Goal: Information Seeking & Learning: Learn about a topic

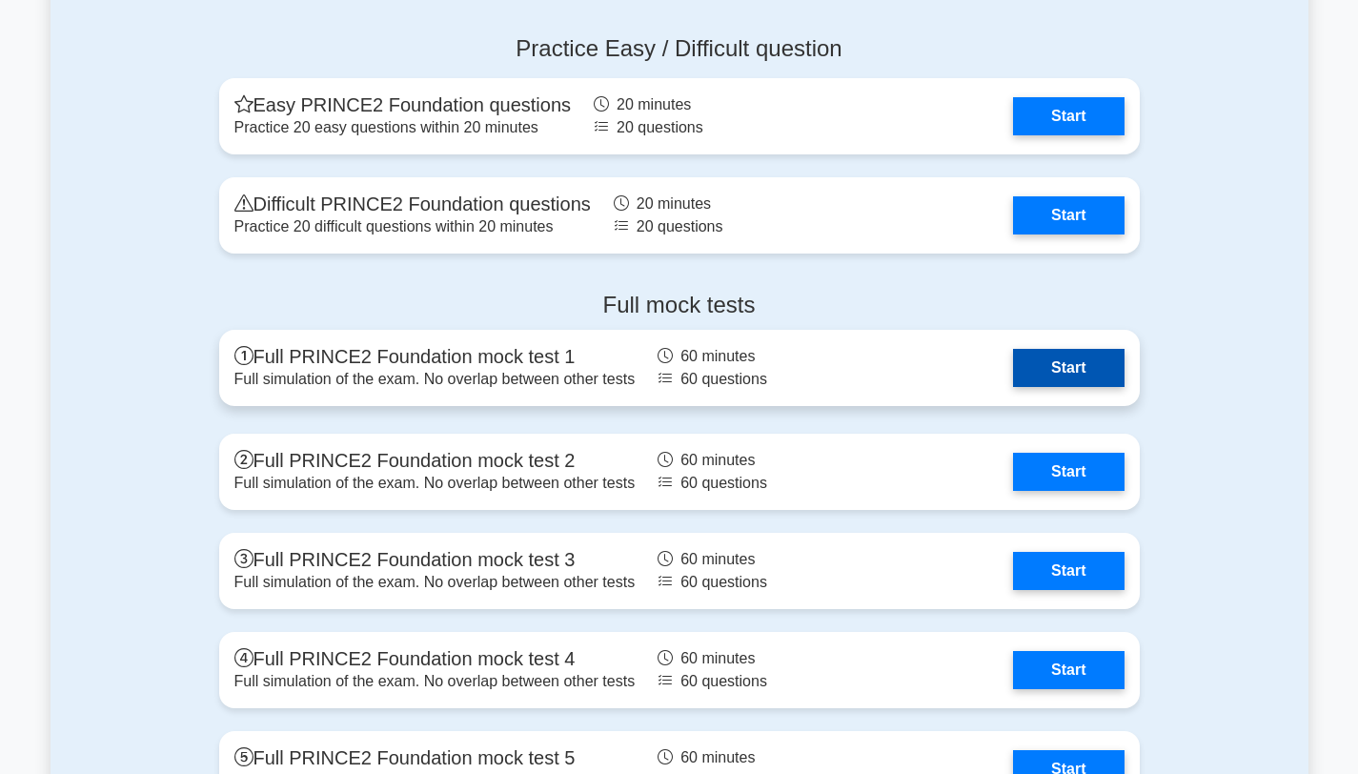
click at [1057, 371] on link "Start" at bounding box center [1068, 368] width 111 height 38
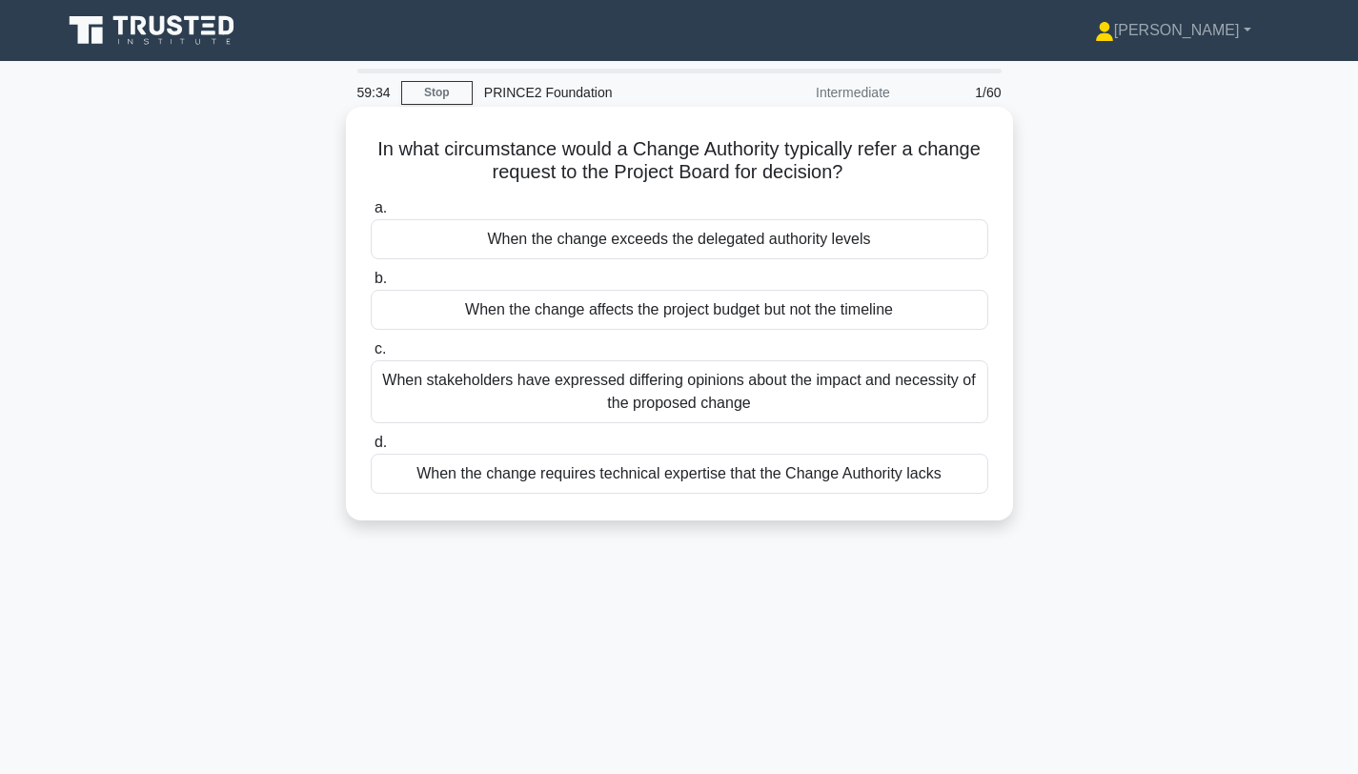
click at [690, 241] on div "When the change exceeds the delegated authority levels" at bounding box center [680, 239] width 618 height 40
click at [371, 214] on input "a. When the change exceeds the delegated authority levels" at bounding box center [371, 208] width 0 height 12
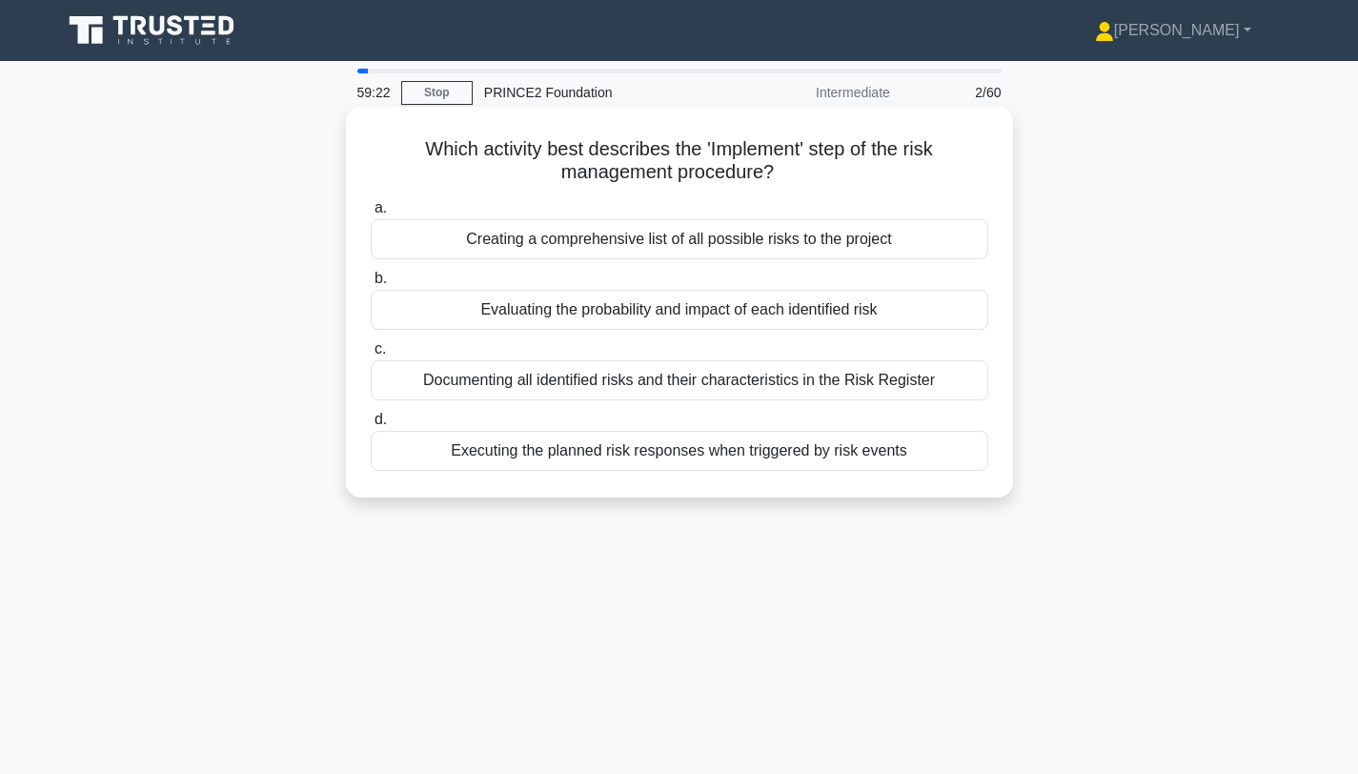
click at [680, 455] on div "Executing the planned risk responses when triggered by risk events" at bounding box center [680, 451] width 618 height 40
click at [371, 426] on input "d. Executing the planned risk responses when triggered by risk events" at bounding box center [371, 420] width 0 height 12
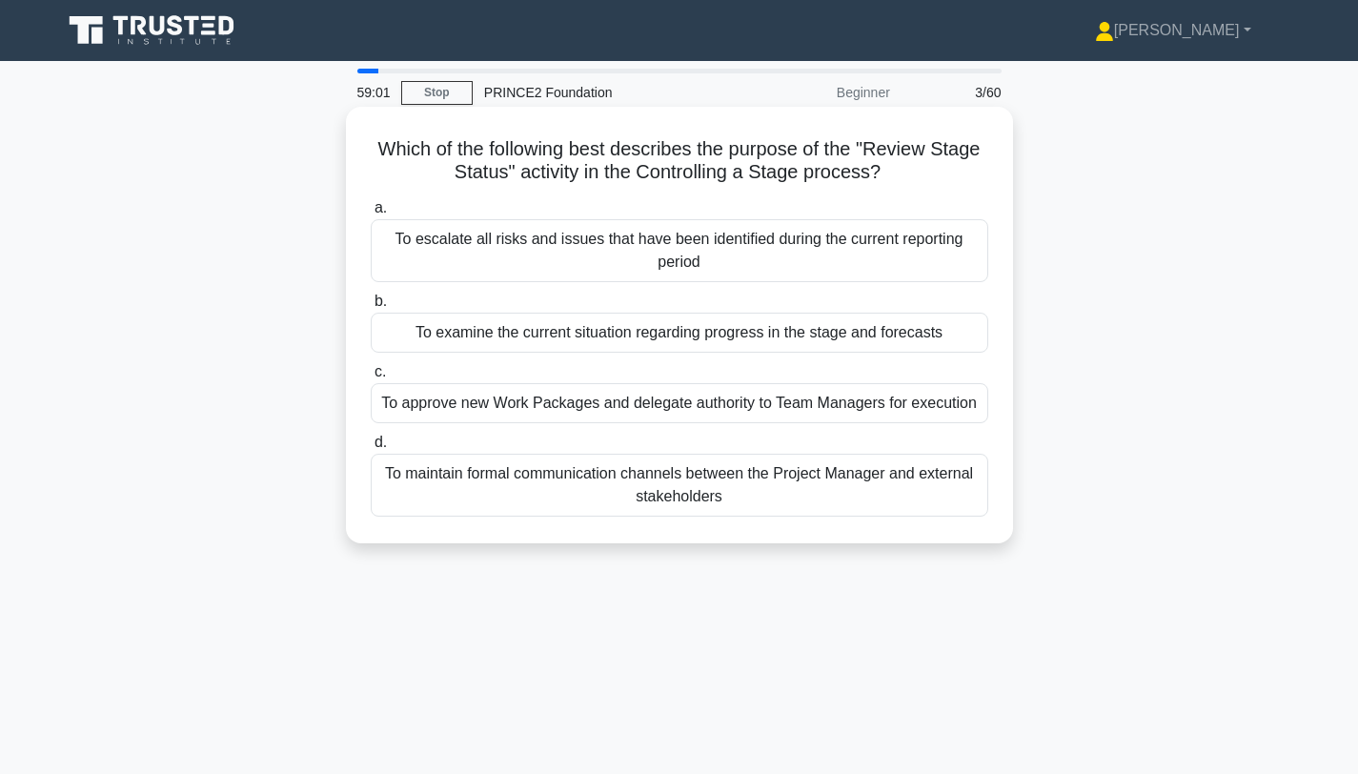
click at [877, 345] on div "To examine the current situation regarding progress in the stage and forecasts" at bounding box center [680, 333] width 618 height 40
click at [371, 308] on input "b. To examine the current situation regarding progress in the stage and forecas…" at bounding box center [371, 301] width 0 height 12
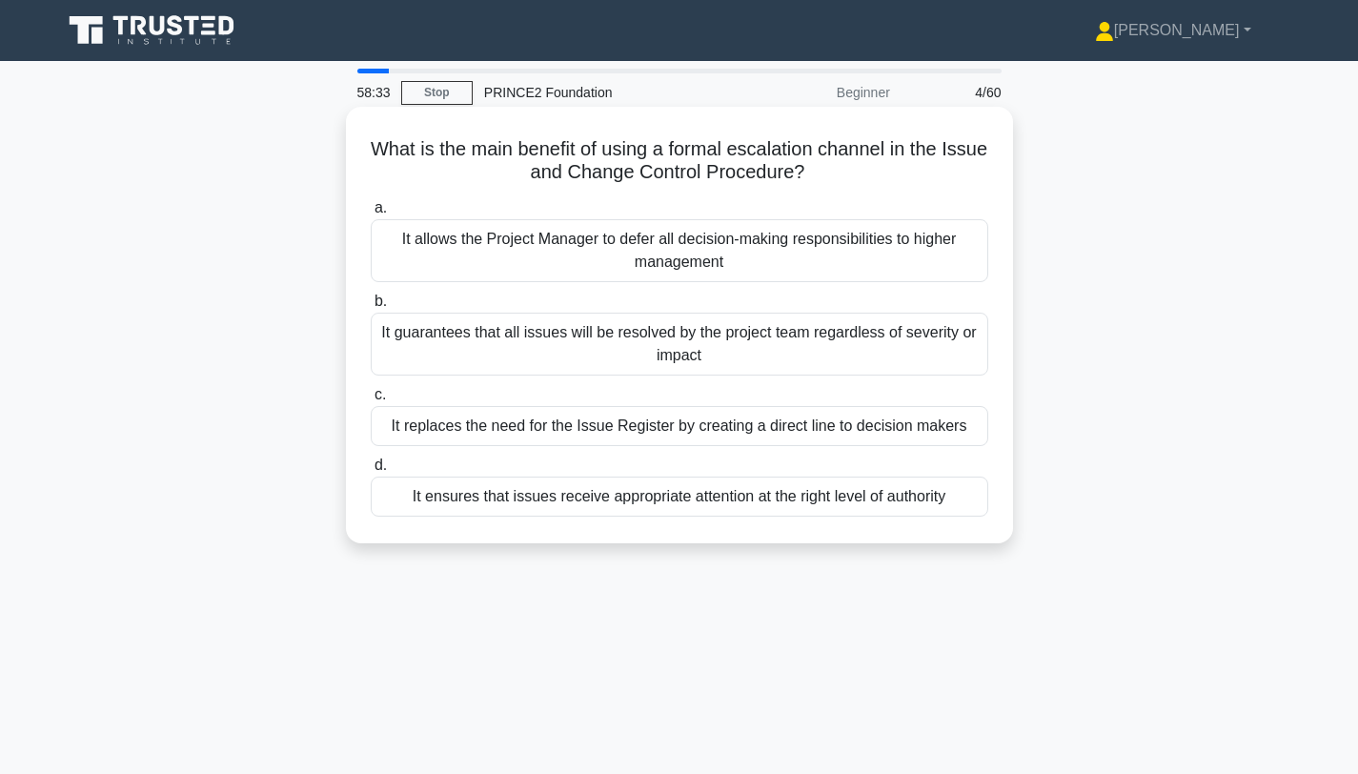
click at [903, 497] on div "It ensures that issues receive appropriate attention at the right level of auth…" at bounding box center [680, 496] width 618 height 40
click at [371, 472] on input "d. It ensures that issues receive appropriate attention at the right level of a…" at bounding box center [371, 465] width 0 height 12
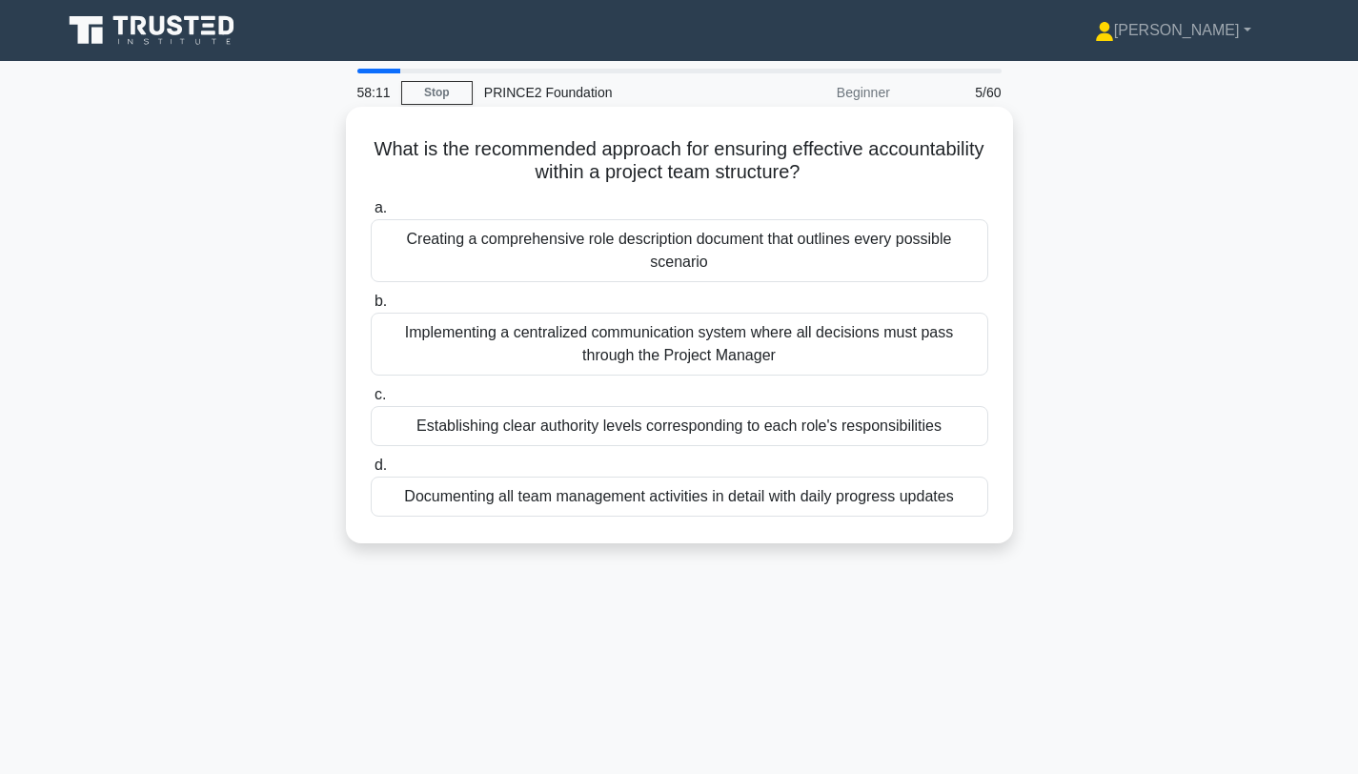
click at [787, 430] on div "Establishing clear authority levels corresponding to each role's responsibiliti…" at bounding box center [680, 426] width 618 height 40
click at [371, 401] on input "c. Establishing clear authority levels corresponding to each role's responsibil…" at bounding box center [371, 395] width 0 height 12
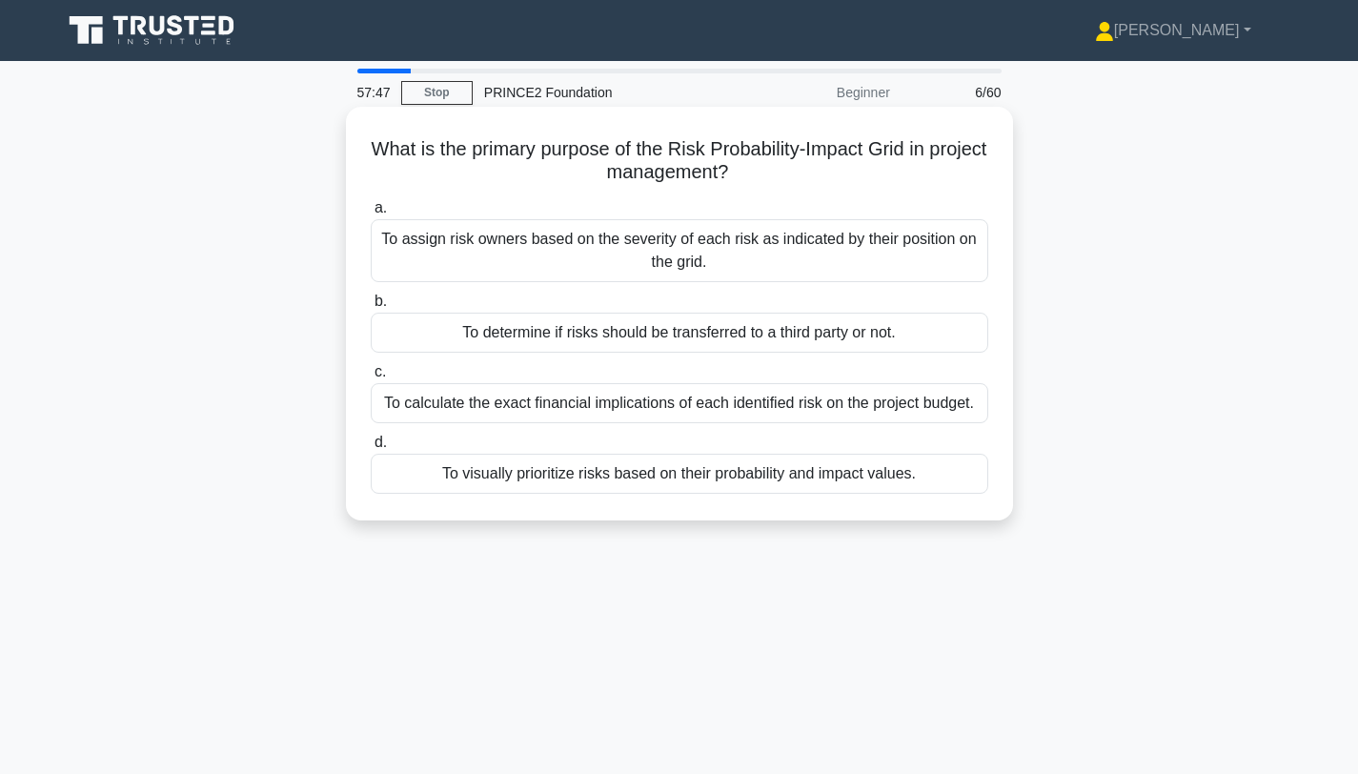
click at [724, 476] on div "To visually prioritize risks based on their probability and impact values." at bounding box center [680, 474] width 618 height 40
click at [371, 449] on input "d. To visually prioritize risks based on their probability and impact values." at bounding box center [371, 442] width 0 height 12
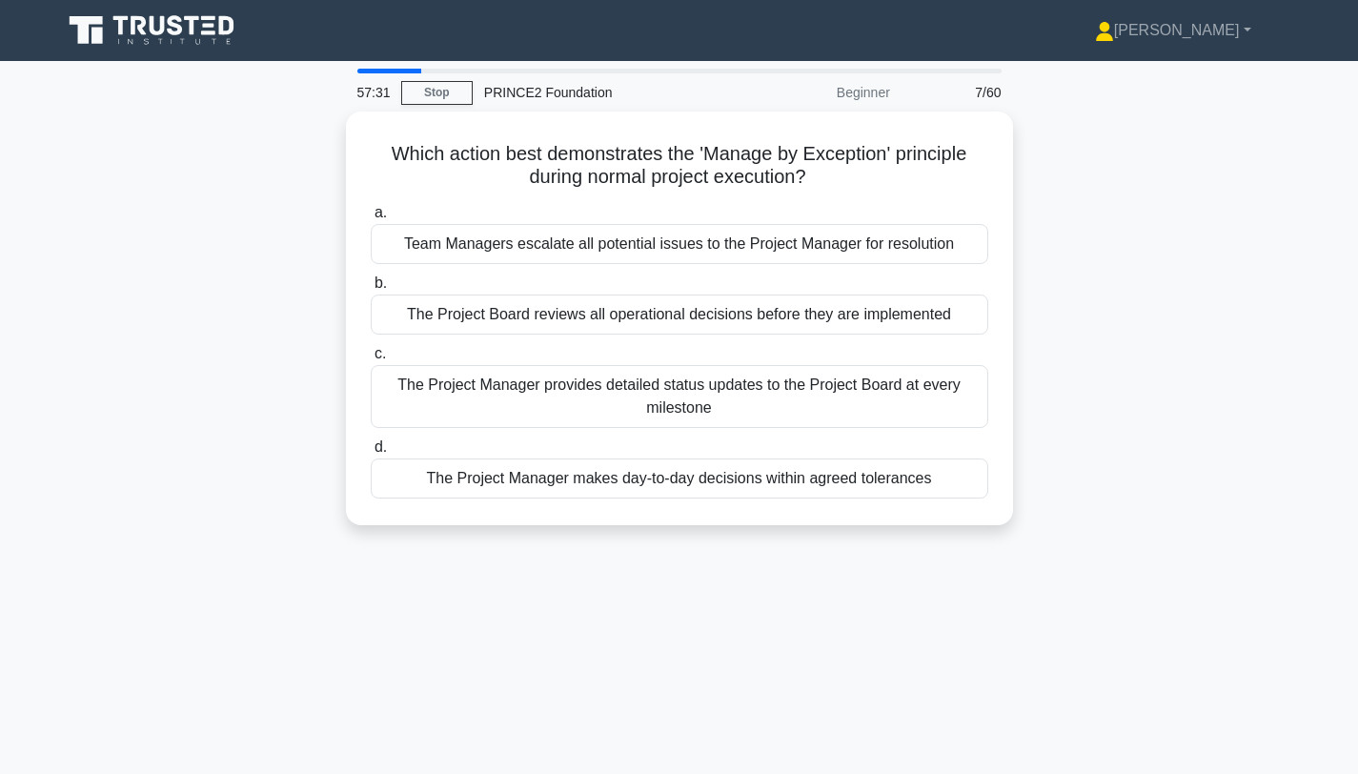
click at [724, 476] on div "The Project Manager makes day-to-day decisions within agreed tolerances" at bounding box center [680, 478] width 618 height 40
click at [371, 454] on input "d. The Project Manager makes day-to-day decisions within agreed tolerances" at bounding box center [371, 447] width 0 height 12
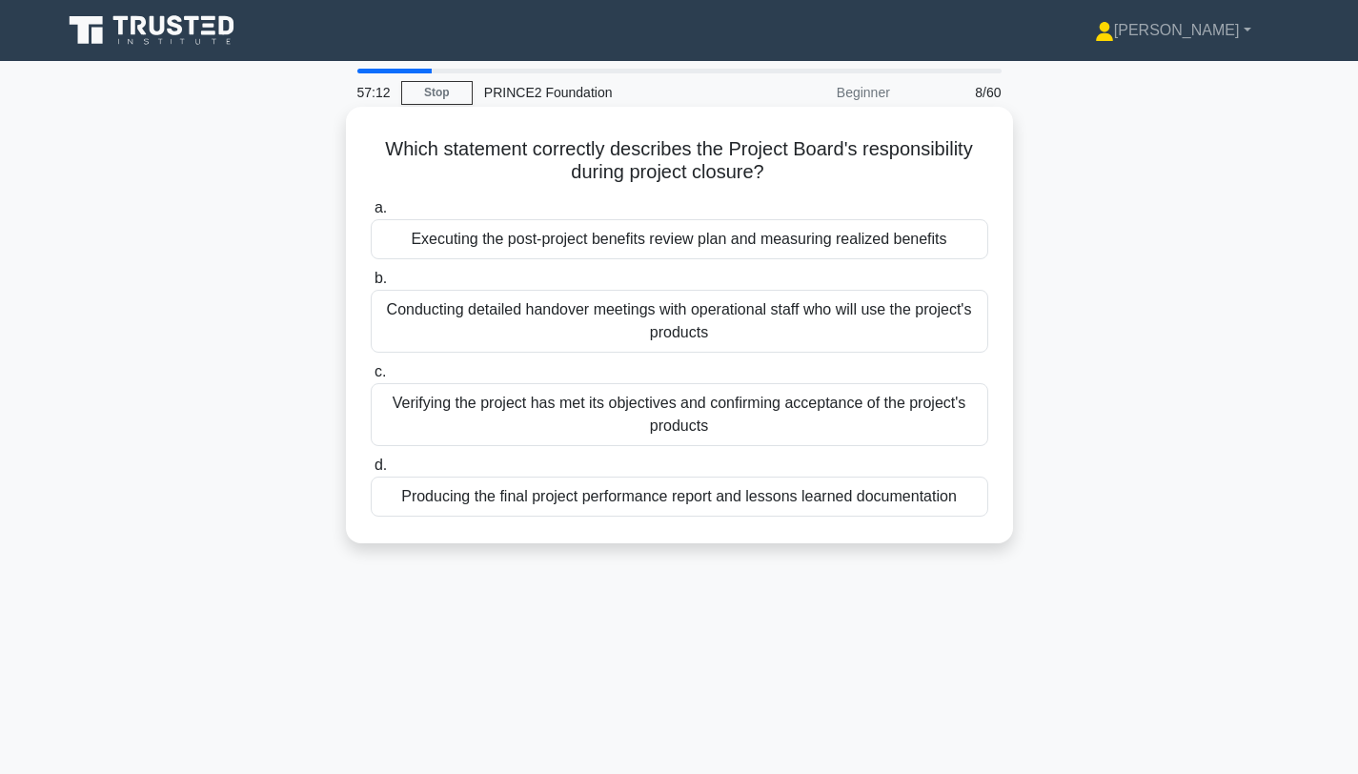
click at [700, 429] on div "Verifying the project has met its objectives and confirming acceptance of the p…" at bounding box center [680, 414] width 618 height 63
click at [371, 378] on input "c. Verifying the project has met its objectives and confirming acceptance of th…" at bounding box center [371, 372] width 0 height 12
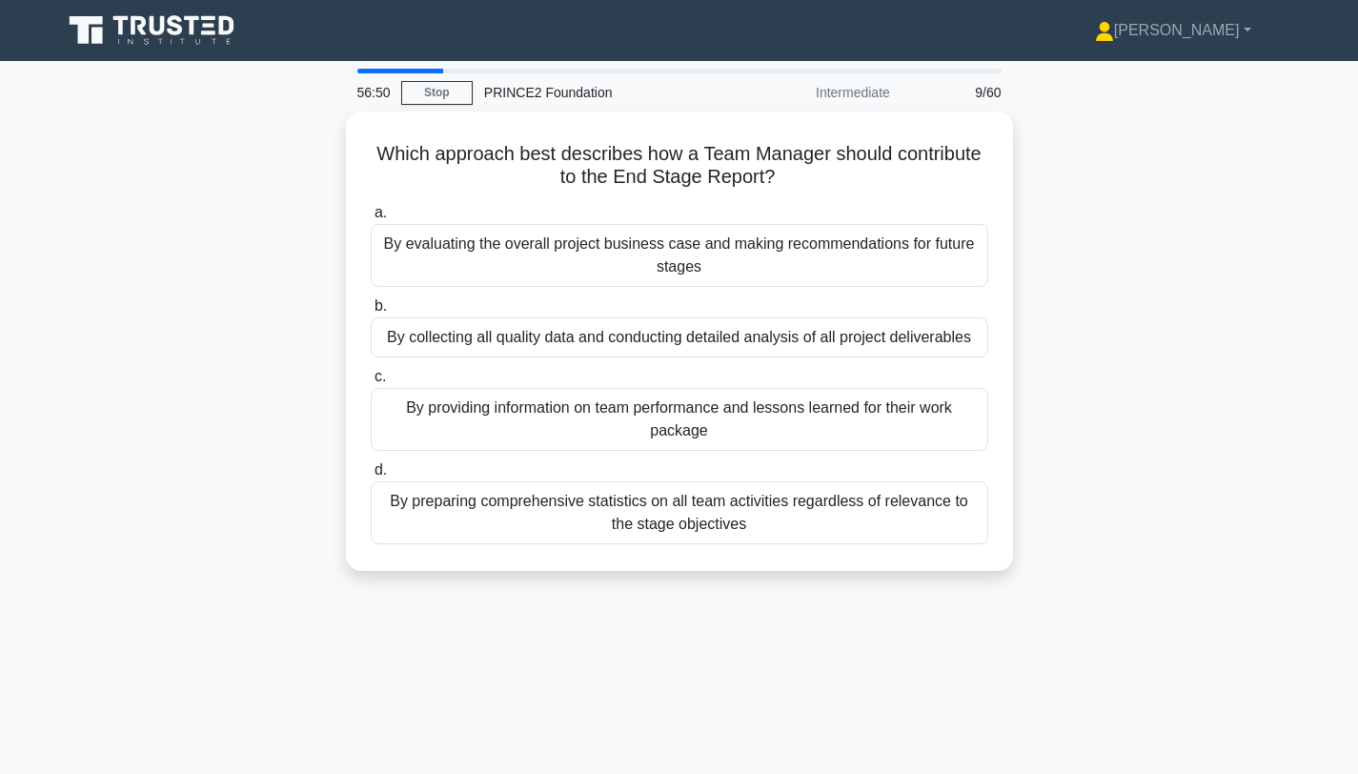
click at [700, 429] on div "By providing information on team performance and lessons learned for their work…" at bounding box center [680, 419] width 618 height 63
click at [371, 383] on input "c. By providing information on team performance and lessons learned for their w…" at bounding box center [371, 377] width 0 height 12
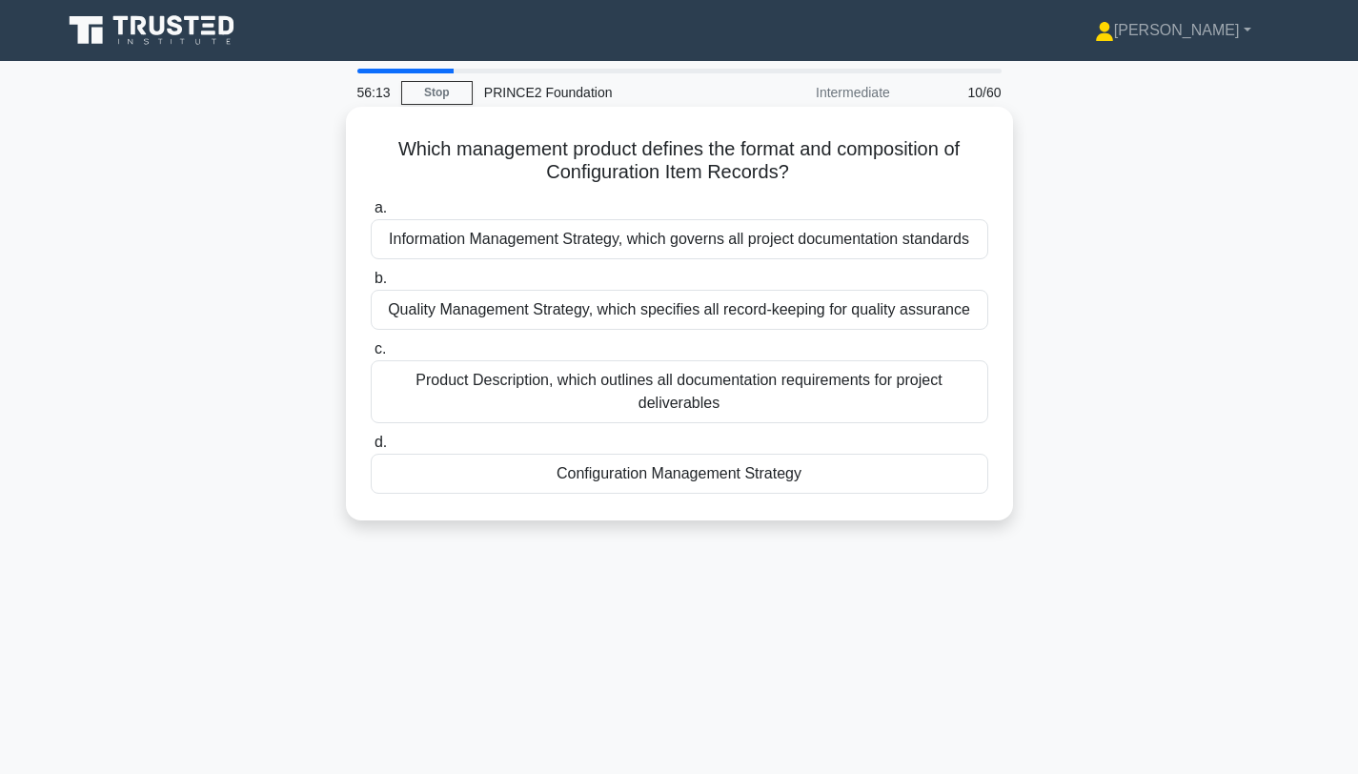
click at [700, 485] on div "Configuration Management Strategy" at bounding box center [680, 474] width 618 height 40
click at [371, 449] on input "d. Configuration Management Strategy" at bounding box center [371, 442] width 0 height 12
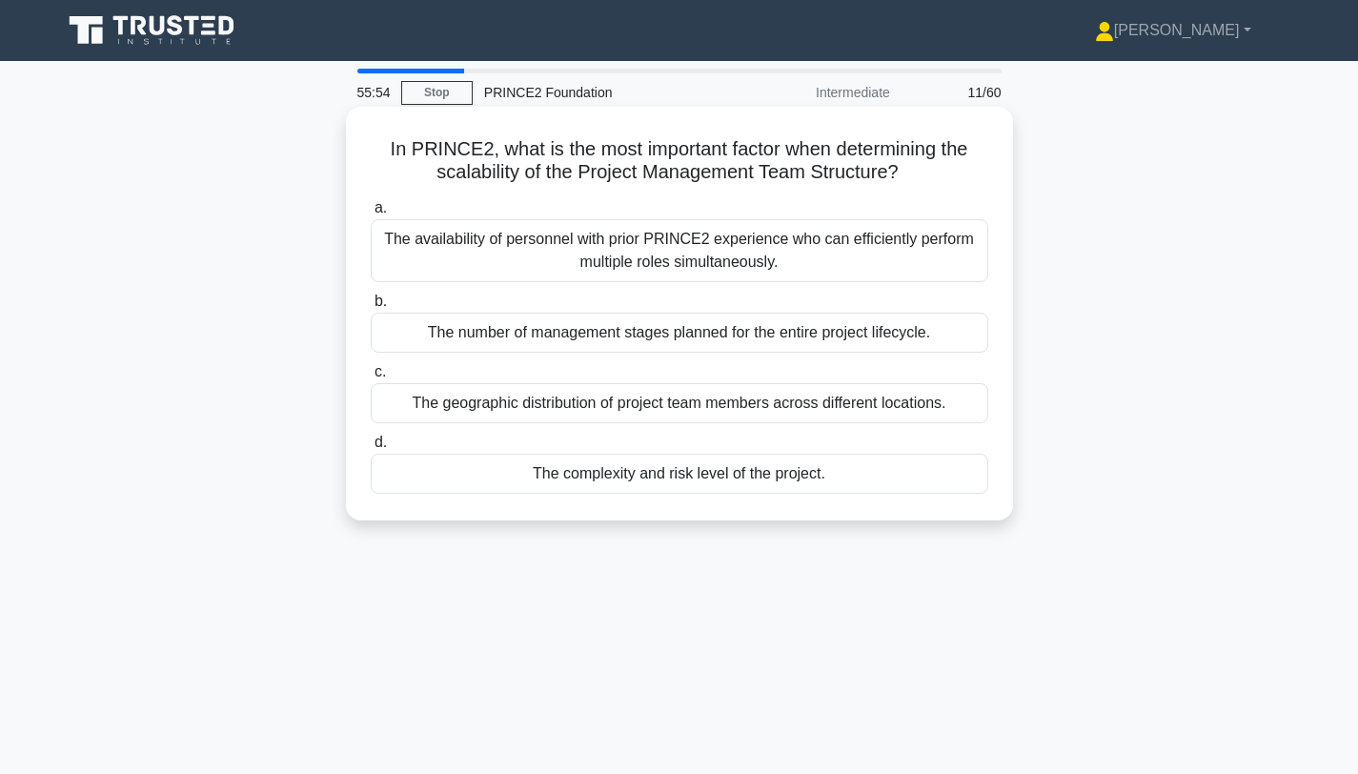
click at [649, 478] on div "The complexity and risk level of the project." at bounding box center [680, 474] width 618 height 40
click at [371, 449] on input "d. The complexity and risk level of the project." at bounding box center [371, 442] width 0 height 12
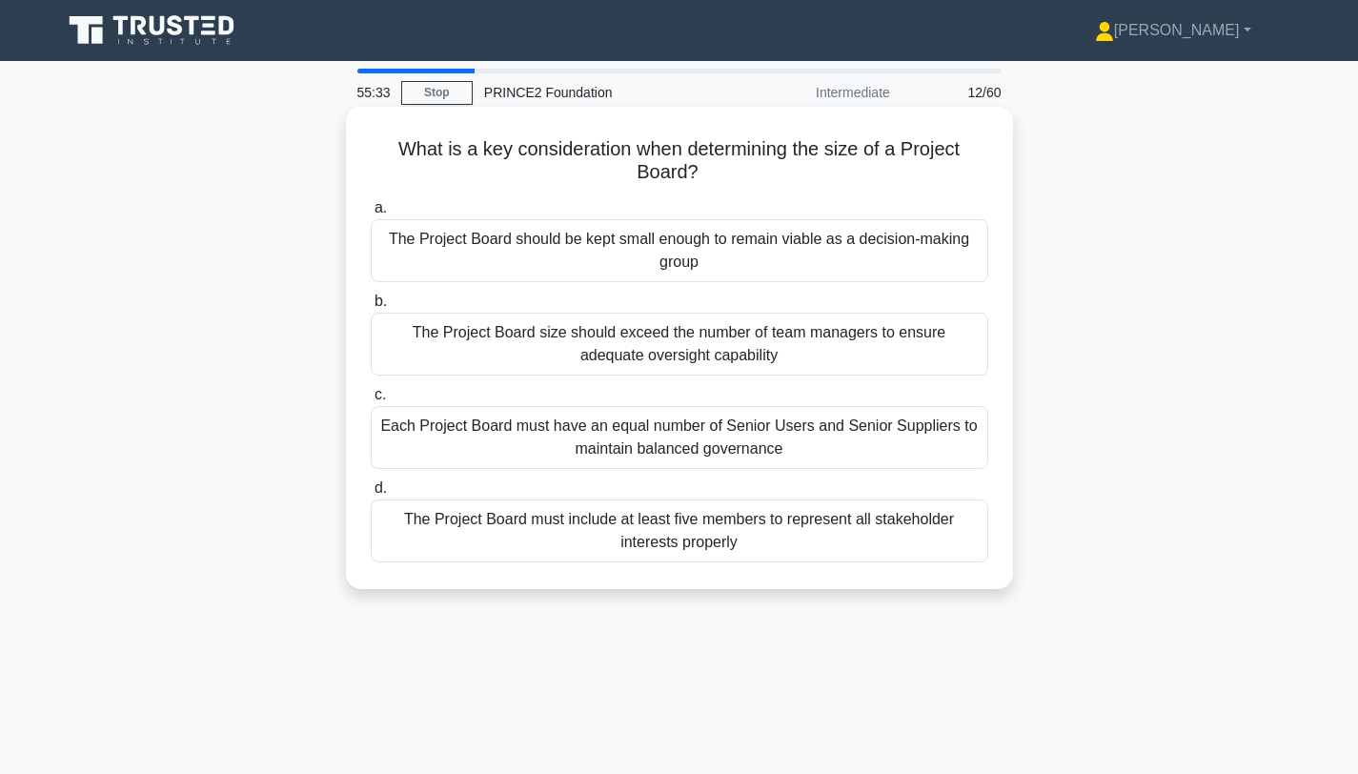
click at [669, 271] on div "The Project Board should be kept small enough to remain viable as a decision-ma…" at bounding box center [680, 250] width 618 height 63
click at [371, 214] on input "a. The Project Board should be kept small enough to remain viable as a decision…" at bounding box center [371, 208] width 0 height 12
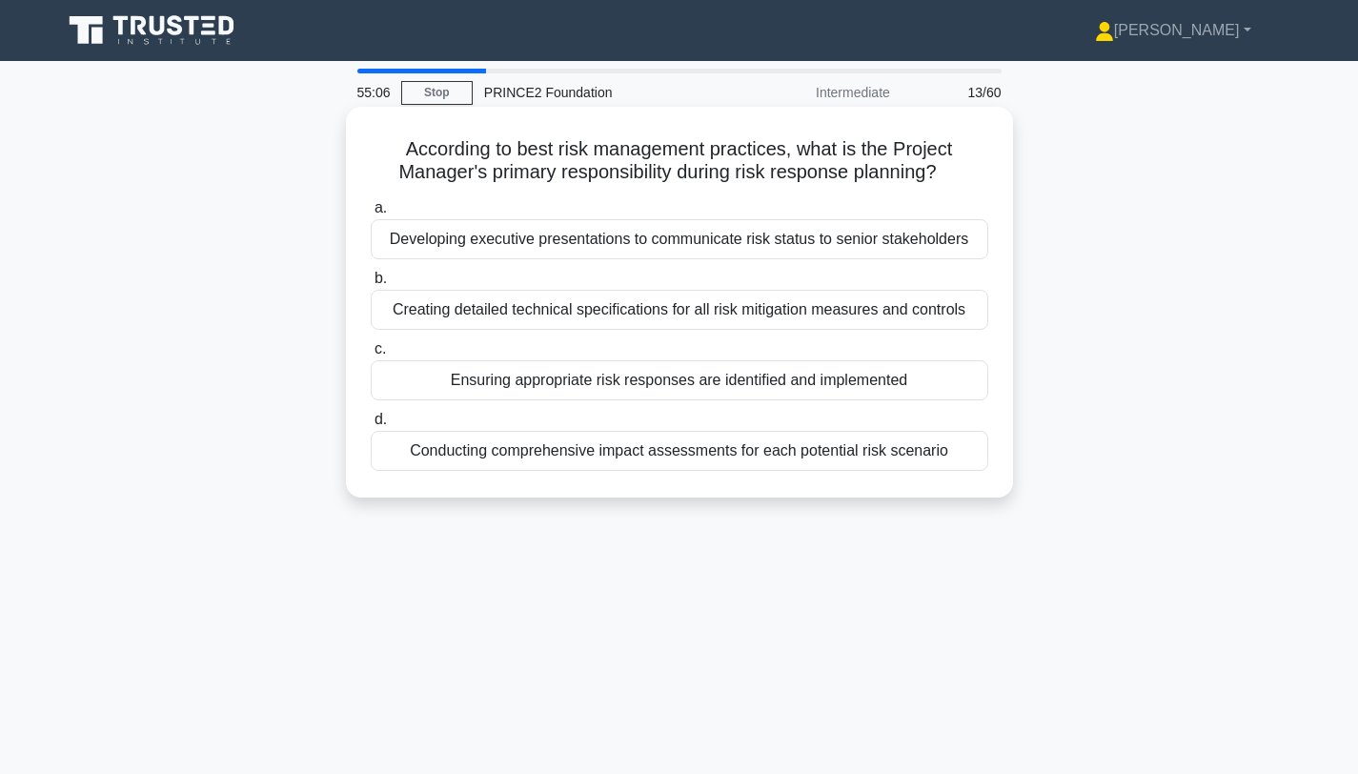
click at [812, 383] on div "Ensuring appropriate risk responses are identified and implemented" at bounding box center [680, 380] width 618 height 40
click at [371, 355] on input "c. Ensuring appropriate risk responses are identified and implemented" at bounding box center [371, 349] width 0 height 12
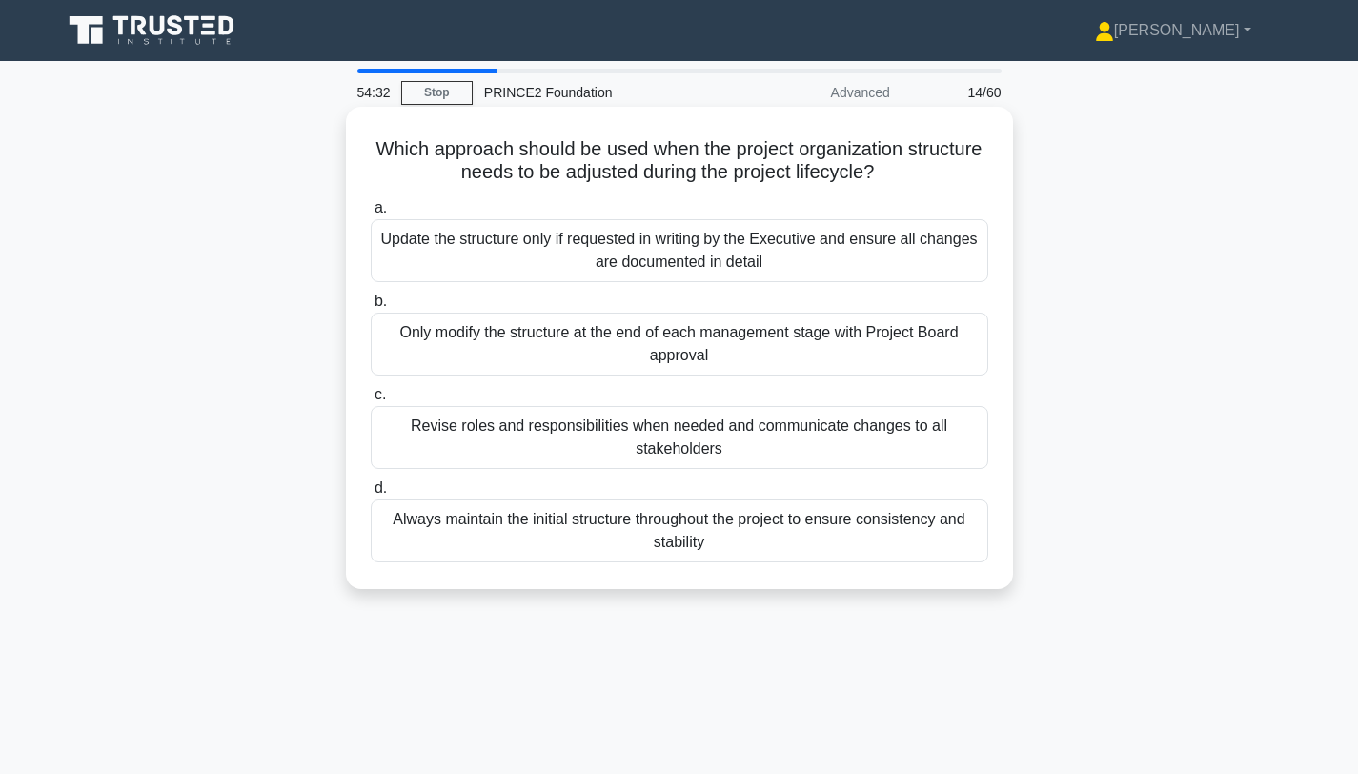
click at [699, 422] on div "Revise roles and responsibilities when needed and communicate changes to all st…" at bounding box center [680, 437] width 618 height 63
click at [371, 401] on input "c. Revise roles and responsibilities when needed and communicate changes to all…" at bounding box center [371, 395] width 0 height 12
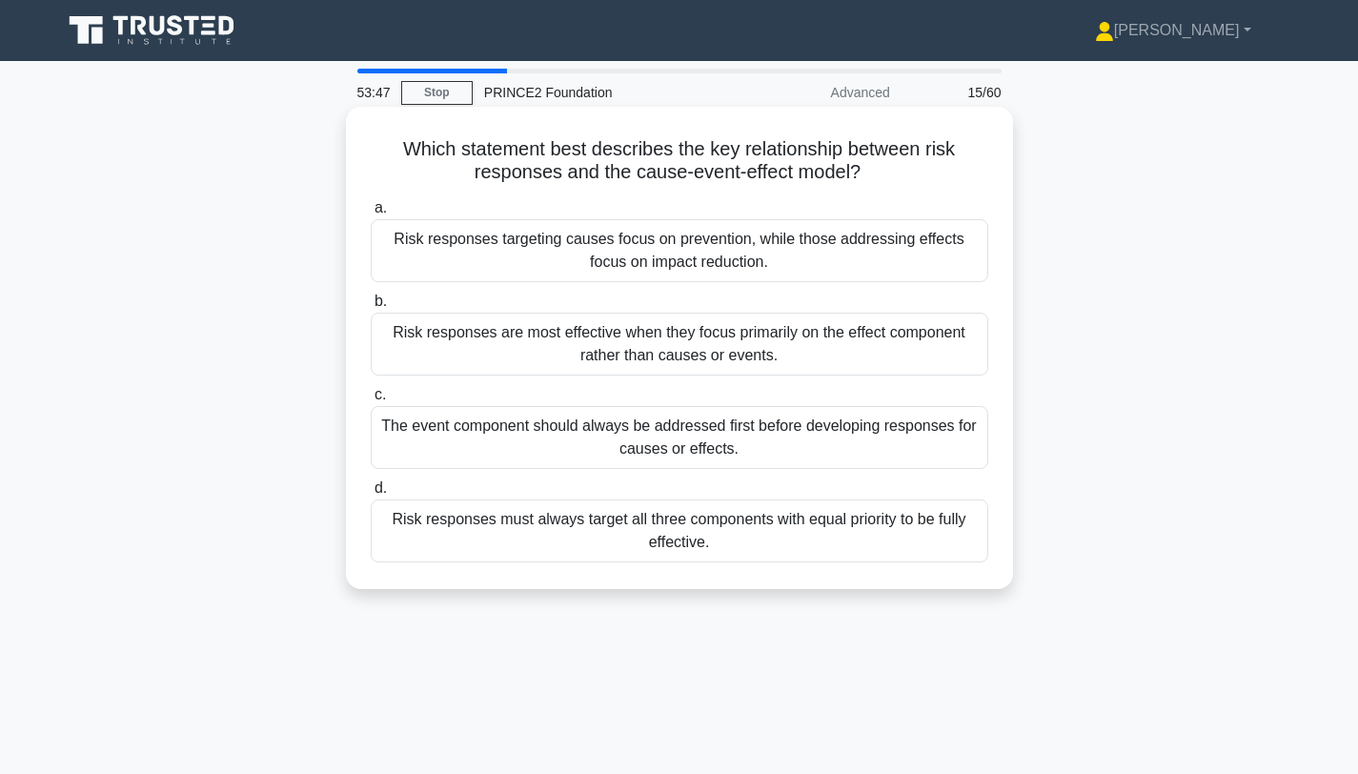
click at [795, 256] on div "Risk responses targeting causes focus on prevention, while those addressing eff…" at bounding box center [680, 250] width 618 height 63
click at [371, 214] on input "a. Risk responses targeting causes focus on prevention, while those addressing …" at bounding box center [371, 208] width 0 height 12
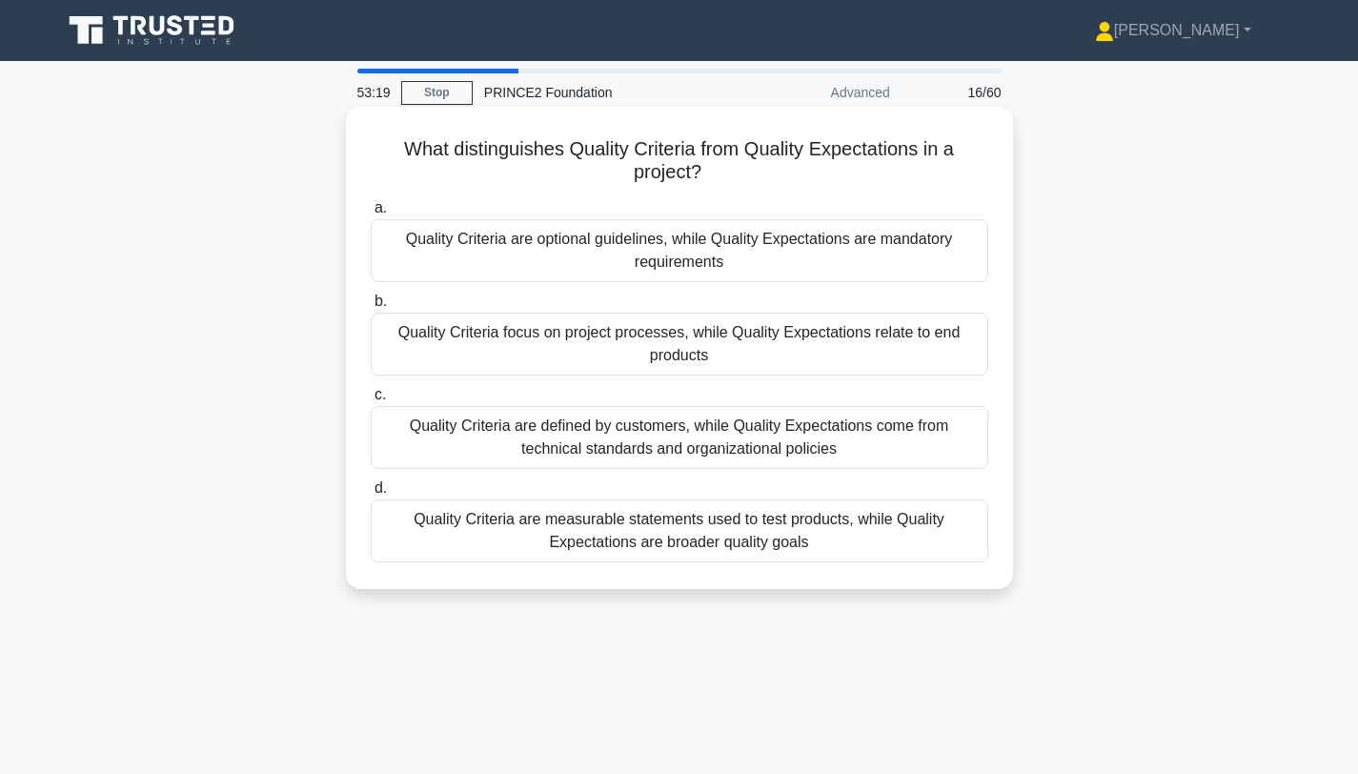
click at [769, 552] on div "Quality Criteria are measurable statements used to test products, while Quality…" at bounding box center [680, 530] width 618 height 63
click at [371, 495] on input "d. Quality Criteria are measurable statements used to test products, while Qual…" at bounding box center [371, 488] width 0 height 12
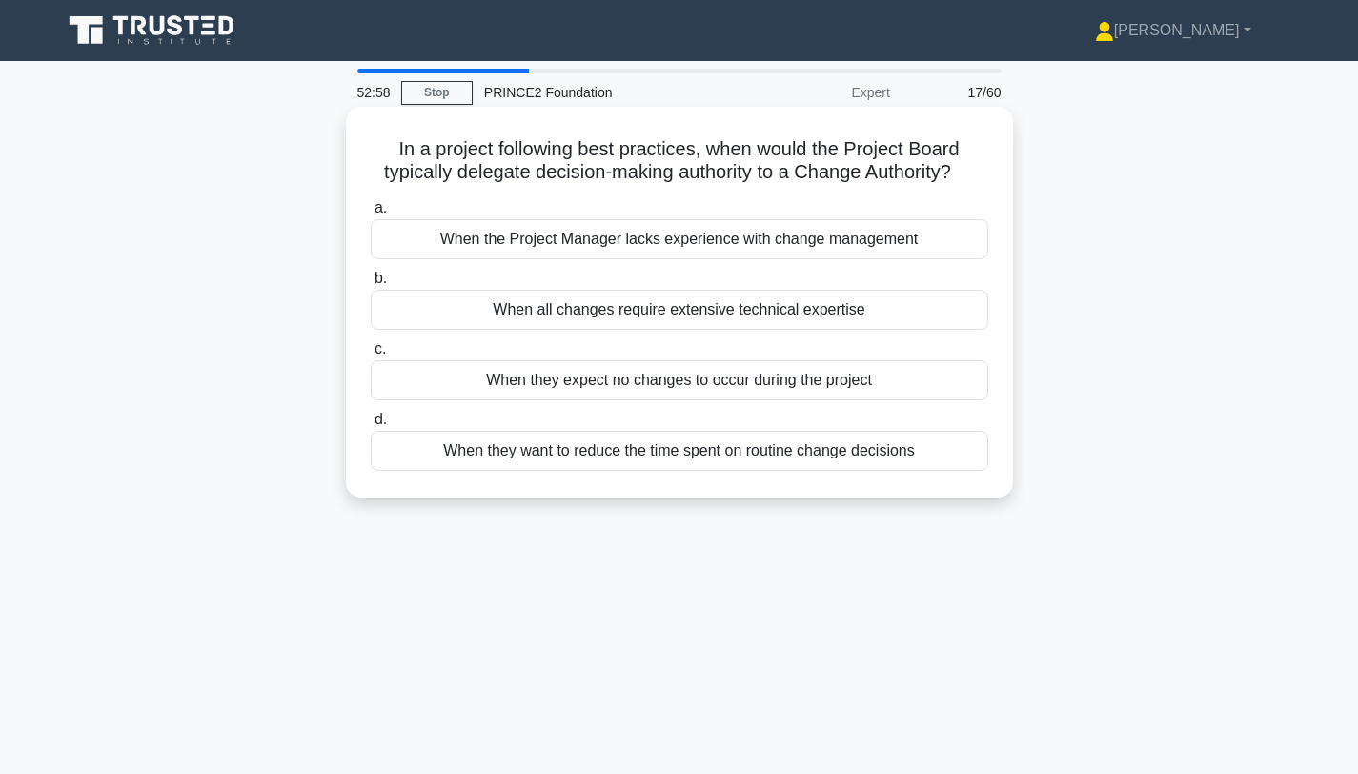
click at [815, 317] on div "When all changes require extensive technical expertise" at bounding box center [680, 310] width 618 height 40
click at [371, 285] on input "b. When all changes require extensive technical expertise" at bounding box center [371, 279] width 0 height 12
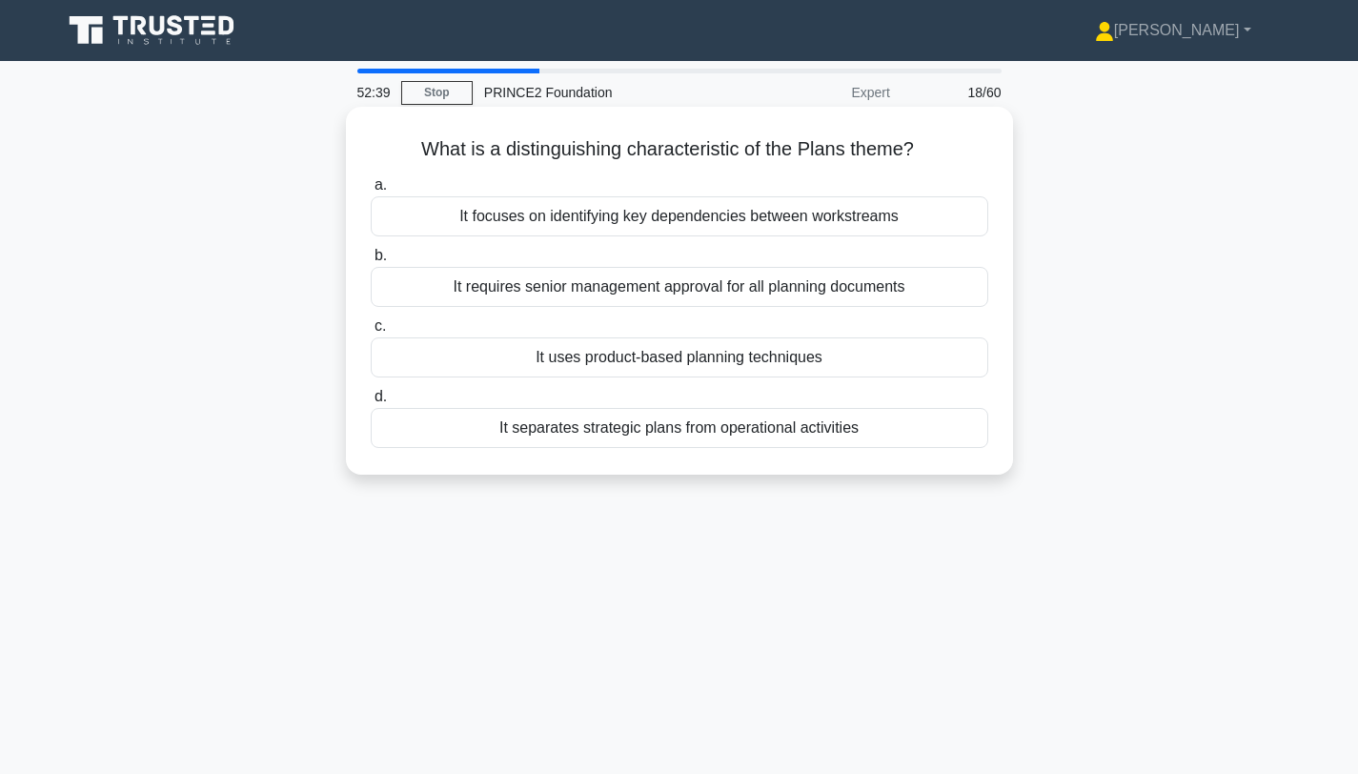
click at [672, 438] on div "It separates strategic plans from operational activities" at bounding box center [680, 428] width 618 height 40
click at [371, 403] on input "d. It separates strategic plans from operational activities" at bounding box center [371, 397] width 0 height 12
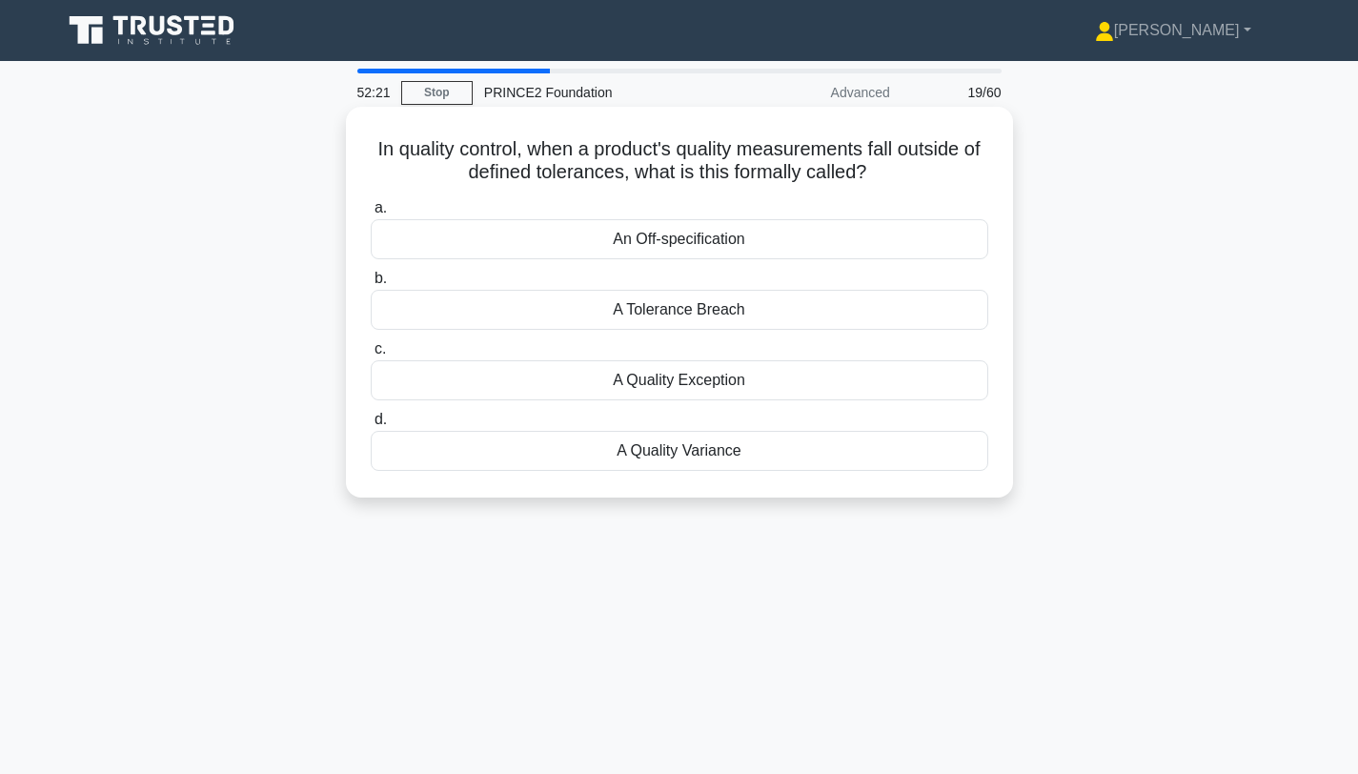
click at [678, 239] on div "An Off-specification" at bounding box center [680, 239] width 618 height 40
click at [371, 214] on input "a. An Off-specification" at bounding box center [371, 208] width 0 height 12
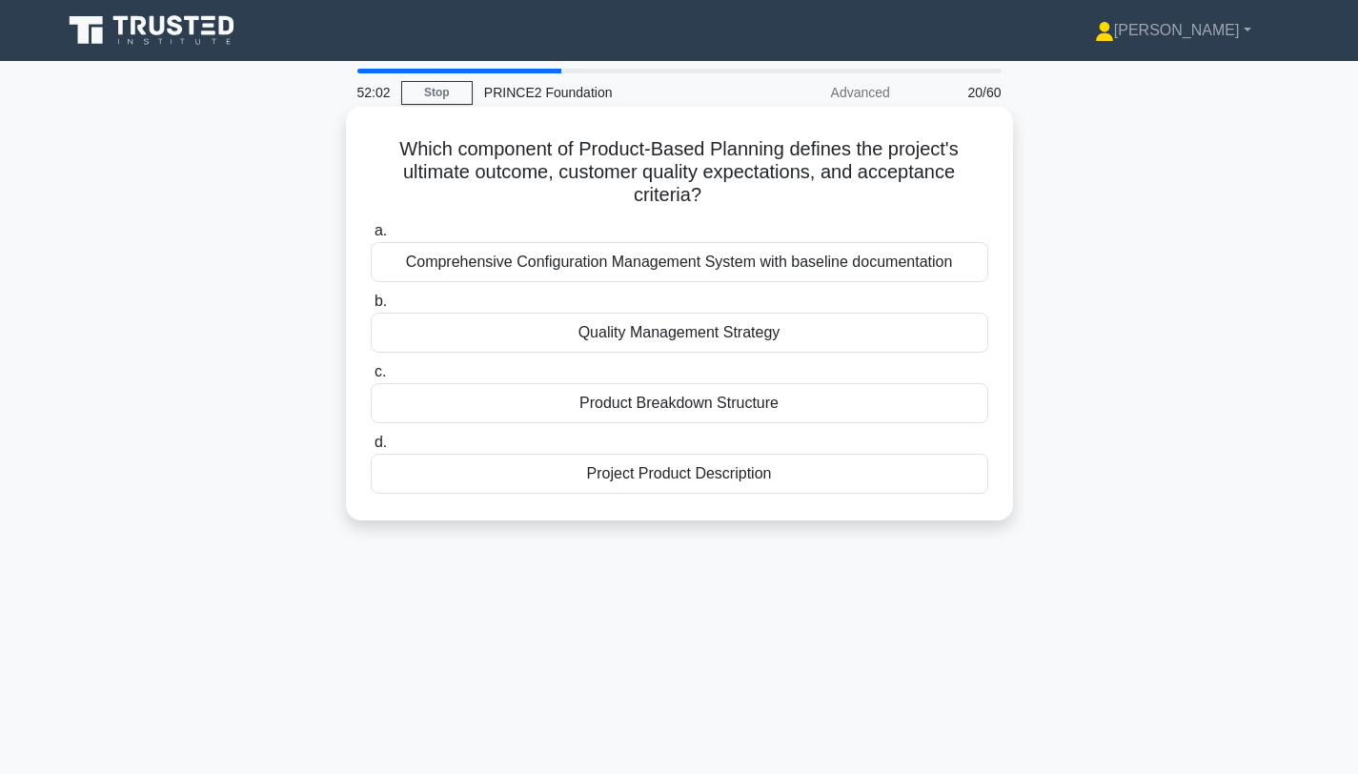
drag, startPoint x: 700, startPoint y: 480, endPoint x: 697, endPoint y: 185, distance: 295.4
click at [697, 184] on div "Which component of Product-Based Planning defines the project's ultimate outcom…" at bounding box center [680, 313] width 652 height 398
click at [730, 206] on h5 "Which component of Product-Based Planning defines the project's ultimate outcom…" at bounding box center [679, 172] width 621 height 71
click at [666, 481] on div "Project Product Description" at bounding box center [680, 474] width 618 height 40
click at [371, 449] on input "d. Project Product Description" at bounding box center [371, 442] width 0 height 12
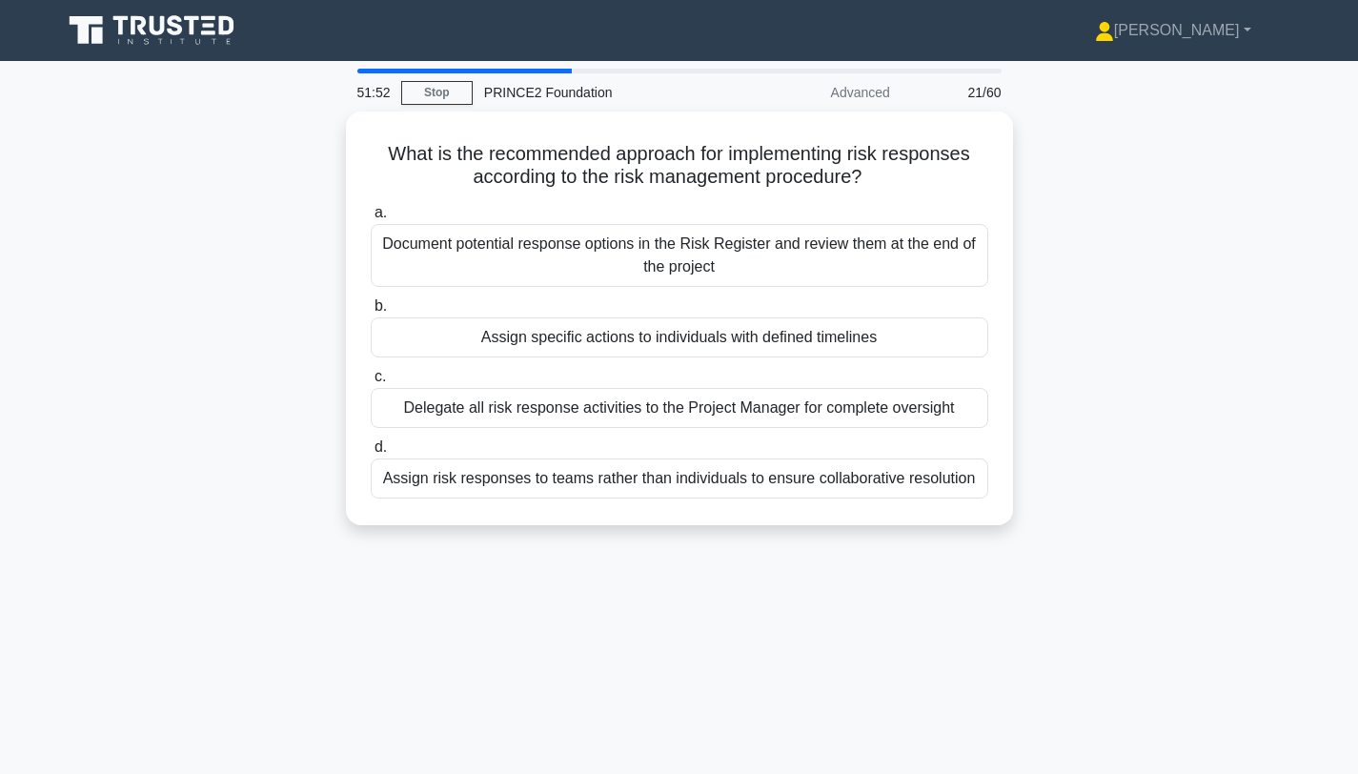
click at [653, 574] on div "51:52 Stop PRINCE2 Foundation Advanced 21/60 What is the recommended approach f…" at bounding box center [680, 545] width 1258 height 953
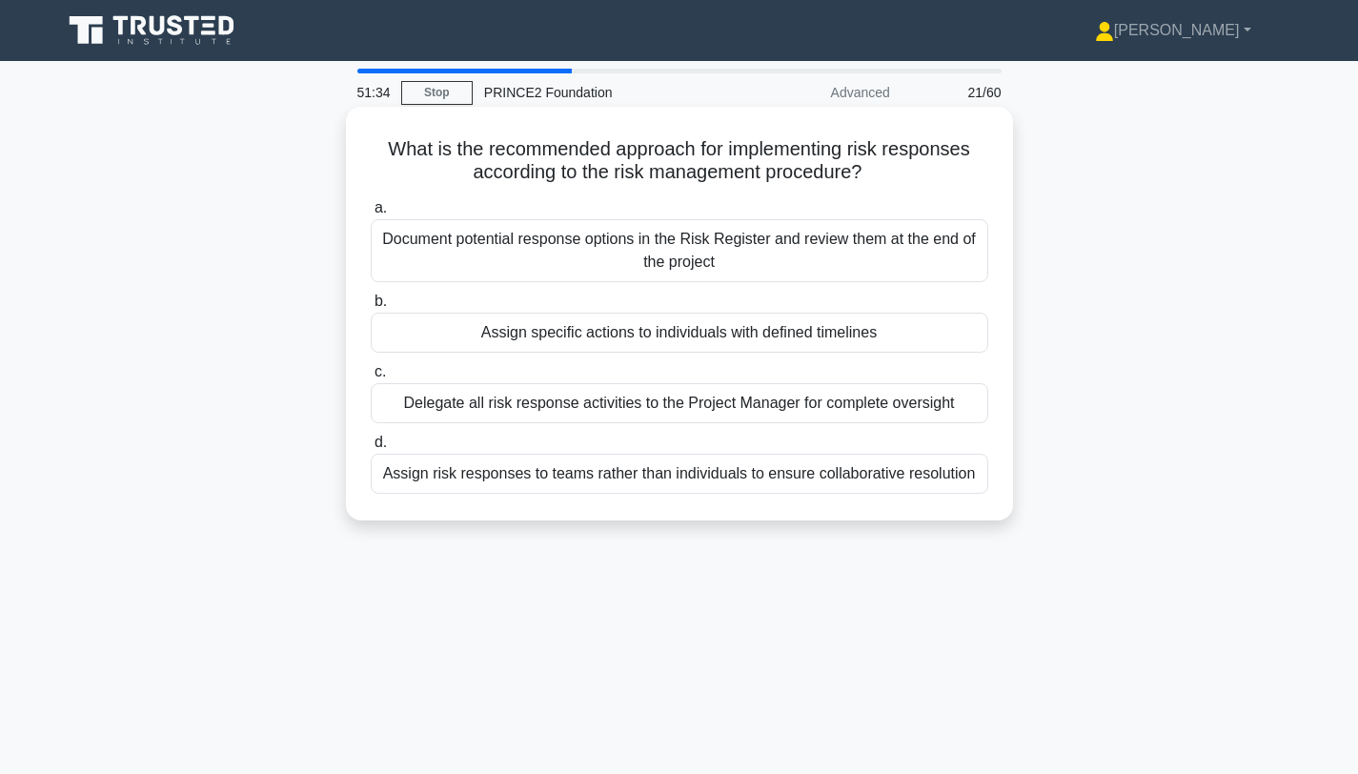
click at [787, 345] on div "Assign specific actions to individuals with defined timelines" at bounding box center [680, 333] width 618 height 40
click at [371, 308] on input "b. Assign specific actions to individuals with defined timelines" at bounding box center [371, 301] width 0 height 12
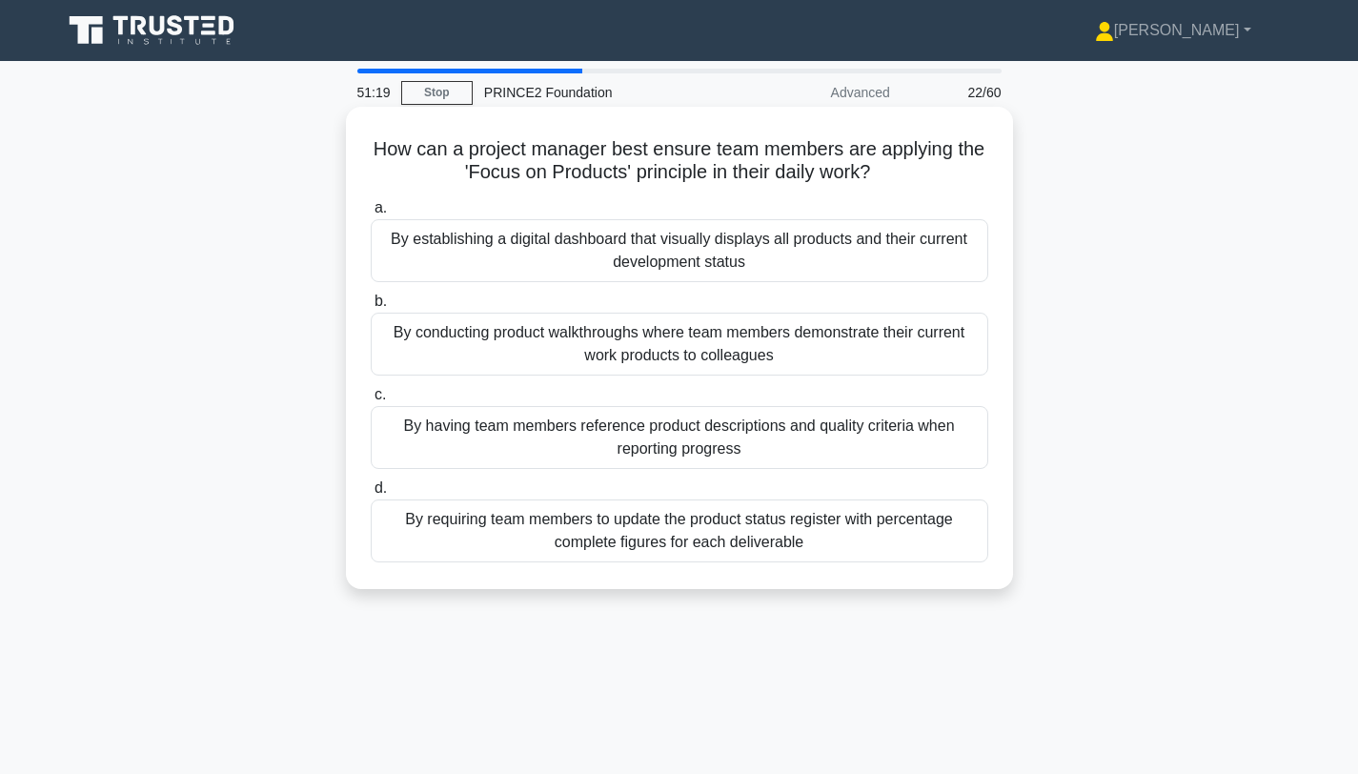
click at [767, 446] on div "By having team members reference product descriptions and quality criteria when…" at bounding box center [680, 437] width 618 height 63
click at [371, 401] on input "c. By having team members reference product descriptions and quality criteria w…" at bounding box center [371, 395] width 0 height 12
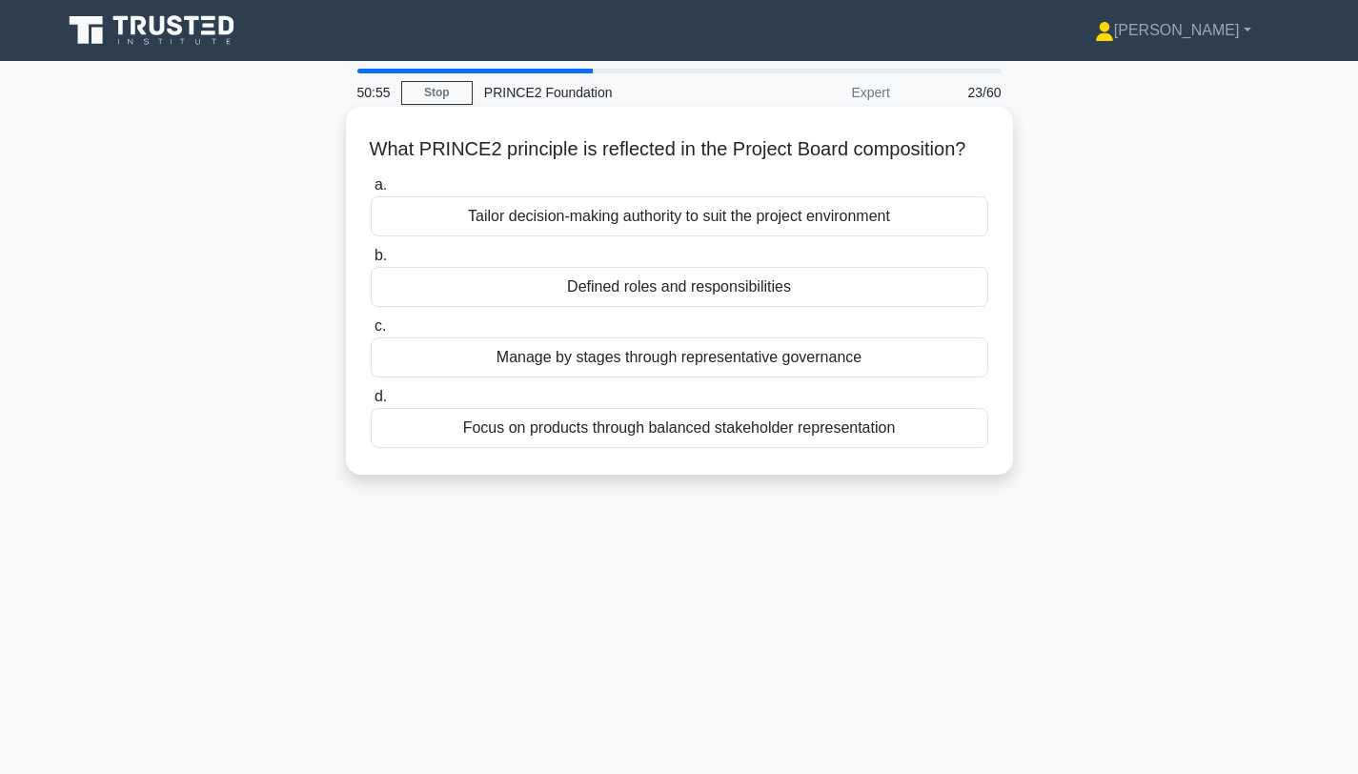
click at [781, 368] on div "Manage by stages through representative governance" at bounding box center [680, 357] width 618 height 40
click at [371, 333] on input "c. Manage by stages through representative governance" at bounding box center [371, 326] width 0 height 12
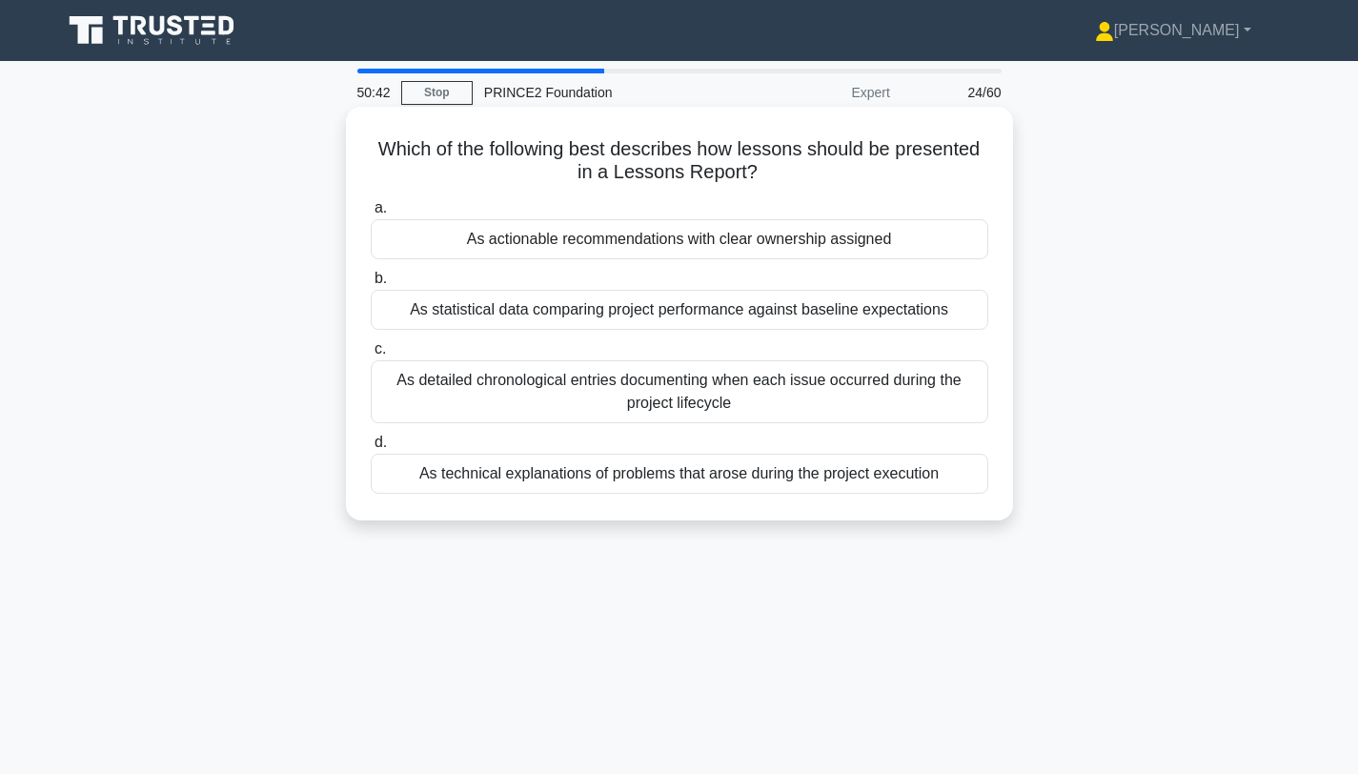
click at [763, 410] on div "As detailed chronological entries documenting when each issue occurred during t…" at bounding box center [680, 391] width 618 height 63
click at [371, 355] on input "c. As detailed chronological entries documenting when each issue occurred durin…" at bounding box center [371, 349] width 0 height 12
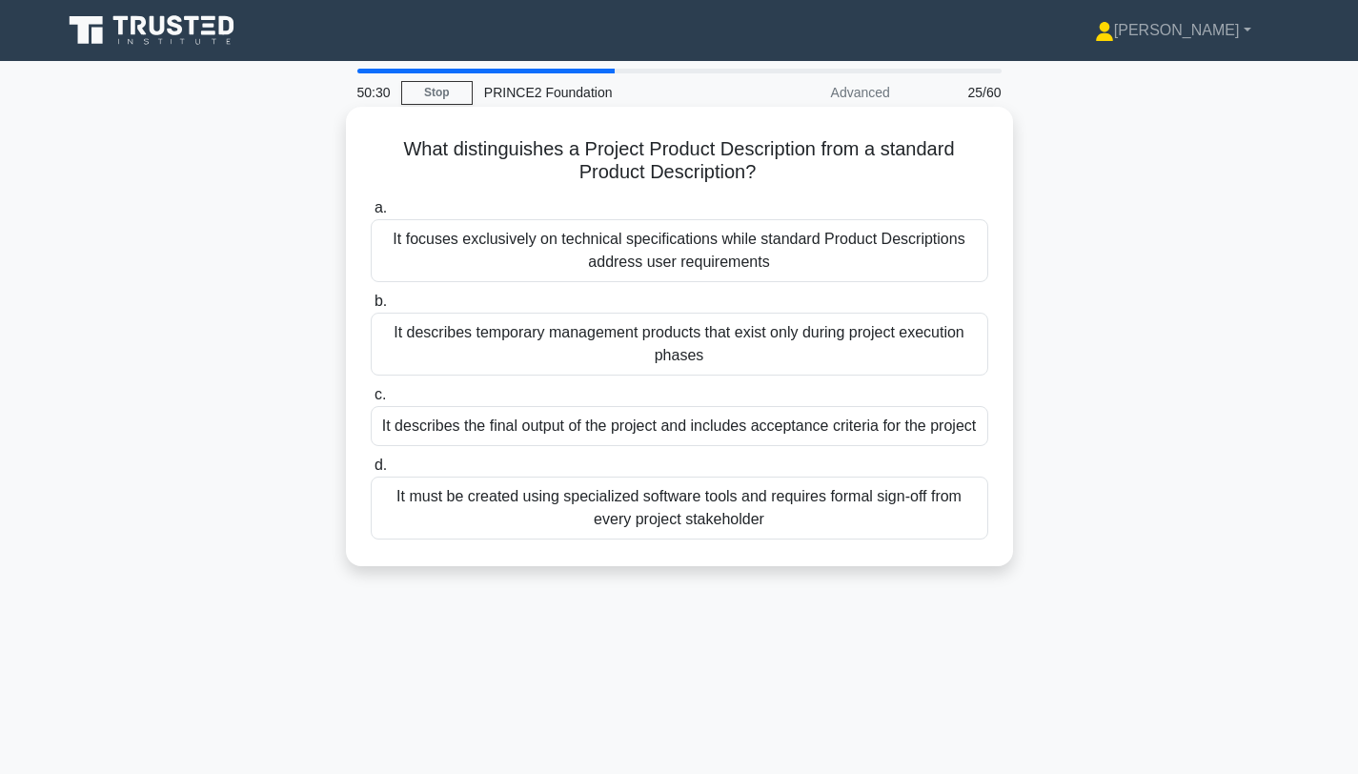
click at [721, 431] on div "It describes the final output of the project and includes acceptance criteria f…" at bounding box center [680, 426] width 618 height 40
click at [371, 401] on input "c. It describes the final output of the project and includes acceptance criteri…" at bounding box center [371, 395] width 0 height 12
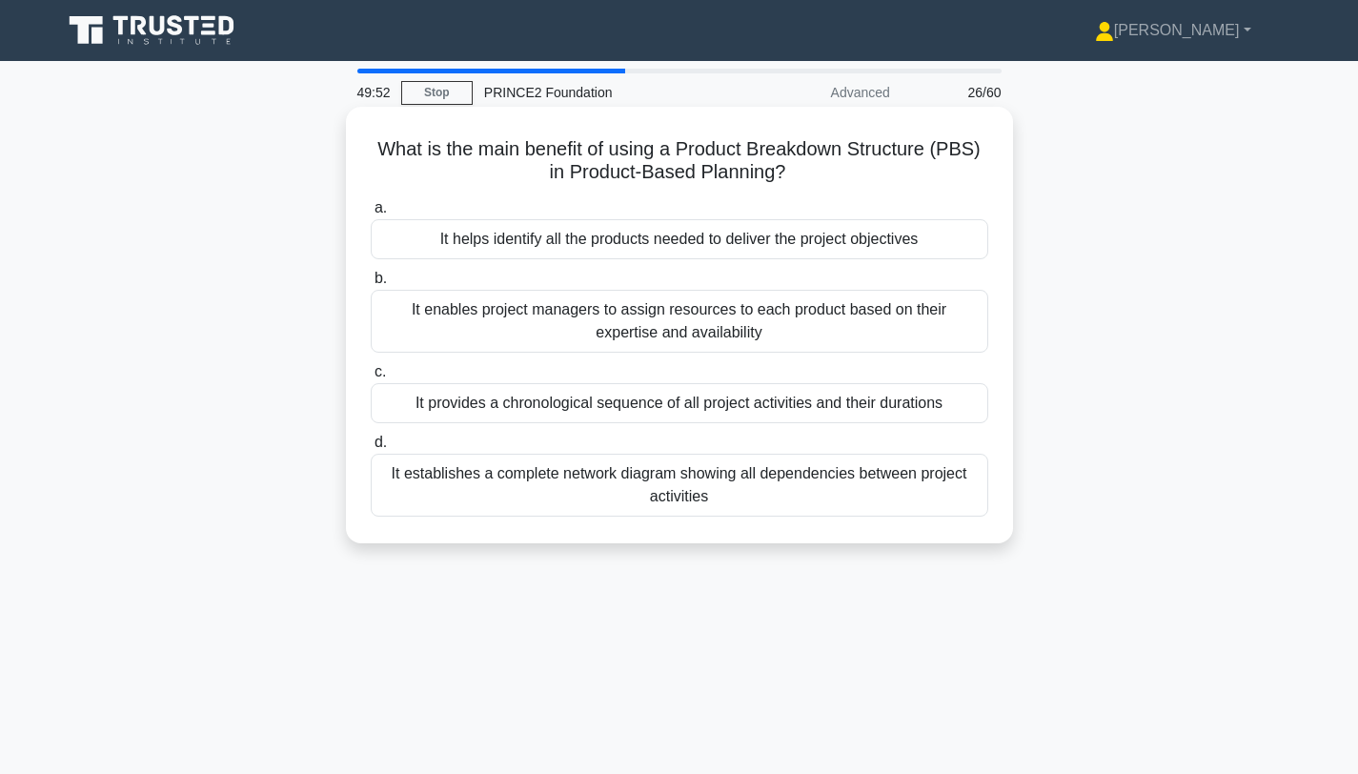
click at [690, 416] on div "It provides a chronological sequence of all project activities and their durati…" at bounding box center [680, 403] width 618 height 40
click at [371, 378] on input "c. It provides a chronological sequence of all project activities and their dur…" at bounding box center [371, 372] width 0 height 12
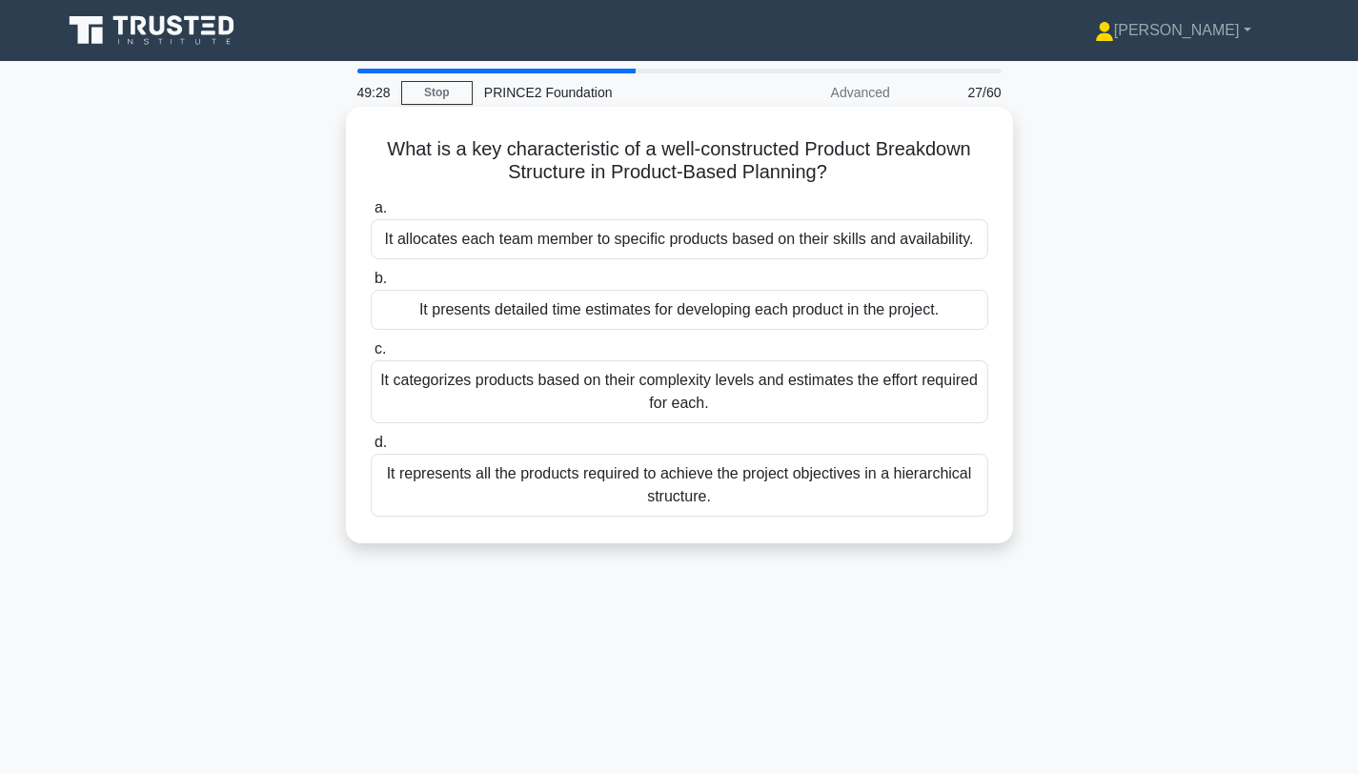
click at [835, 306] on div "It presents detailed time estimates for developing each product in the project." at bounding box center [680, 310] width 618 height 40
click at [371, 285] on input "b. It presents detailed time estimates for developing each product in the proje…" at bounding box center [371, 279] width 0 height 12
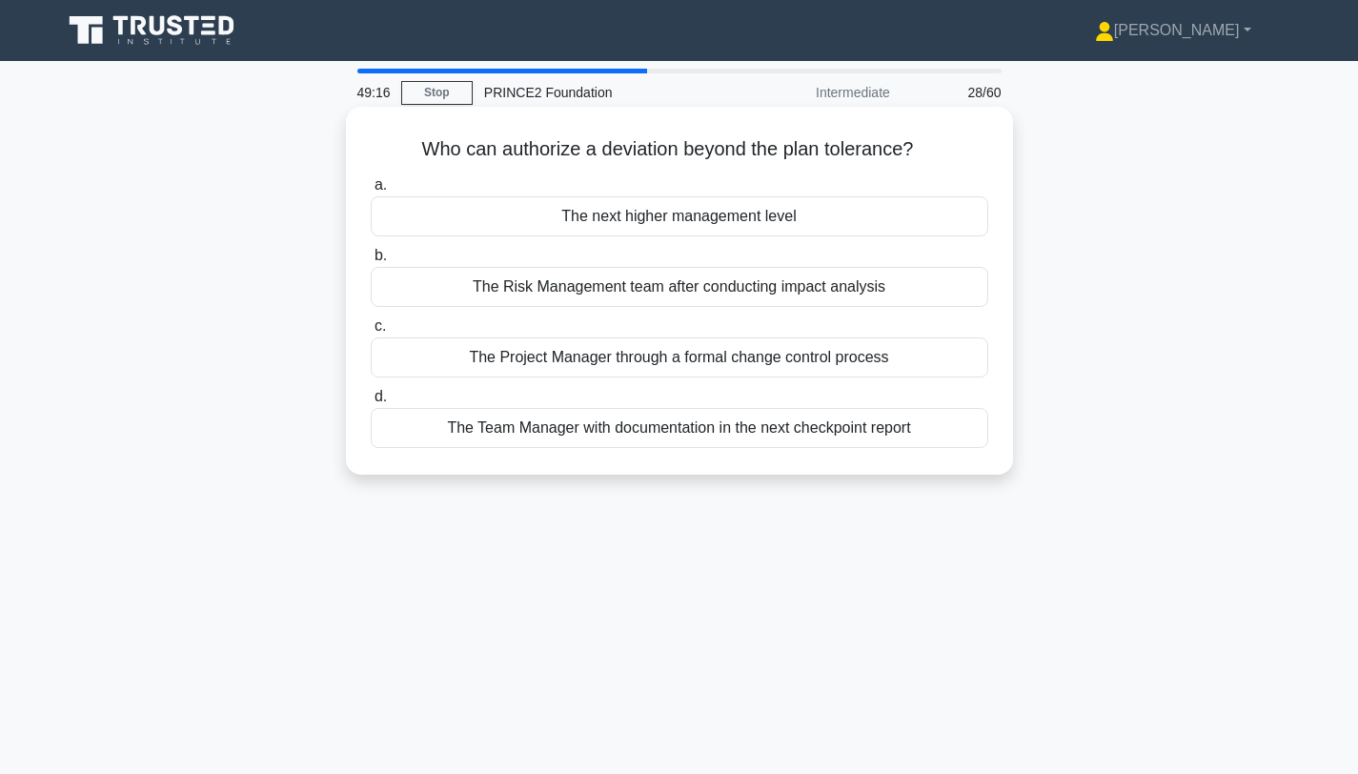
click at [659, 367] on div "The Project Manager through a formal change control process" at bounding box center [680, 357] width 618 height 40
click at [371, 333] on input "c. The Project Manager through a formal change control process" at bounding box center [371, 326] width 0 height 12
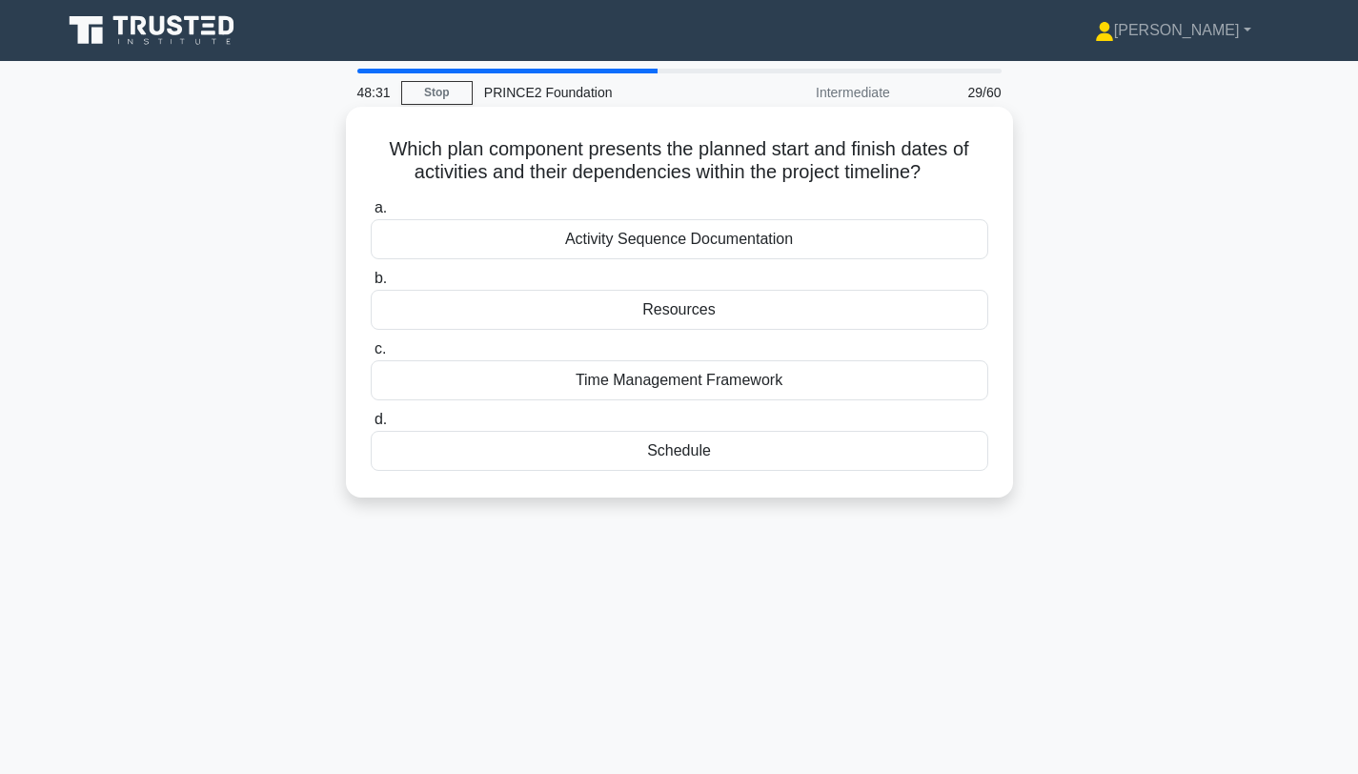
click at [665, 444] on div "Schedule" at bounding box center [680, 451] width 618 height 40
click at [371, 426] on input "d. Schedule" at bounding box center [371, 420] width 0 height 12
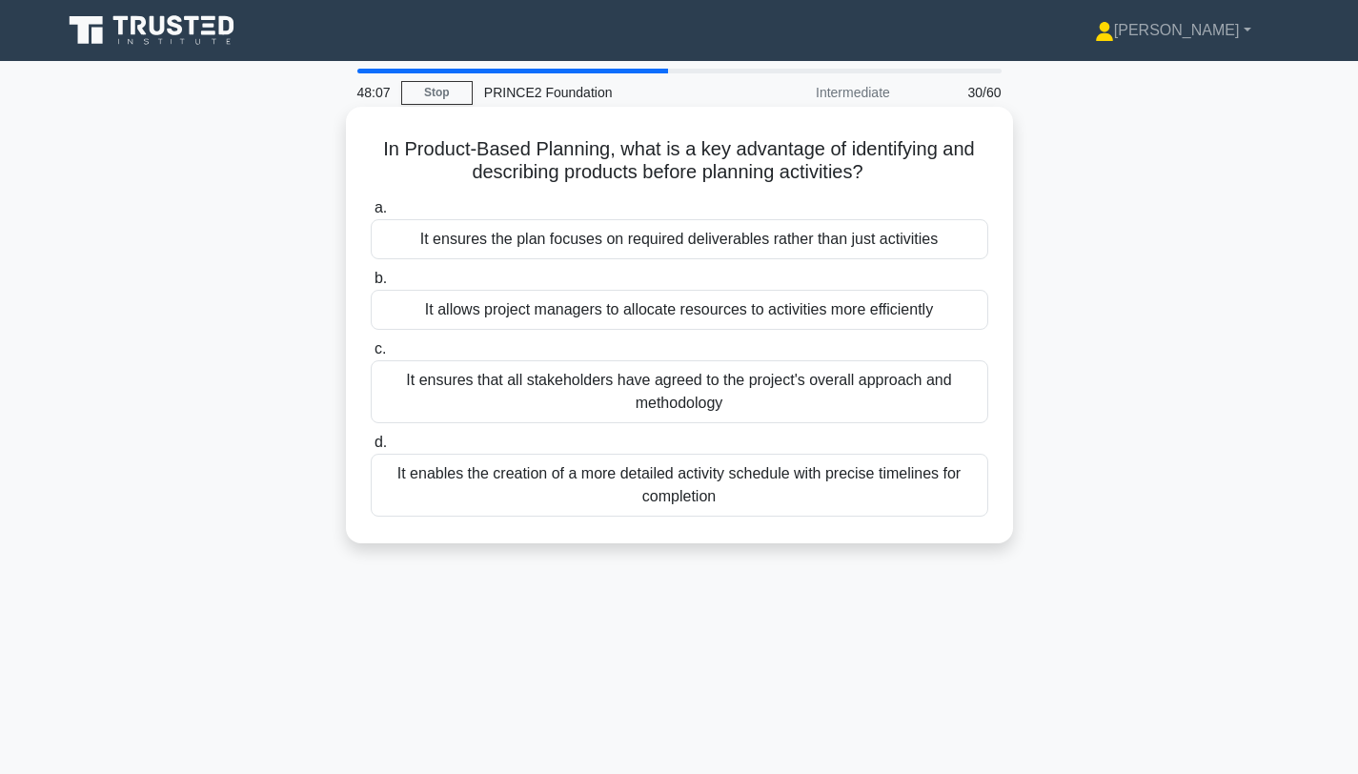
click at [867, 252] on div "It ensures the plan focuses on required deliverables rather than just activities" at bounding box center [680, 239] width 618 height 40
click at [371, 214] on input "a. It ensures the plan focuses on required deliverables rather than just activi…" at bounding box center [371, 208] width 0 height 12
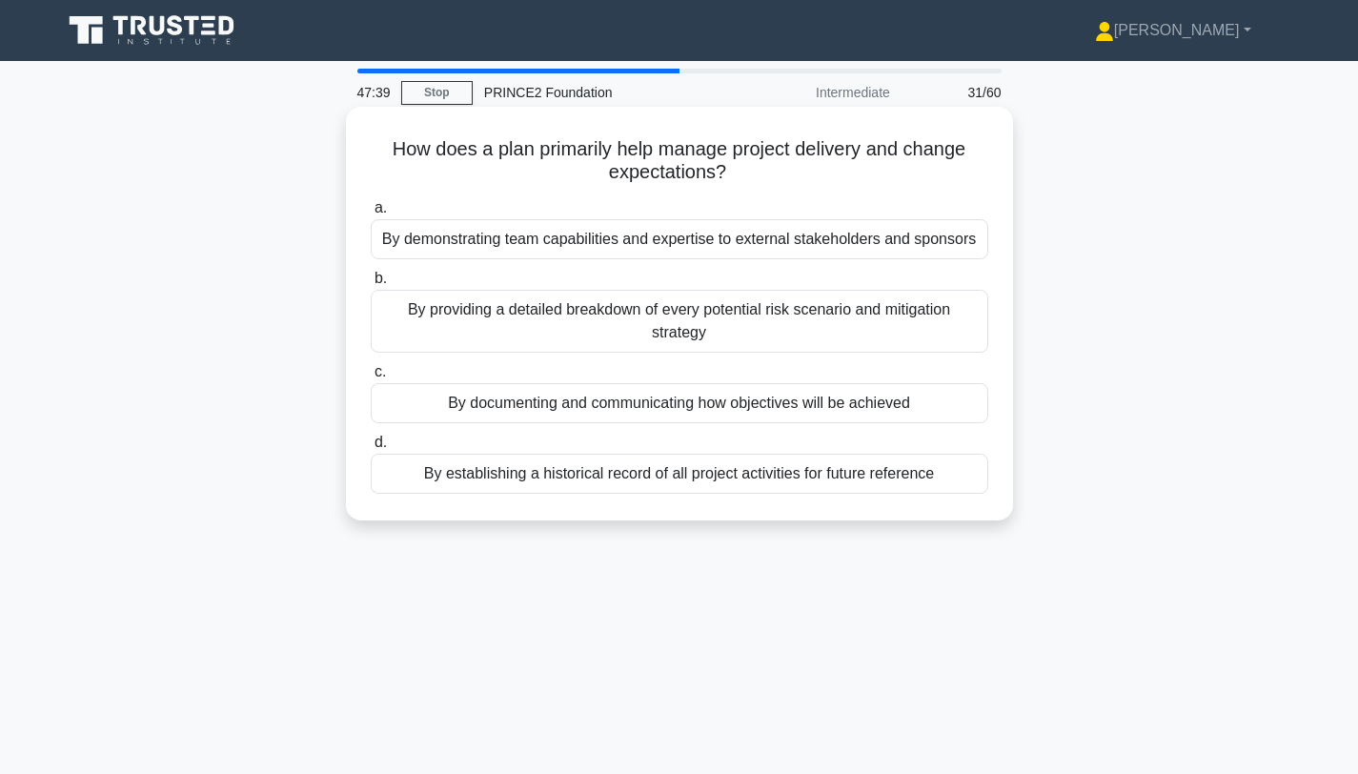
click at [791, 406] on div "By documenting and communicating how objectives will be achieved" at bounding box center [680, 403] width 618 height 40
click at [371, 378] on input "c. By documenting and communicating how objectives will be achieved" at bounding box center [371, 372] width 0 height 12
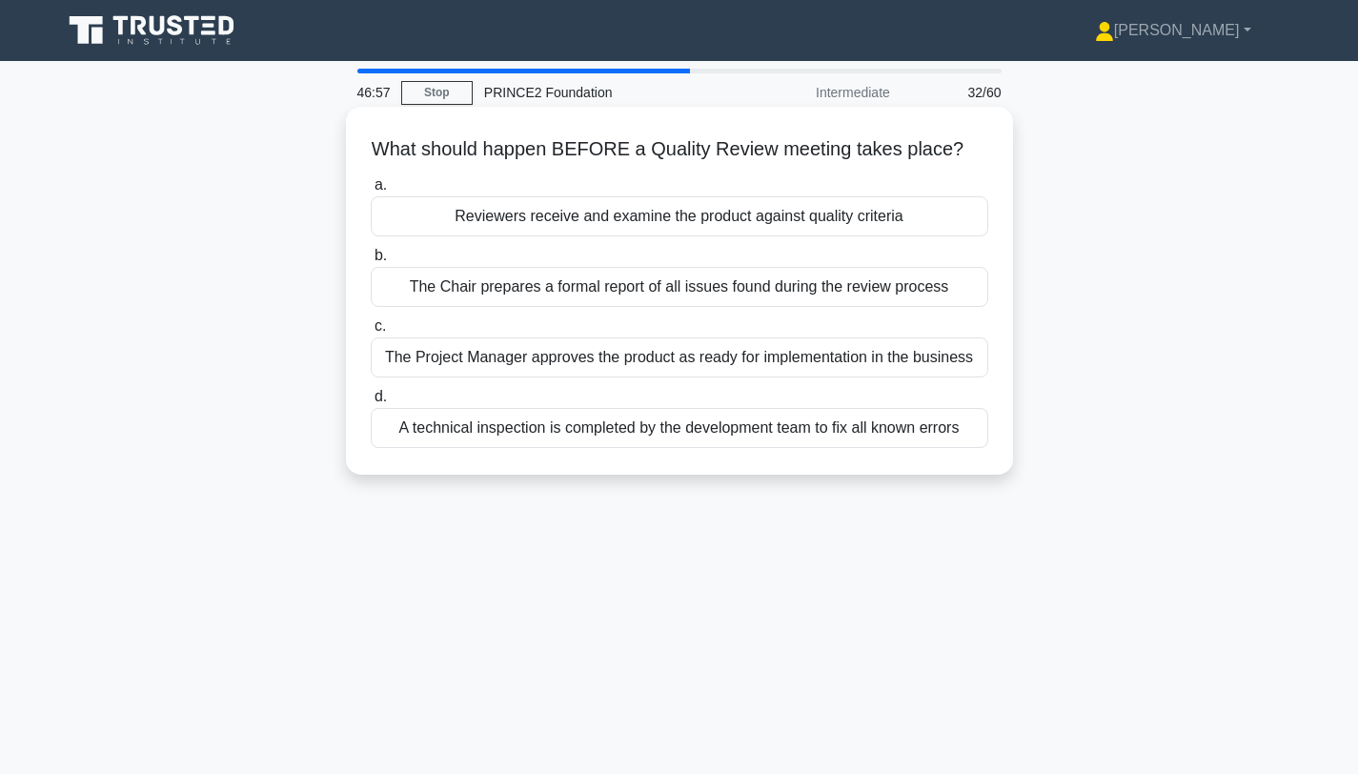
click at [734, 216] on div "Reviewers receive and examine the product against quality criteria" at bounding box center [680, 216] width 618 height 40
click at [371, 192] on input "a. Reviewers receive and examine the product against quality criteria" at bounding box center [371, 185] width 0 height 12
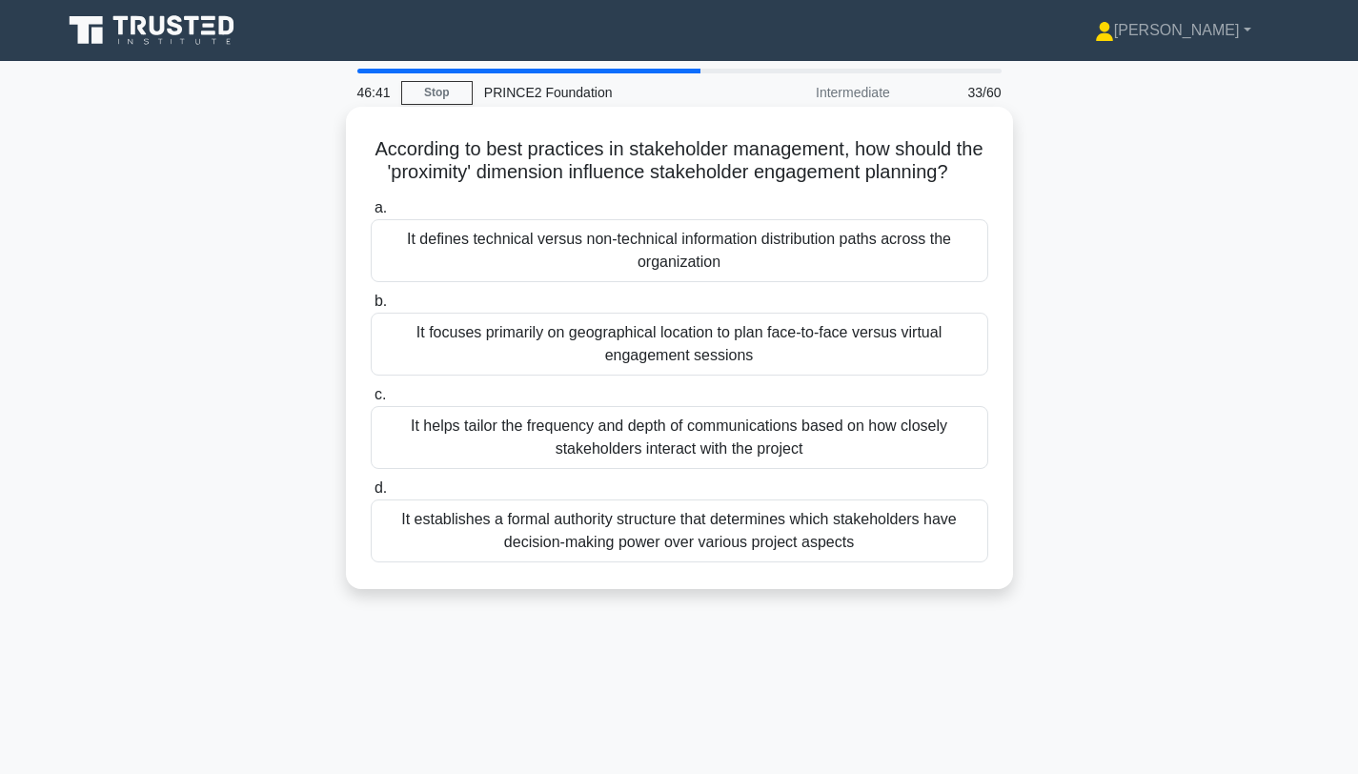
click at [868, 437] on div "It helps tailor the frequency and depth of communications based on how closely …" at bounding box center [680, 437] width 618 height 63
click at [371, 401] on input "c. It helps tailor the frequency and depth of communications based on how close…" at bounding box center [371, 395] width 0 height 12
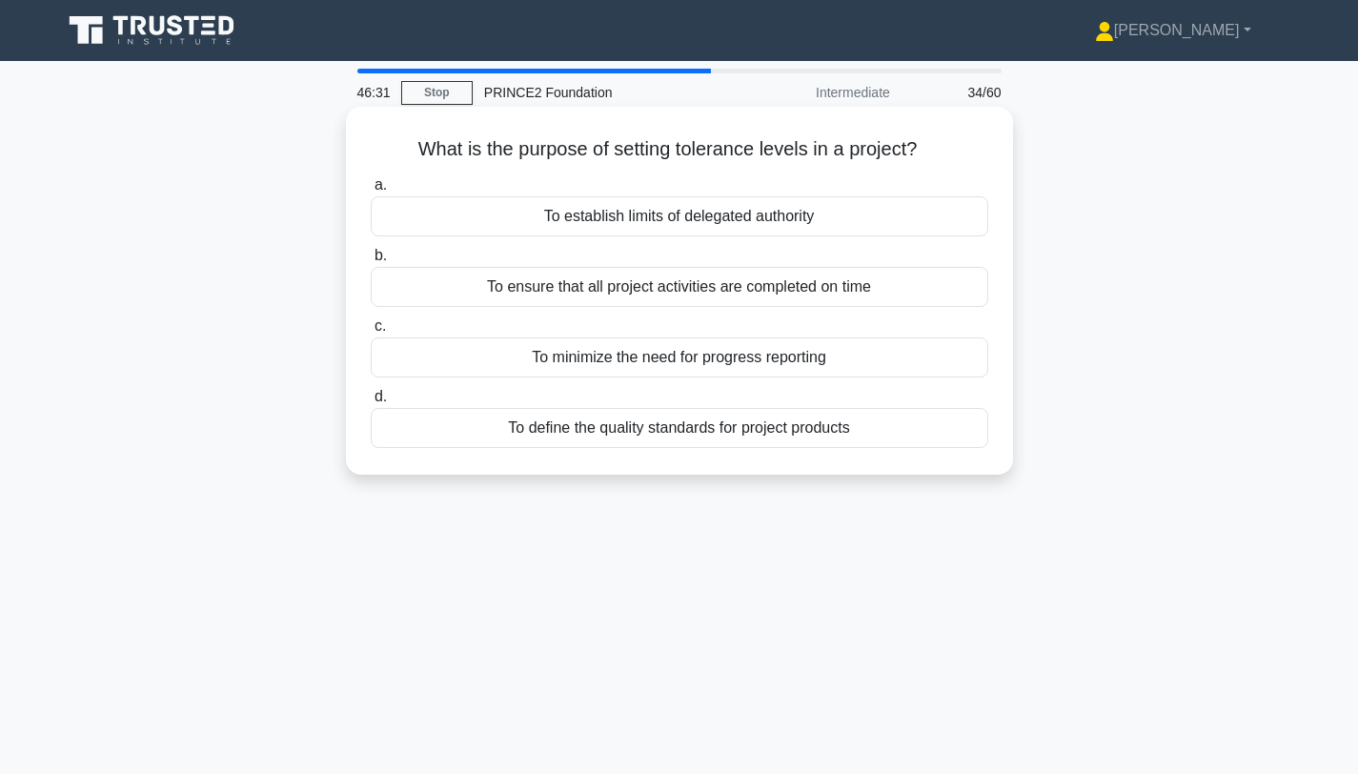
click at [690, 213] on div "To establish limits of delegated authority" at bounding box center [680, 216] width 618 height 40
click at [371, 192] on input "a. To establish limits of delegated authority" at bounding box center [371, 185] width 0 height 12
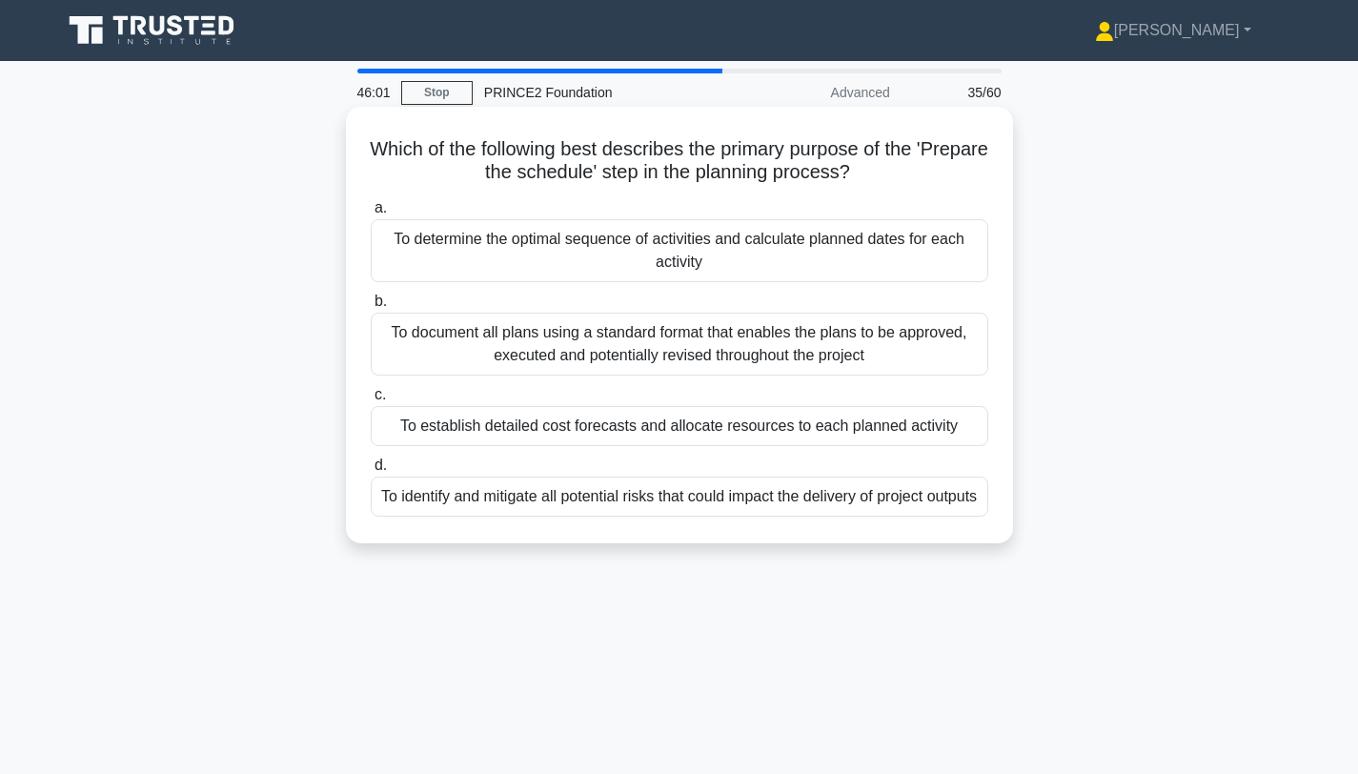
click at [725, 260] on div "To determine the optimal sequence of activities and calculate planned dates for…" at bounding box center [680, 250] width 618 height 63
click at [371, 214] on input "a. To determine the optimal sequence of activities and calculate planned dates …" at bounding box center [371, 208] width 0 height 12
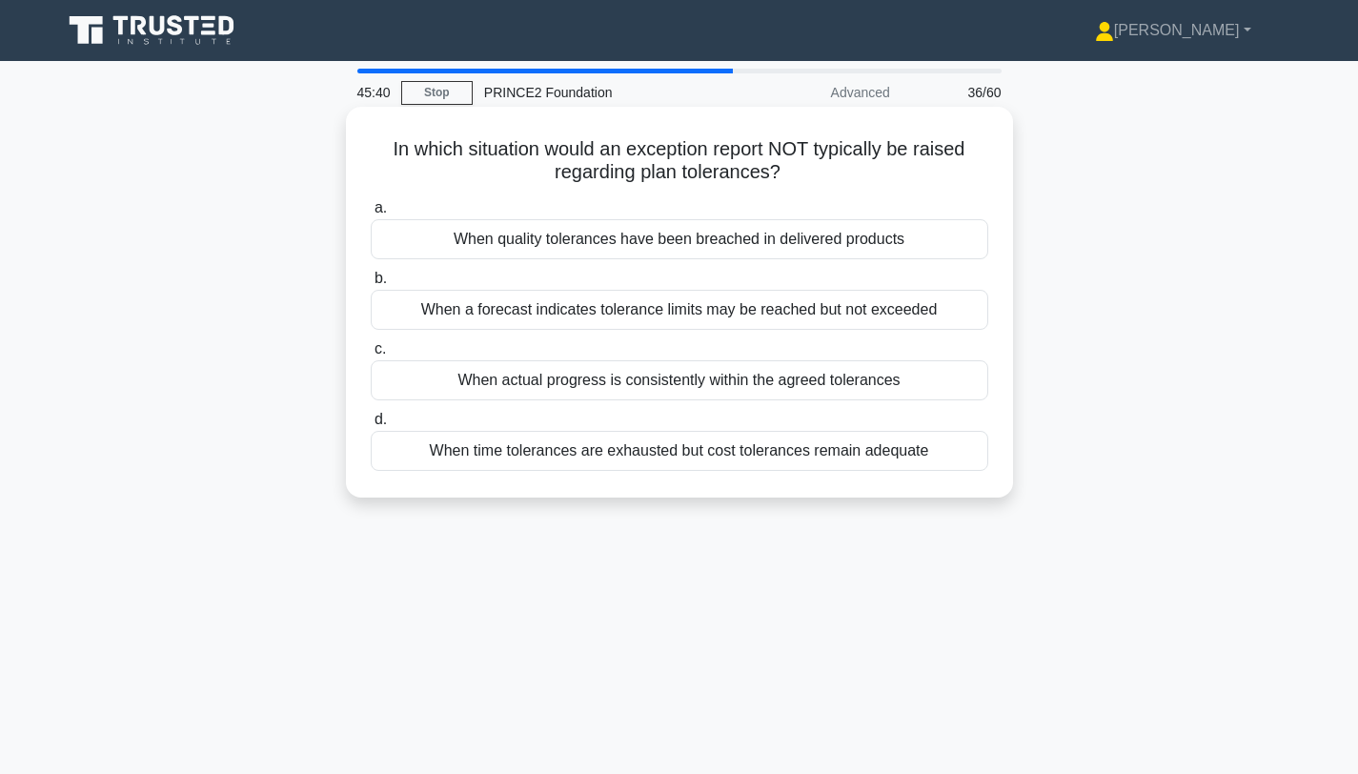
click at [661, 388] on div "When actual progress is consistently within the agreed tolerances" at bounding box center [680, 380] width 618 height 40
click at [371, 355] on input "c. When actual progress is consistently within the agreed tolerances" at bounding box center [371, 349] width 0 height 12
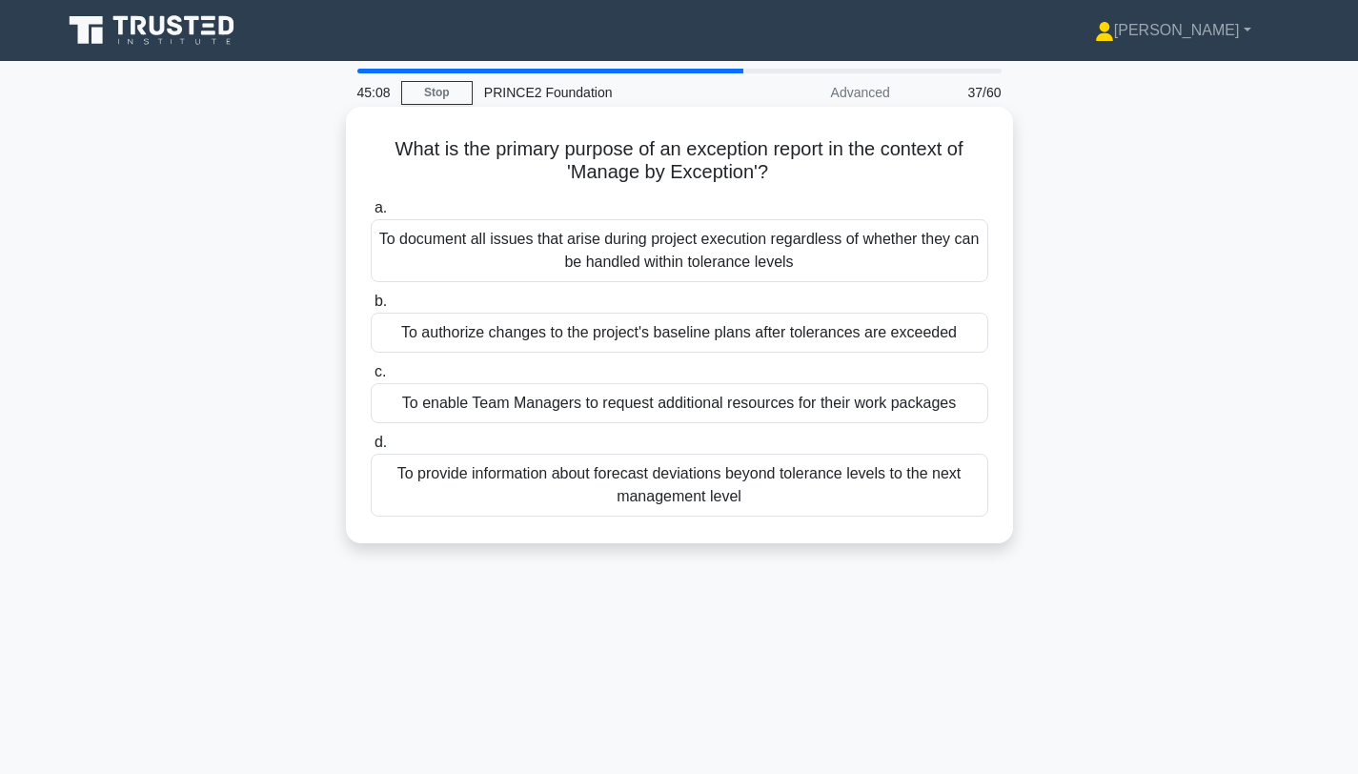
click at [622, 340] on div "To authorize changes to the project's baseline plans after tolerances are excee…" at bounding box center [680, 333] width 618 height 40
click at [371, 308] on input "b. To authorize changes to the project's baseline plans after tolerances are ex…" at bounding box center [371, 301] width 0 height 12
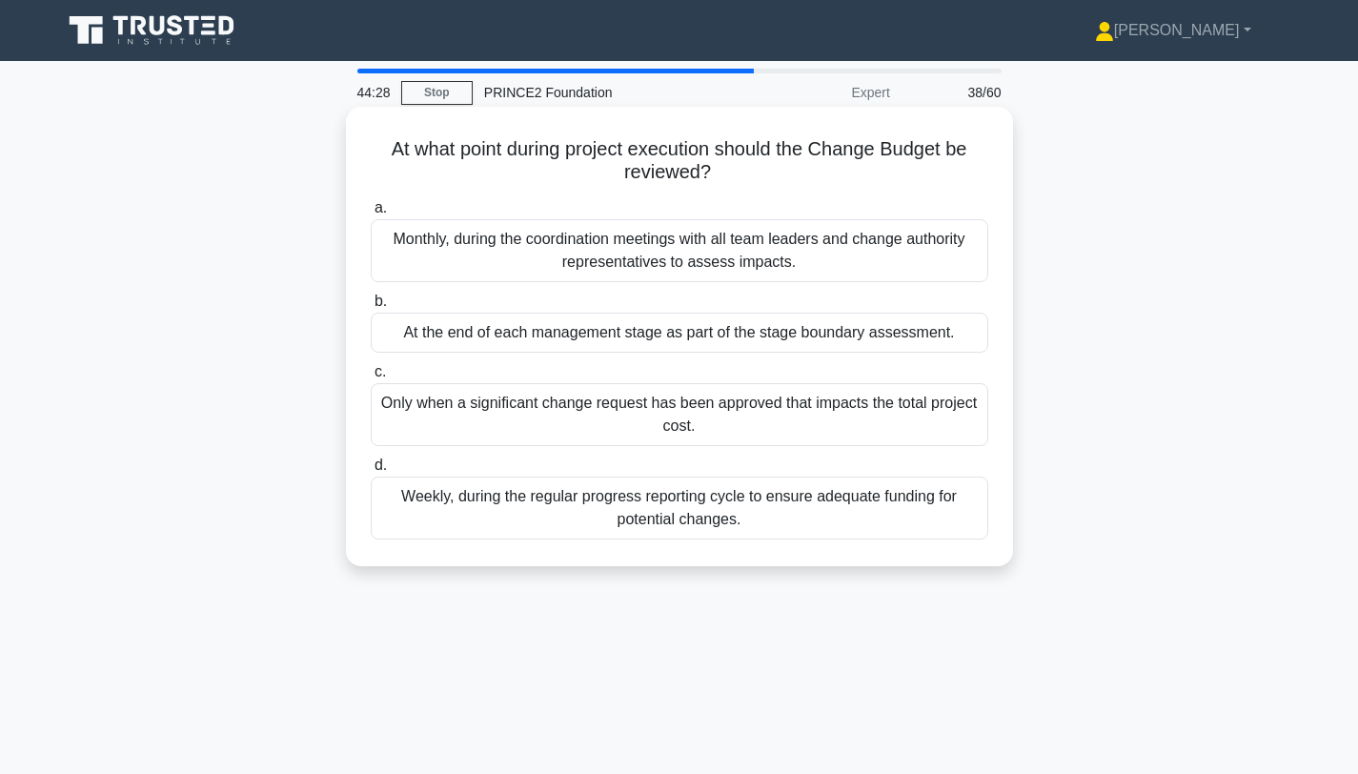
click at [674, 339] on div "At the end of each management stage as part of the stage boundary assessment." at bounding box center [680, 333] width 618 height 40
click at [371, 308] on input "b. At the end of each management stage as part of the stage boundary assessment." at bounding box center [371, 301] width 0 height 12
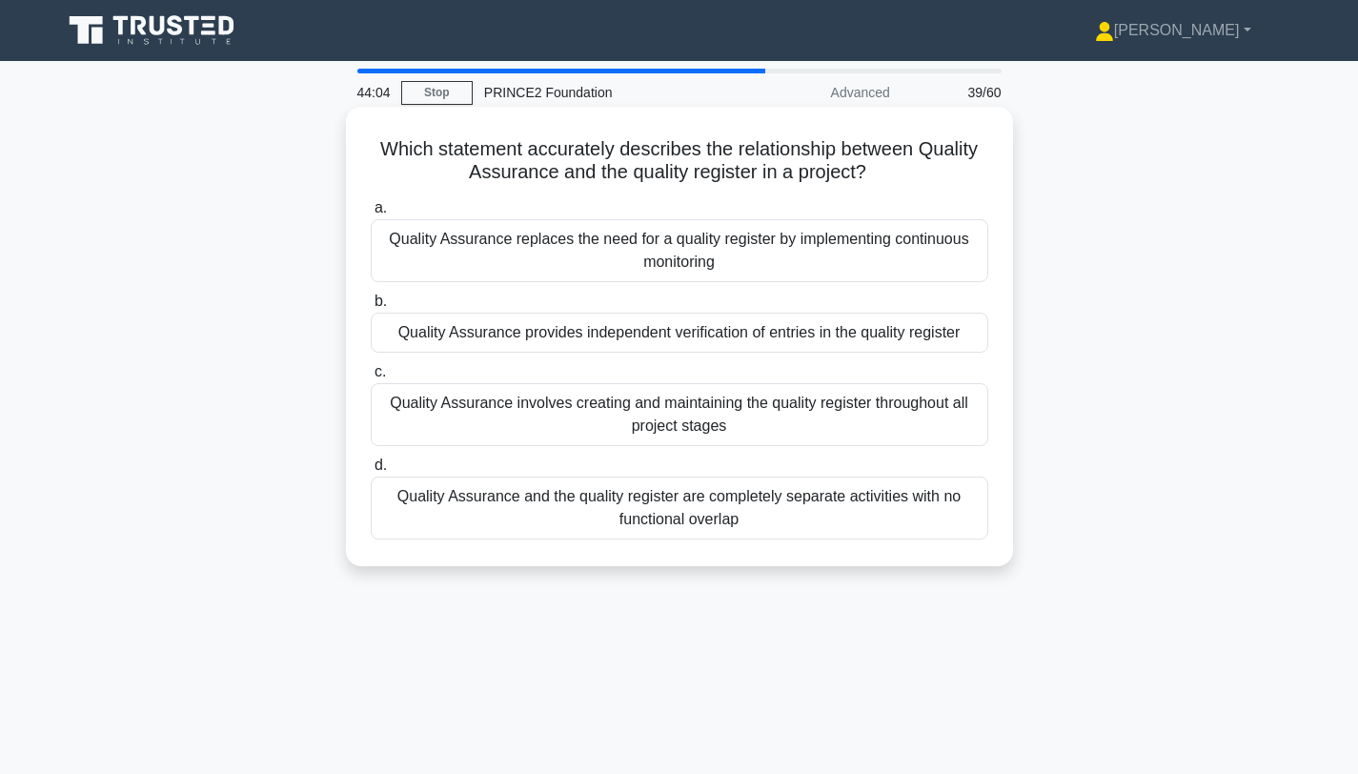
click at [693, 339] on div "Quality Assurance provides independent verification of entries in the quality r…" at bounding box center [680, 333] width 618 height 40
click at [371, 308] on input "b. Quality Assurance provides independent verification of entries in the qualit…" at bounding box center [371, 301] width 0 height 12
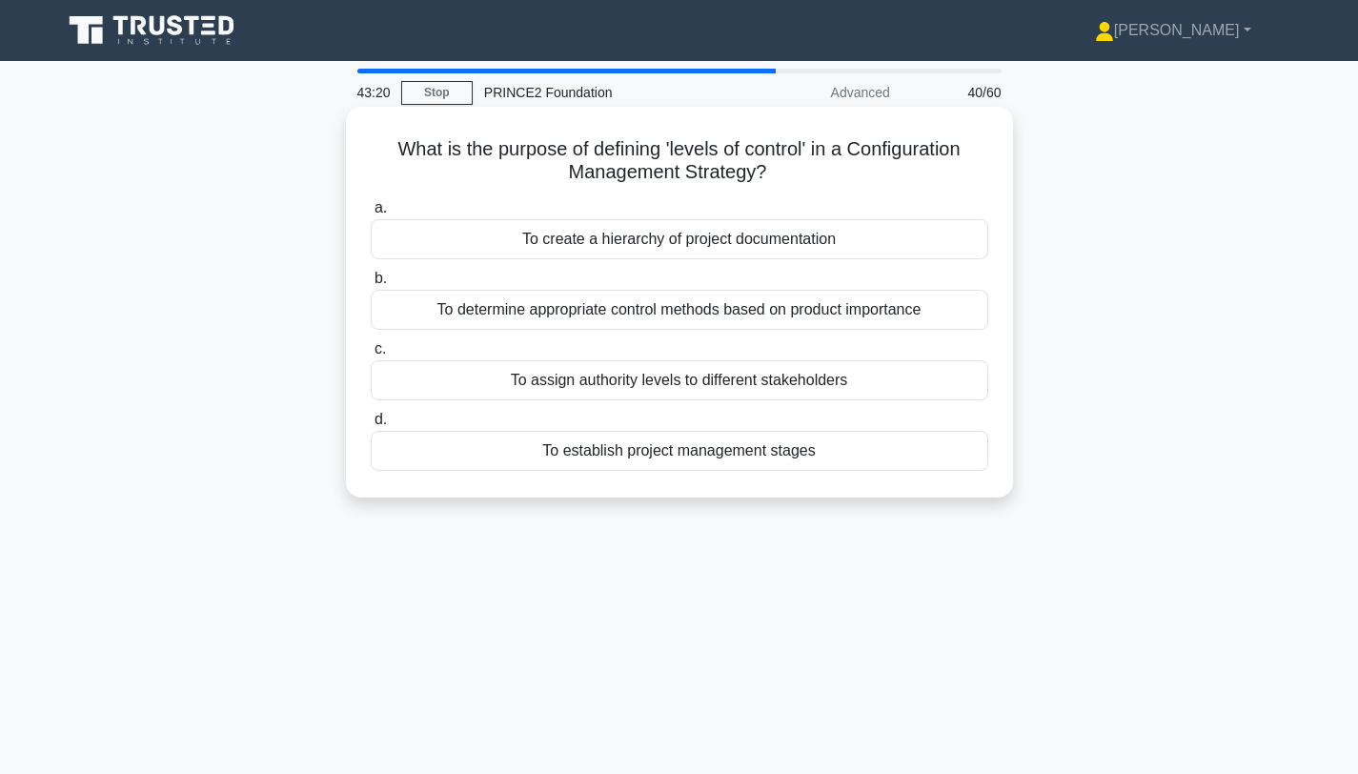
click at [687, 389] on div "To assign authority levels to different stakeholders" at bounding box center [680, 380] width 618 height 40
click at [371, 355] on input "c. To assign authority levels to different stakeholders" at bounding box center [371, 349] width 0 height 12
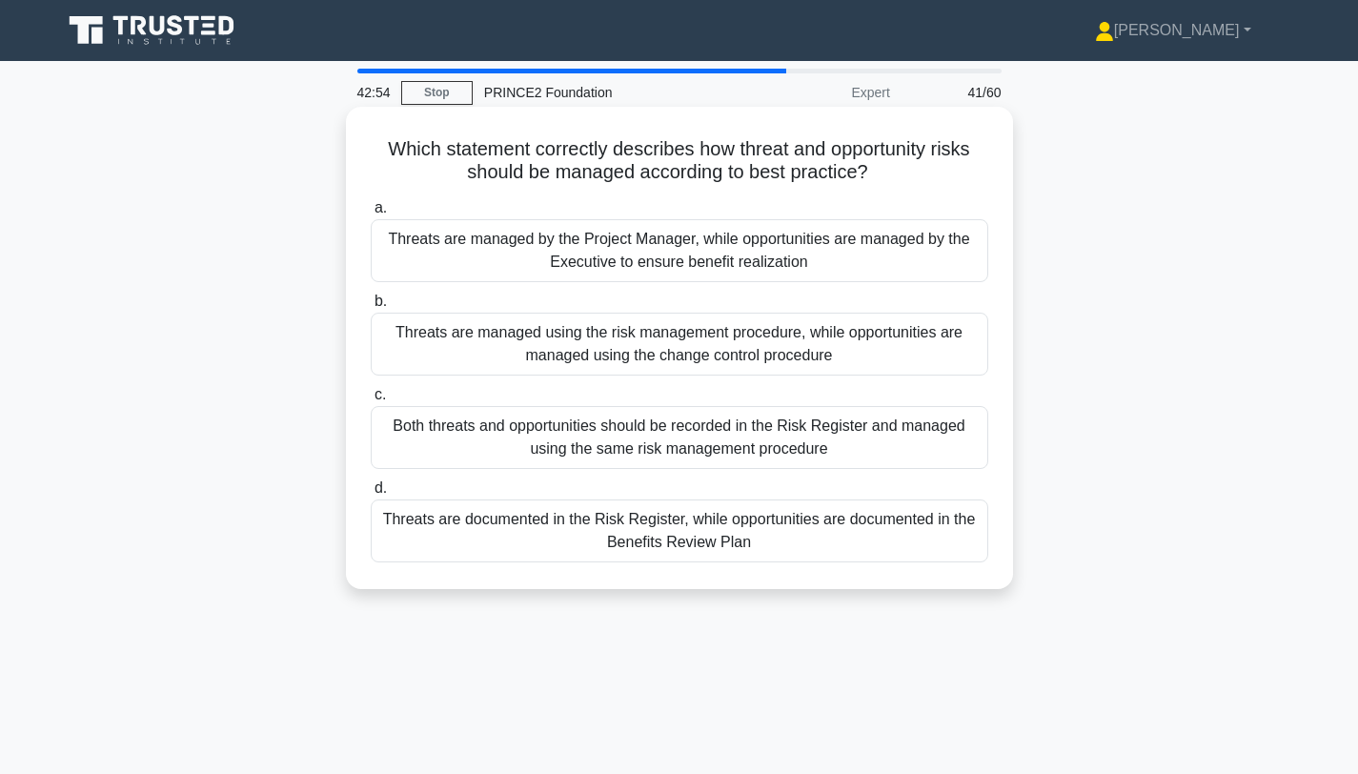
click at [816, 448] on div "Both threats and opportunities should be recorded in the Risk Register and mana…" at bounding box center [680, 437] width 618 height 63
click at [371, 401] on input "c. Both threats and opportunities should be recorded in the Risk Register and m…" at bounding box center [371, 395] width 0 height 12
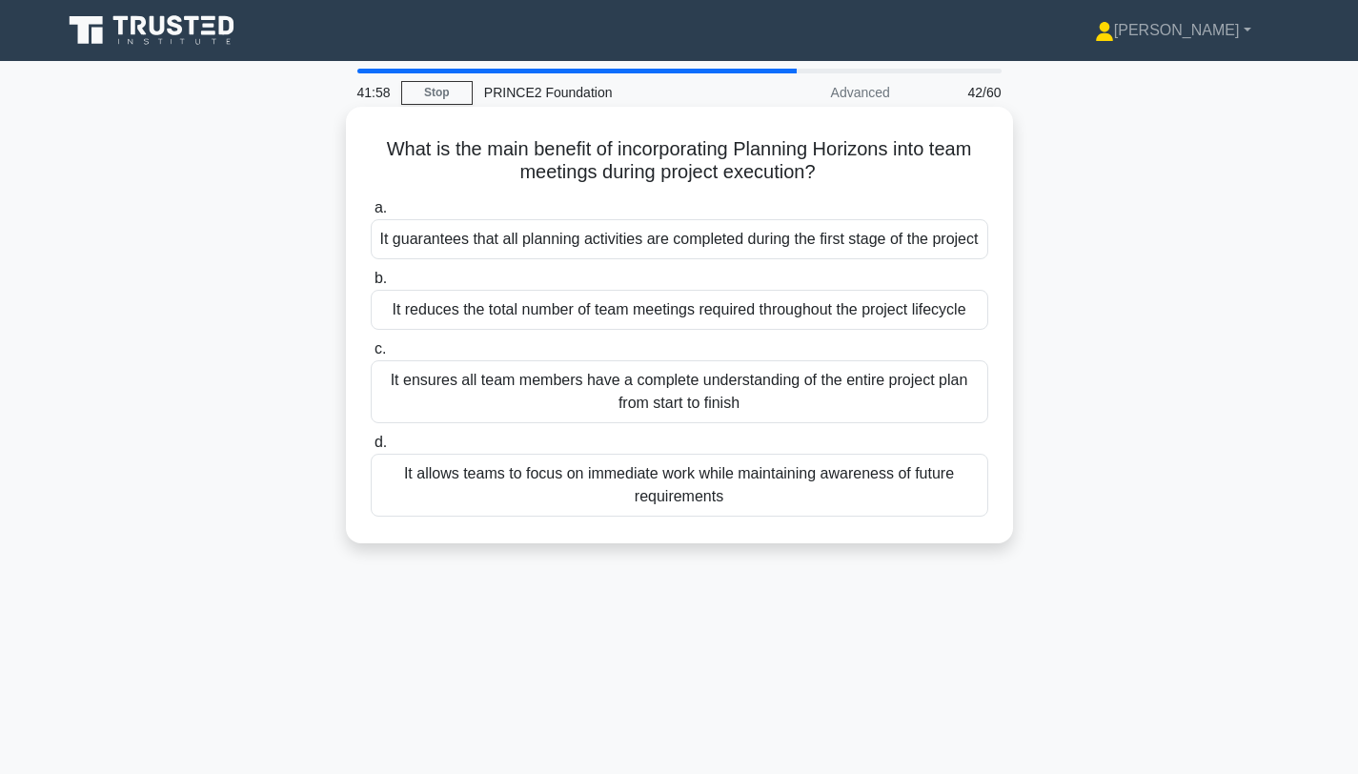
click at [625, 413] on div "It ensures all team members have a complete understanding of the entire project…" at bounding box center [680, 391] width 618 height 63
click at [371, 355] on input "c. It ensures all team members have a complete understanding of the entire proj…" at bounding box center [371, 349] width 0 height 12
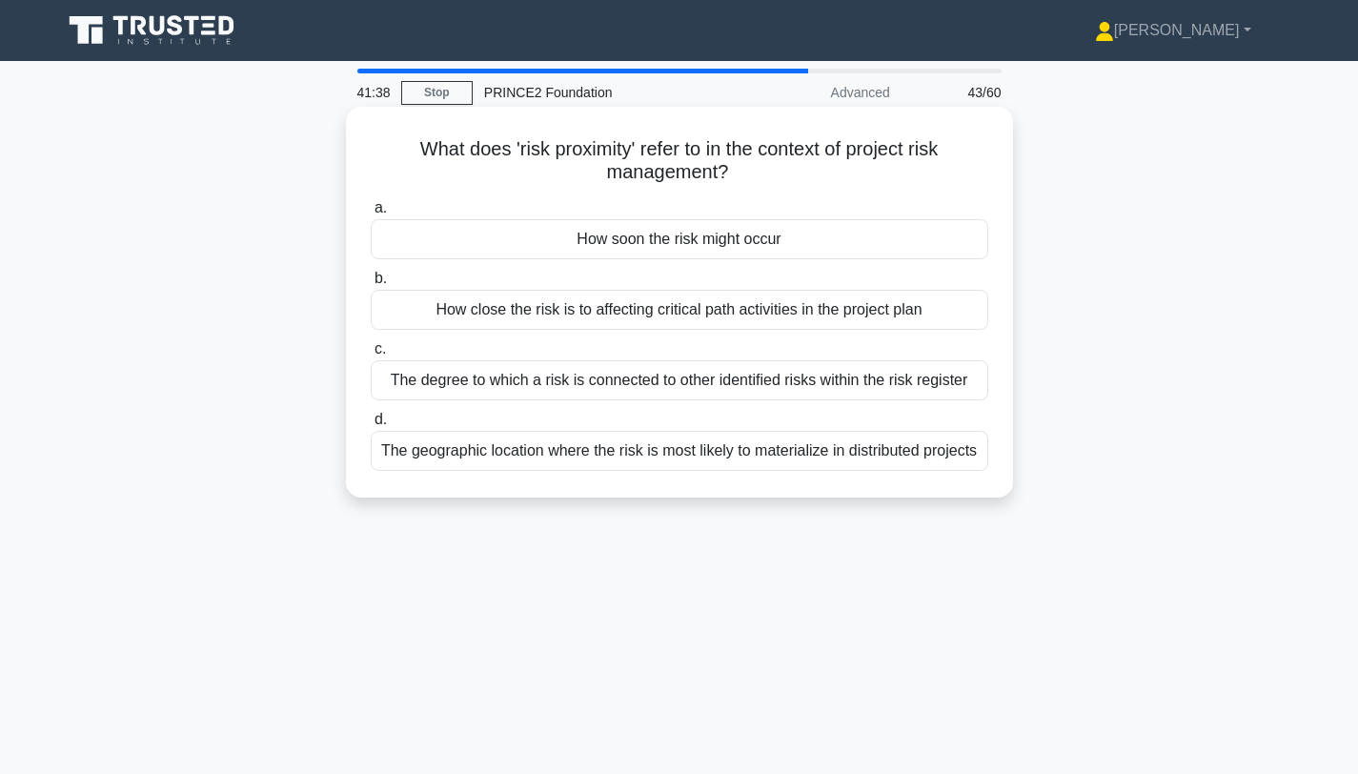
click at [890, 318] on div "How close the risk is to affecting critical path activities in the project plan" at bounding box center [680, 310] width 618 height 40
click at [371, 285] on input "b. How close the risk is to affecting critical path activities in the project p…" at bounding box center [371, 279] width 0 height 12
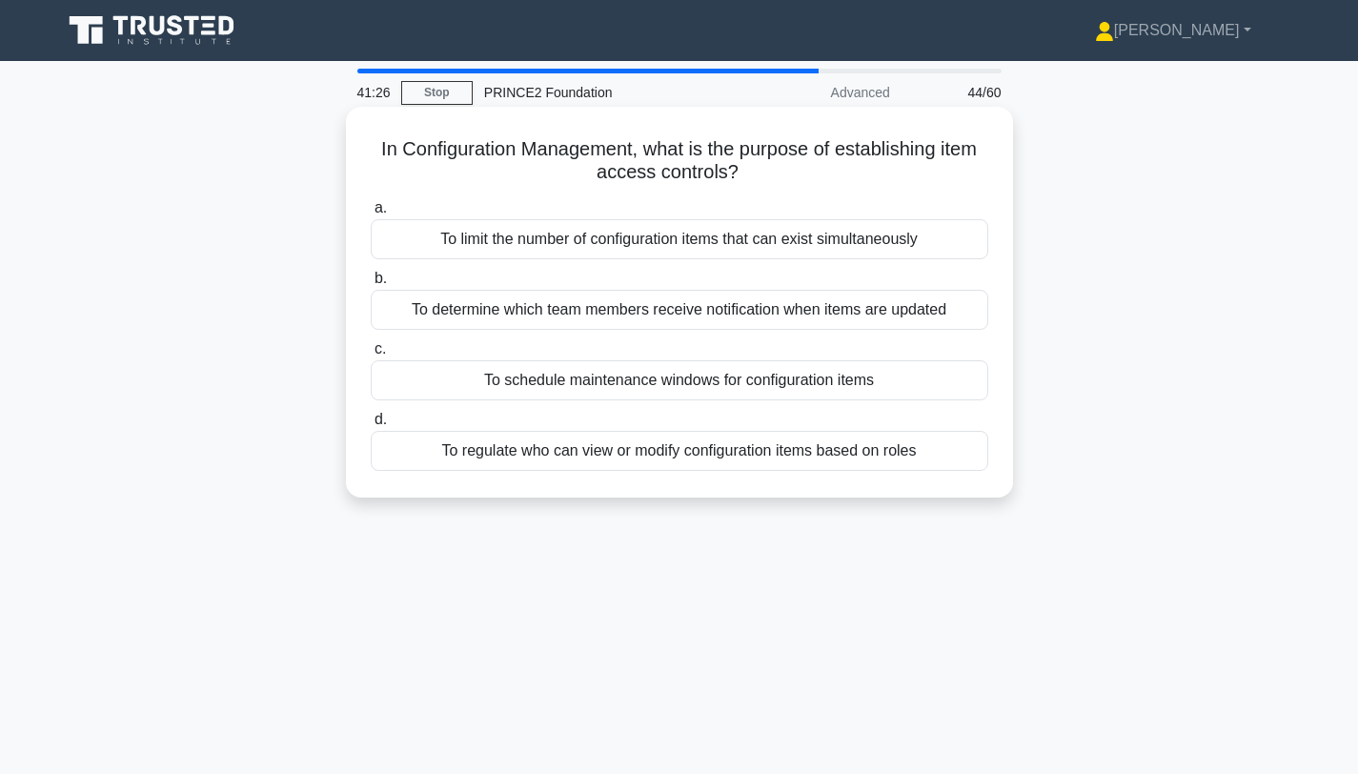
click at [857, 455] on div "To regulate who can view or modify configuration items based on roles" at bounding box center [680, 451] width 618 height 40
click at [371, 426] on input "d. To regulate who can view or modify configuration items based on roles" at bounding box center [371, 420] width 0 height 12
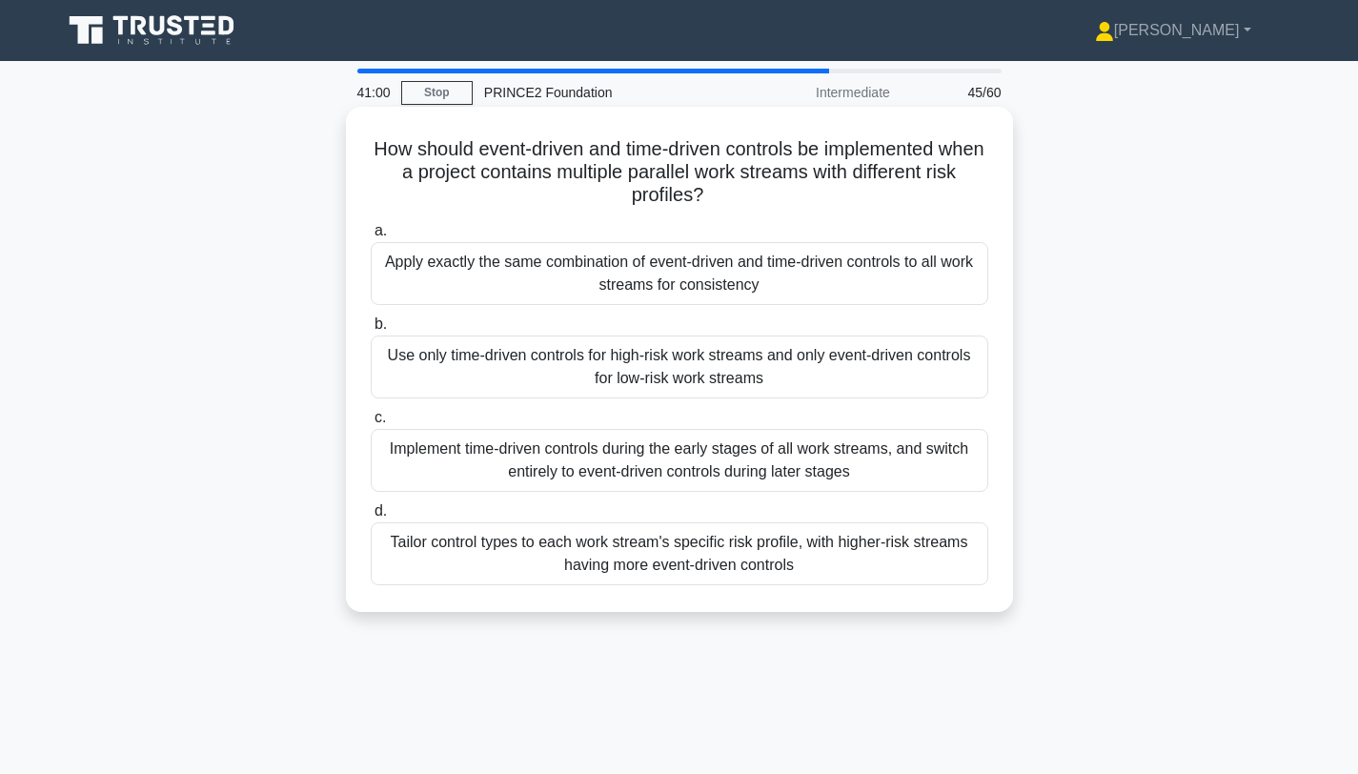
click at [729, 574] on div "Tailor control types to each work stream's specific risk profile, with higher-r…" at bounding box center [680, 553] width 618 height 63
click at [371, 517] on input "d. Tailor control types to each work stream's specific risk profile, with highe…" at bounding box center [371, 511] width 0 height 12
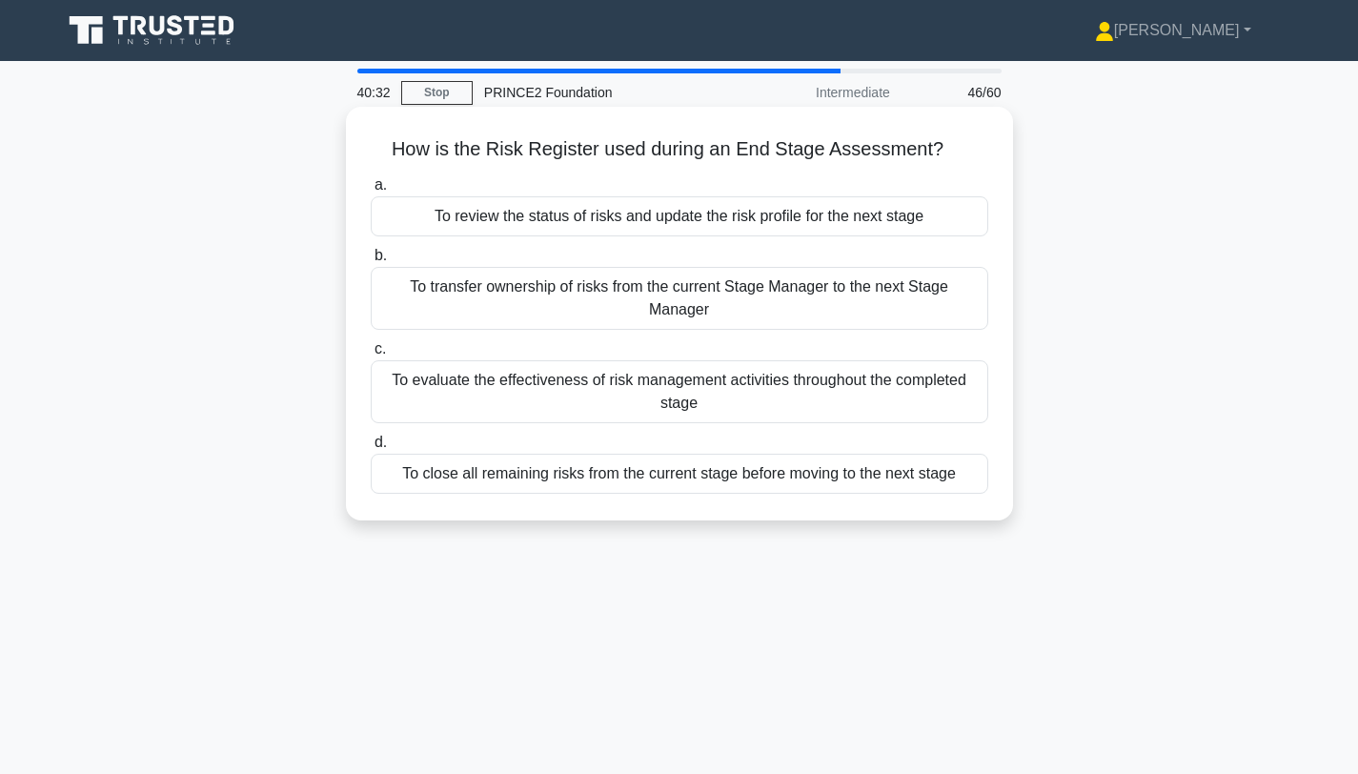
drag, startPoint x: 742, startPoint y: 403, endPoint x: 912, endPoint y: 165, distance: 292.5
click at [912, 164] on div "How is the Risk Register used during an End Stage Assessment? .spinner_0XTQ{tra…" at bounding box center [680, 313] width 652 height 398
click at [949, 163] on div "How is the Risk Register used during an End Stage Assessment? .spinner_0XTQ{tra…" at bounding box center [680, 313] width 652 height 398
click at [750, 392] on div "To evaluate the effectiveness of risk management activities throughout the comp…" at bounding box center [680, 391] width 618 height 63
click at [371, 355] on input "c. To evaluate the effectiveness of risk management activities throughout the c…" at bounding box center [371, 349] width 0 height 12
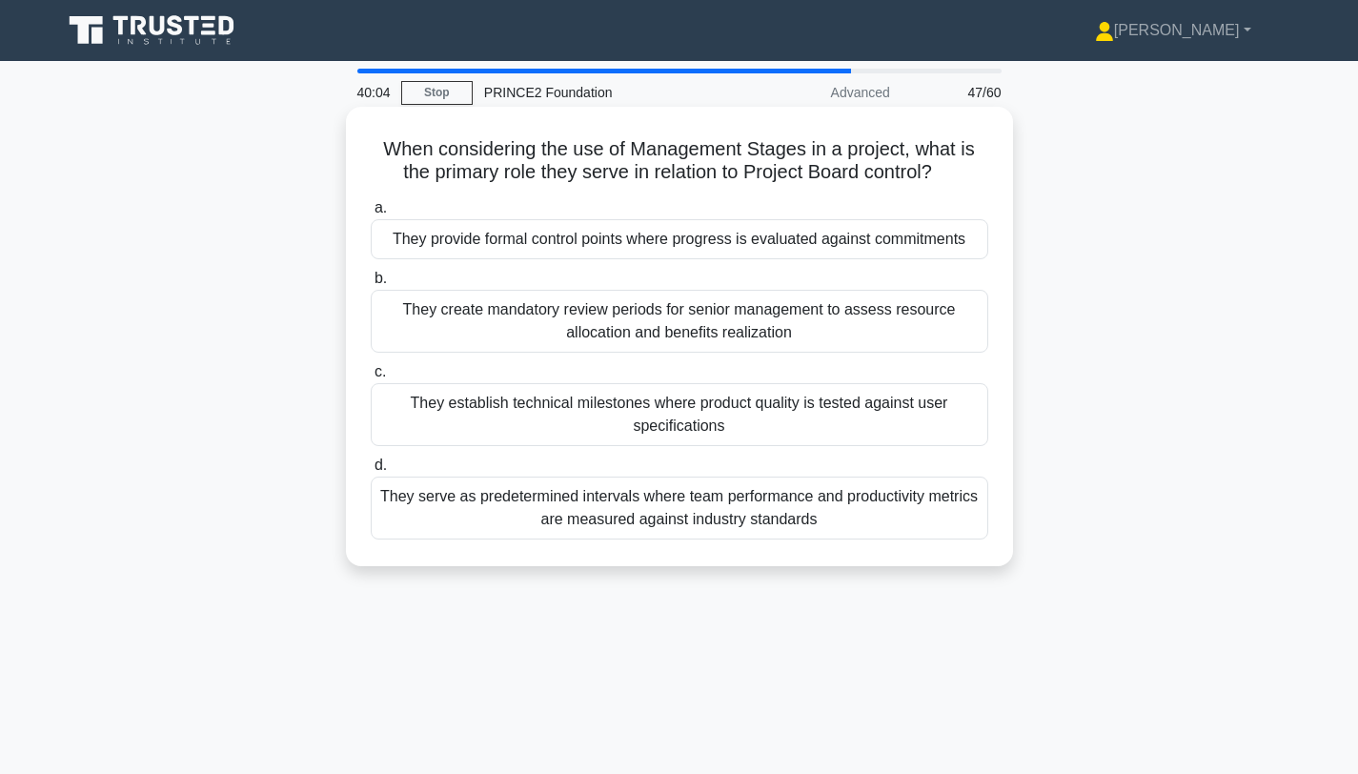
click at [644, 246] on div "They provide formal control points where progress is evaluated against commitme…" at bounding box center [680, 239] width 618 height 40
click at [371, 214] on input "a. They provide formal control points where progress is evaluated against commi…" at bounding box center [371, 208] width 0 height 12
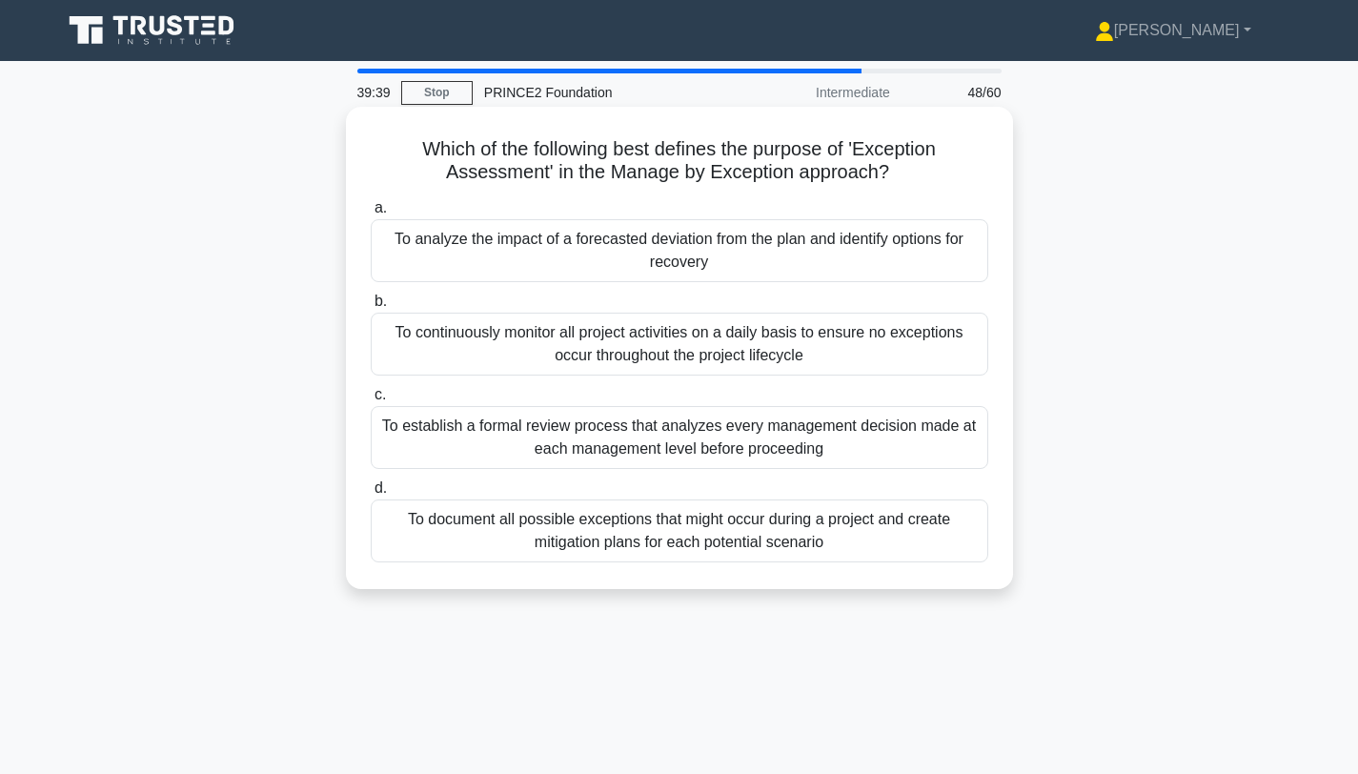
click at [623, 251] on div "To analyze the impact of a forecasted deviation from the plan and identify opti…" at bounding box center [680, 250] width 618 height 63
click at [371, 214] on input "a. To analyze the impact of a forecasted deviation from the plan and identify o…" at bounding box center [371, 208] width 0 height 12
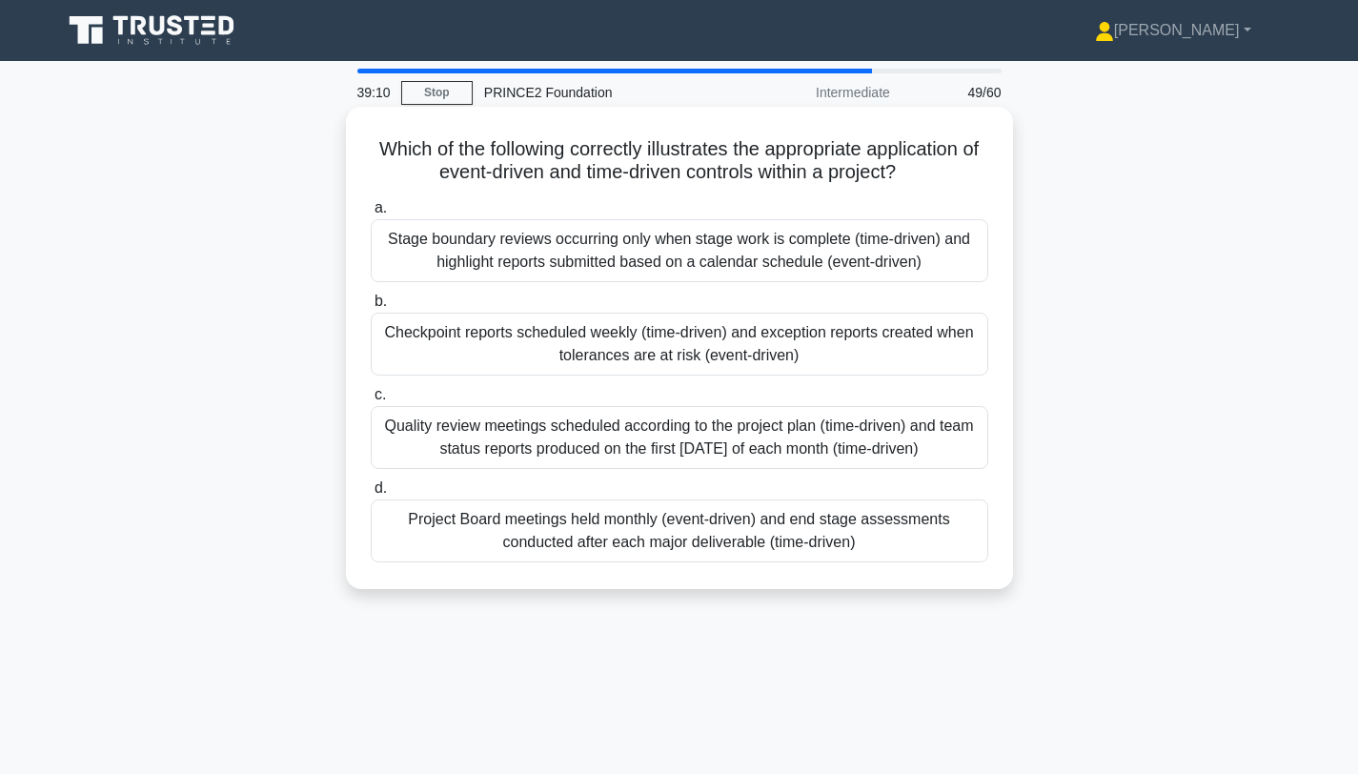
click at [813, 264] on div "Stage boundary reviews occurring only when stage work is complete (time-driven)…" at bounding box center [680, 250] width 618 height 63
click at [371, 214] on input "a. Stage boundary reviews occurring only when stage work is complete (time-driv…" at bounding box center [371, 208] width 0 height 12
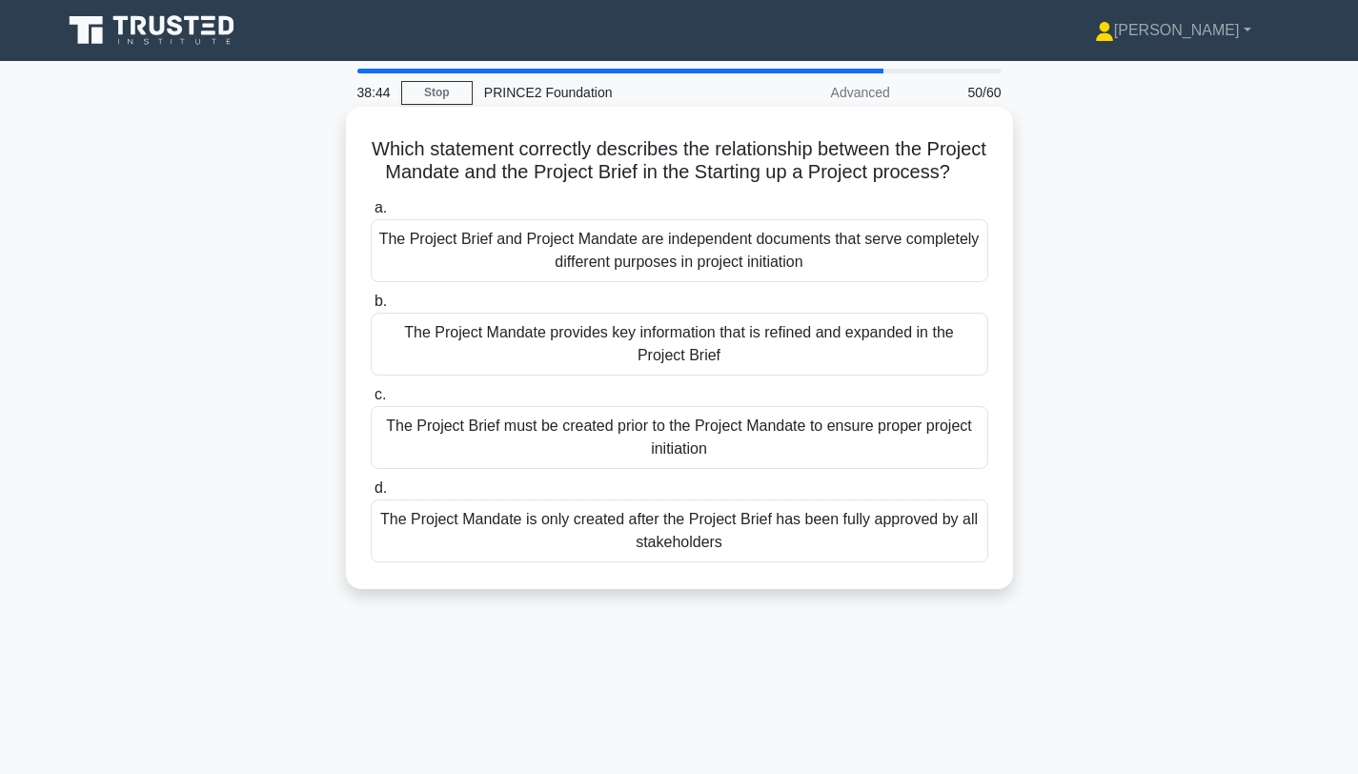
click at [737, 342] on div "The Project Mandate provides key information that is refined and expanded in th…" at bounding box center [680, 344] width 618 height 63
click at [371, 308] on input "b. The Project Mandate provides key information that is refined and expanded in…" at bounding box center [371, 301] width 0 height 12
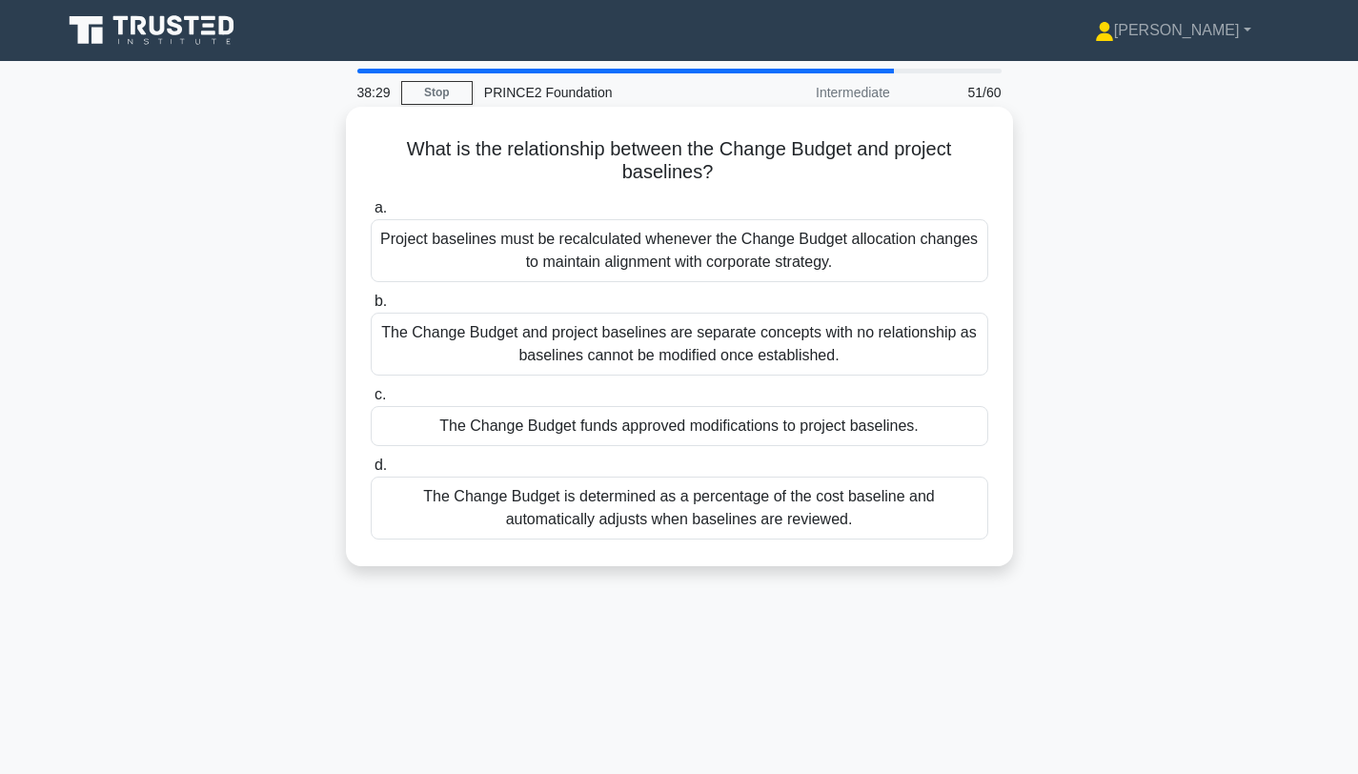
click at [794, 425] on div "The Change Budget funds approved modifications to project baselines." at bounding box center [680, 426] width 618 height 40
click at [371, 401] on input "c. The Change Budget funds approved modifications to project baselines." at bounding box center [371, 395] width 0 height 12
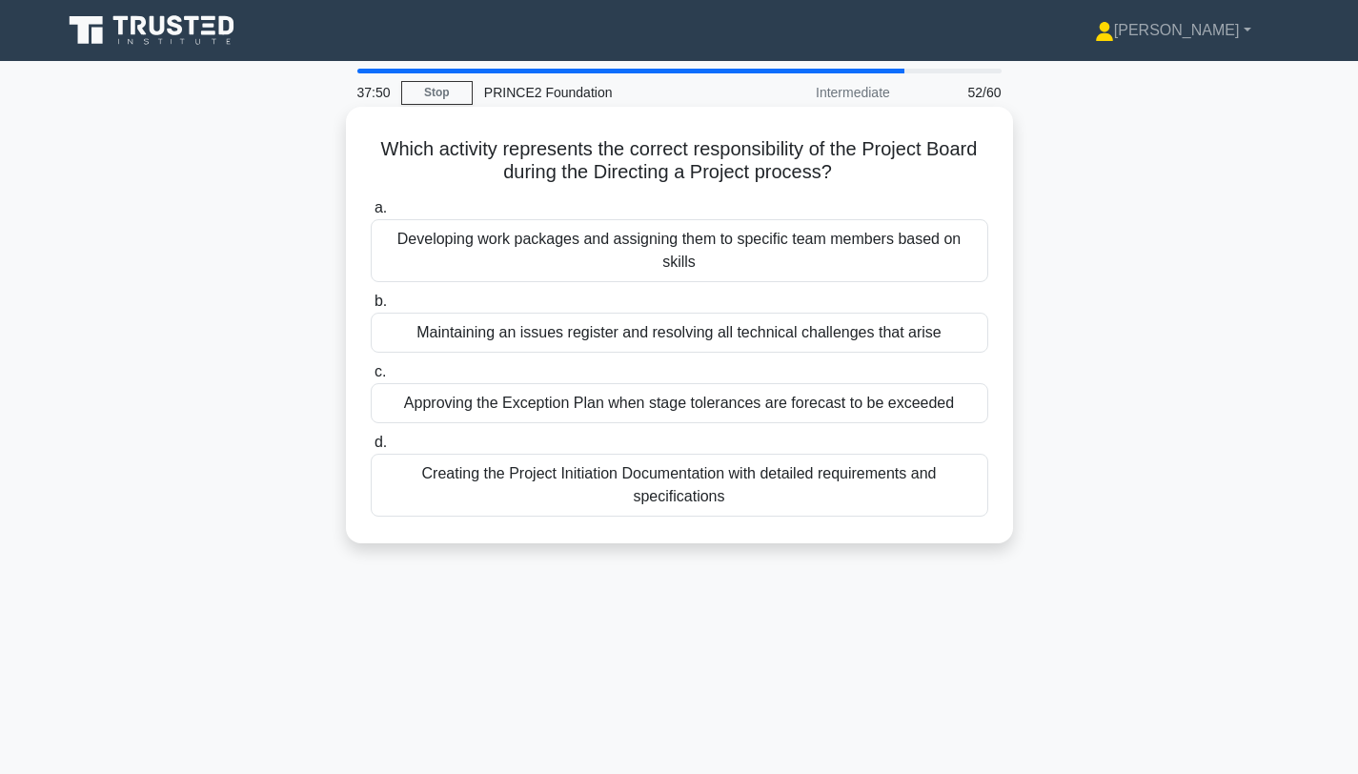
click at [775, 392] on div "Approving the Exception Plan when stage tolerances are forecast to be exceeded" at bounding box center [680, 403] width 618 height 40
click at [371, 378] on input "c. Approving the Exception Plan when stage tolerances are forecast to be exceed…" at bounding box center [371, 372] width 0 height 12
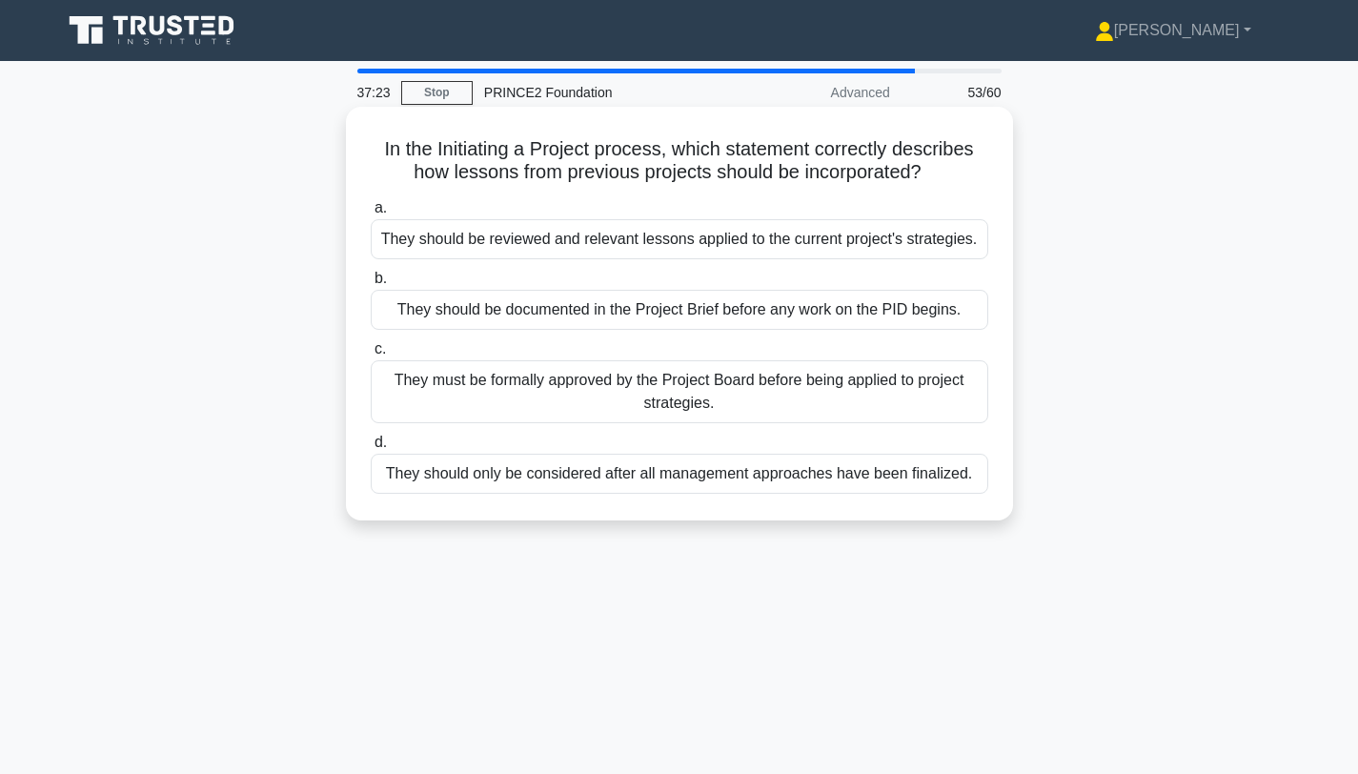
click at [558, 243] on div "They should be reviewed and relevant lessons applied to the current project's s…" at bounding box center [680, 239] width 618 height 40
click at [371, 214] on input "a. They should be reviewed and relevant lessons applied to the current project'…" at bounding box center [371, 208] width 0 height 12
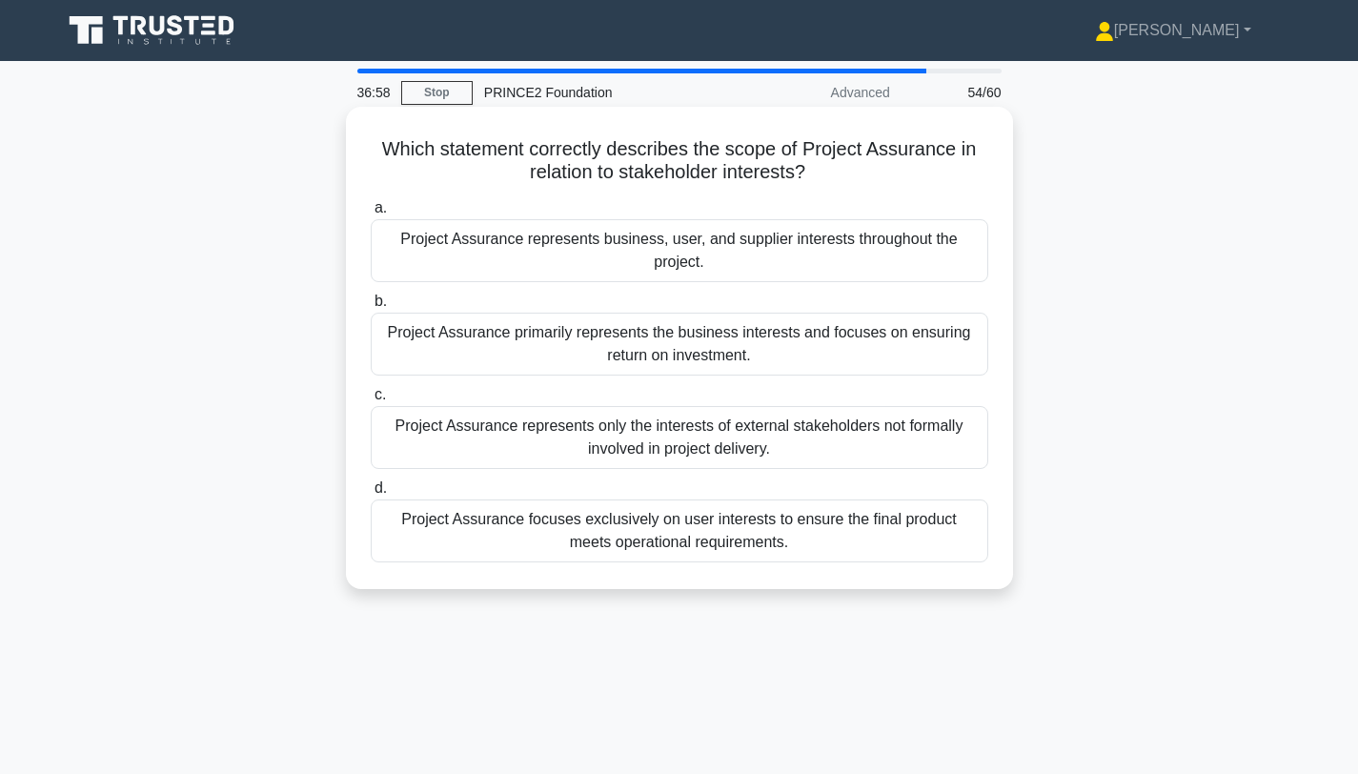
click at [740, 246] on div "Project Assurance represents business, user, and supplier interests throughout …" at bounding box center [680, 250] width 618 height 63
click at [371, 214] on input "a. Project Assurance represents business, user, and supplier interests througho…" at bounding box center [371, 208] width 0 height 12
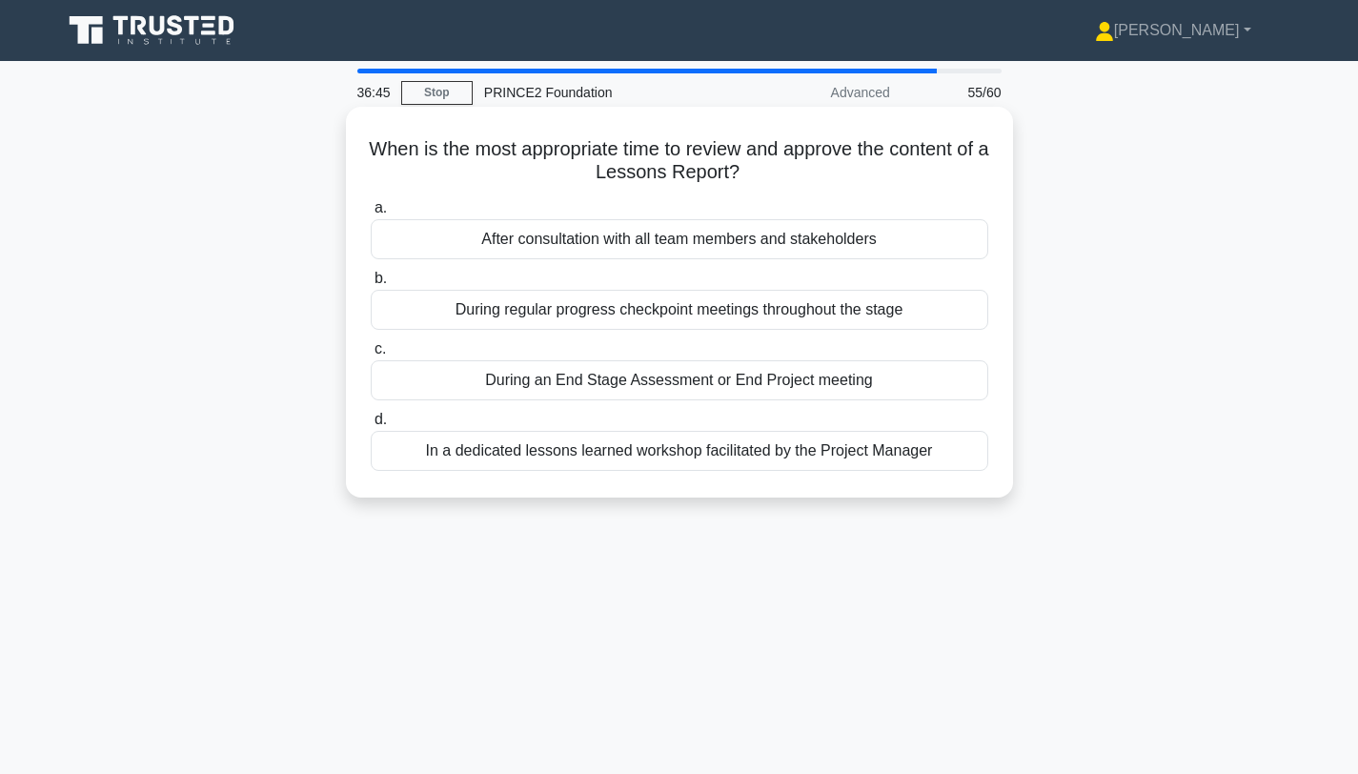
click at [663, 383] on div "During an End Stage Assessment or End Project meeting" at bounding box center [680, 380] width 618 height 40
click at [371, 355] on input "c. During an End Stage Assessment or End Project meeting" at bounding box center [371, 349] width 0 height 12
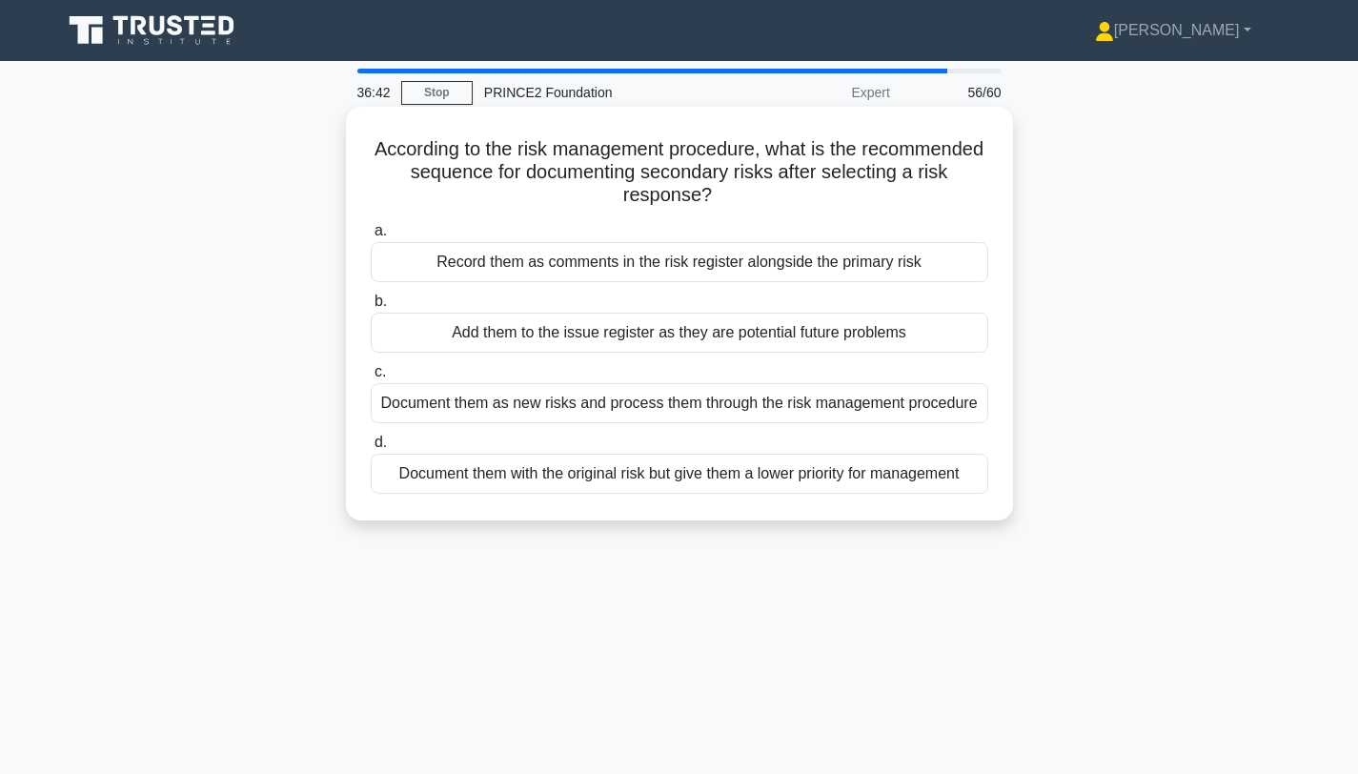
drag, startPoint x: 372, startPoint y: 140, endPoint x: 719, endPoint y: 204, distance: 352.7
click at [719, 204] on h5 "According to the risk management procedure, what is the recommended sequence fo…" at bounding box center [679, 172] width 621 height 71
drag, startPoint x: 681, startPoint y: 415, endPoint x: 628, endPoint y: 249, distance: 174.2
click at [628, 249] on div "a. Record them as comments in the risk register alongside the primary risk b. A…" at bounding box center [679, 356] width 640 height 282
click at [710, 219] on div "a. Record them as comments in the risk register alongside the primary risk b. A…" at bounding box center [679, 356] width 640 height 282
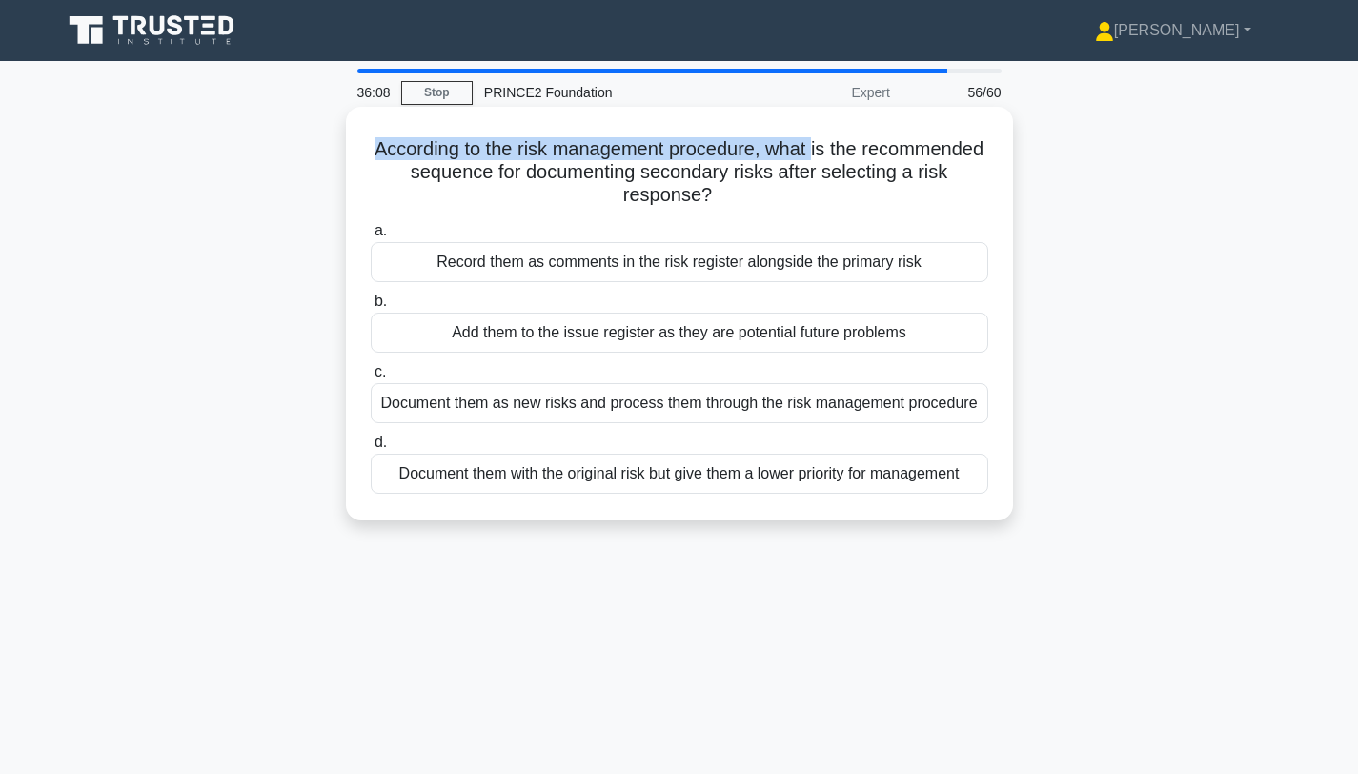
drag, startPoint x: 365, startPoint y: 151, endPoint x: 814, endPoint y: 156, distance: 448.9
click at [814, 156] on div "According to the risk management procedure, what is the recommended sequence fo…" at bounding box center [680, 313] width 652 height 398
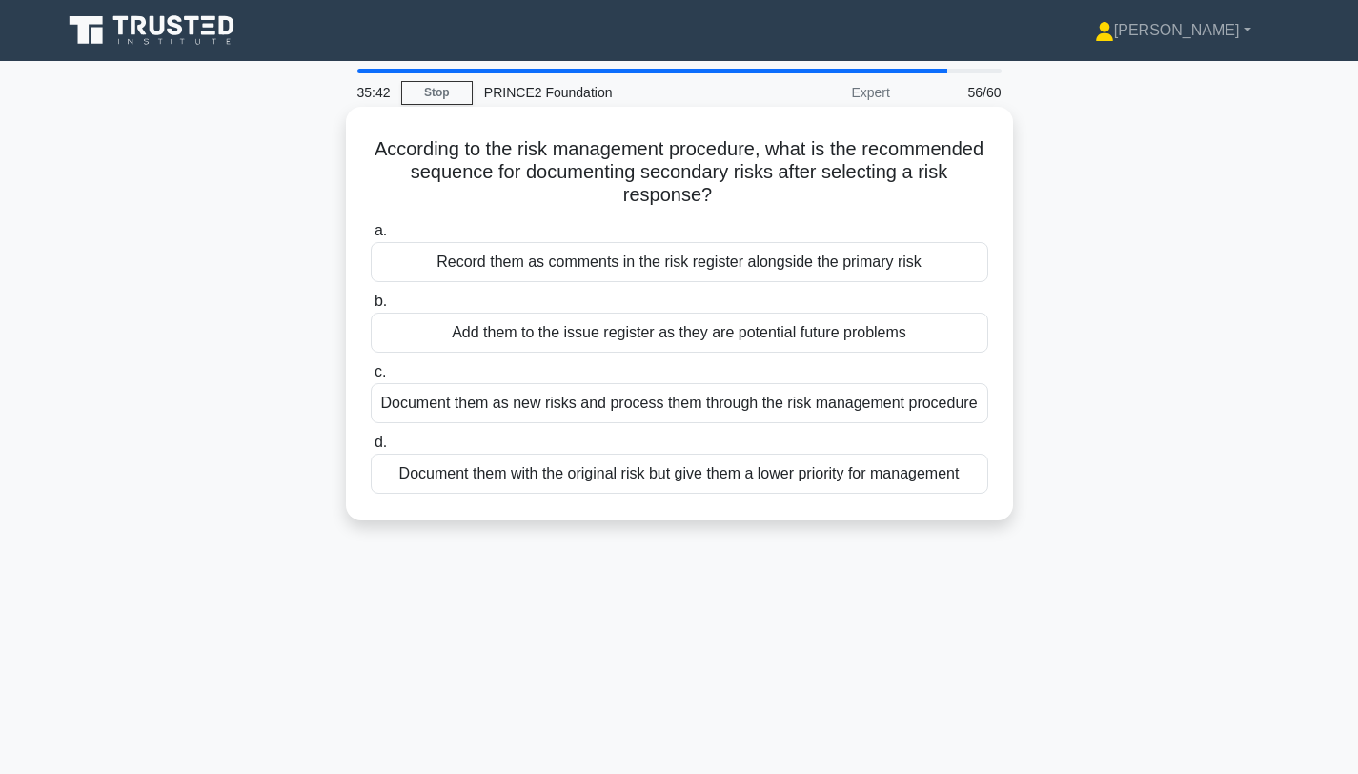
click at [719, 404] on div "Document them as new risks and process them through the risk management procedu…" at bounding box center [680, 403] width 618 height 40
click at [371, 378] on input "c. Document them as new risks and process them through the risk management proc…" at bounding box center [371, 372] width 0 height 12
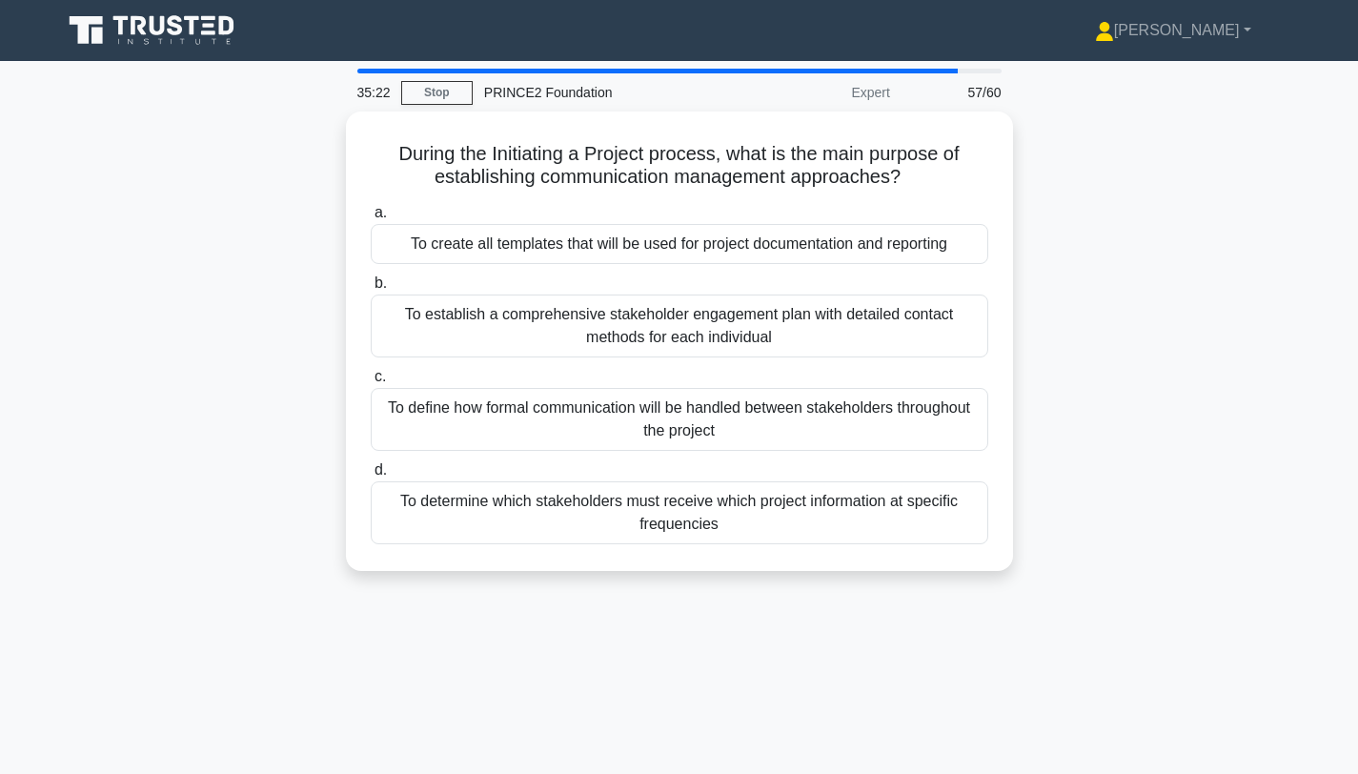
click at [719, 404] on div "To define how formal communication will be handled between stakeholders through…" at bounding box center [680, 419] width 618 height 63
click at [371, 383] on input "c. To define how formal communication will be handled between stakeholders thro…" at bounding box center [371, 377] width 0 height 12
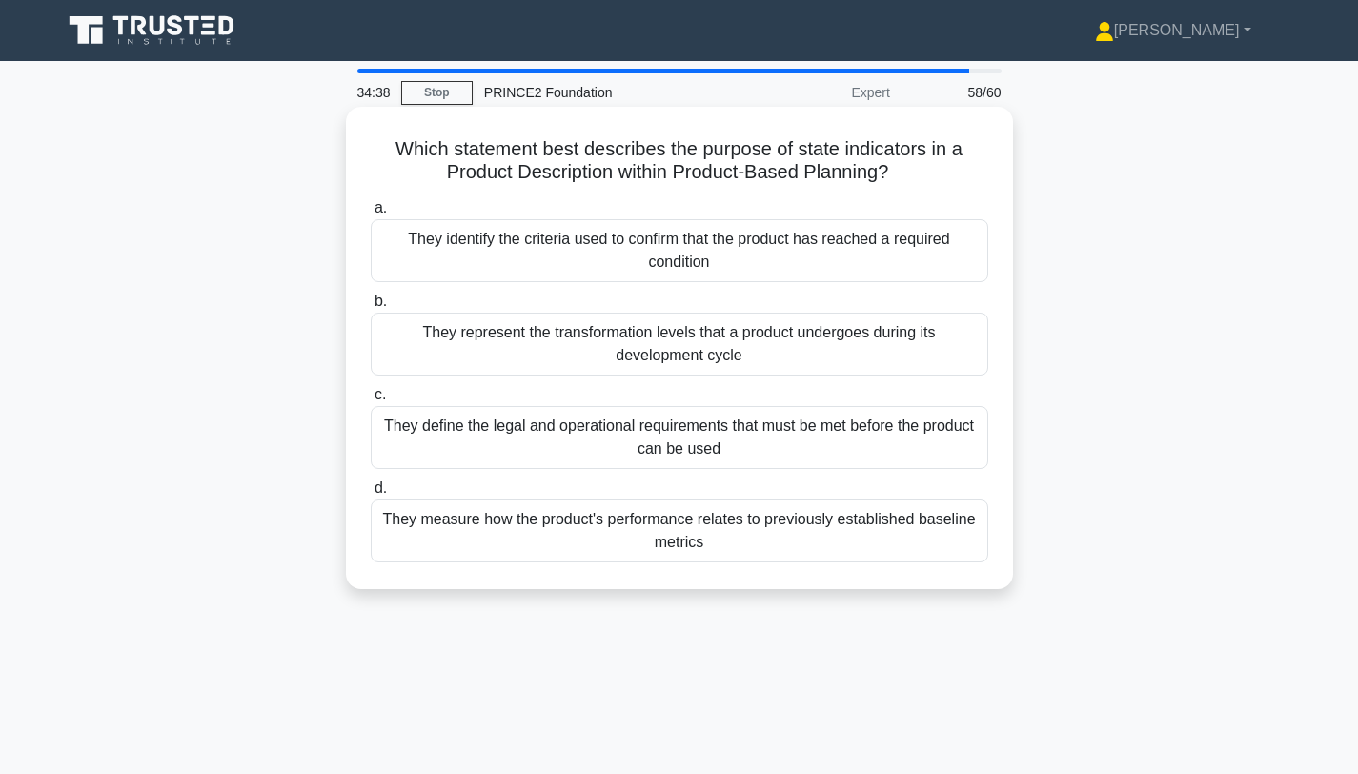
click at [723, 546] on div "They measure how the product's performance relates to previously established ba…" at bounding box center [680, 530] width 618 height 63
click at [371, 495] on input "d. They measure how the product's performance relates to previously established…" at bounding box center [371, 488] width 0 height 12
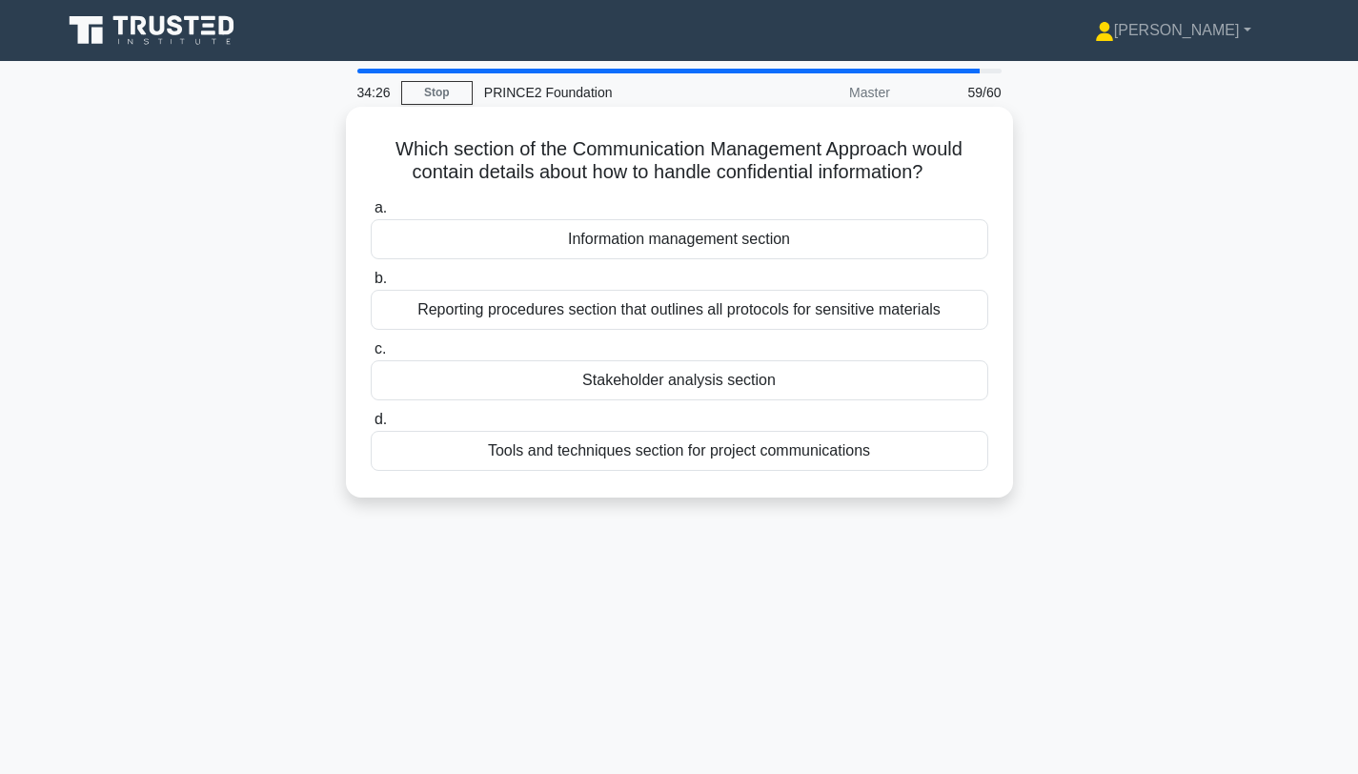
click at [743, 236] on div "Information management section" at bounding box center [680, 239] width 618 height 40
click at [371, 214] on input "a. Information management section" at bounding box center [371, 208] width 0 height 12
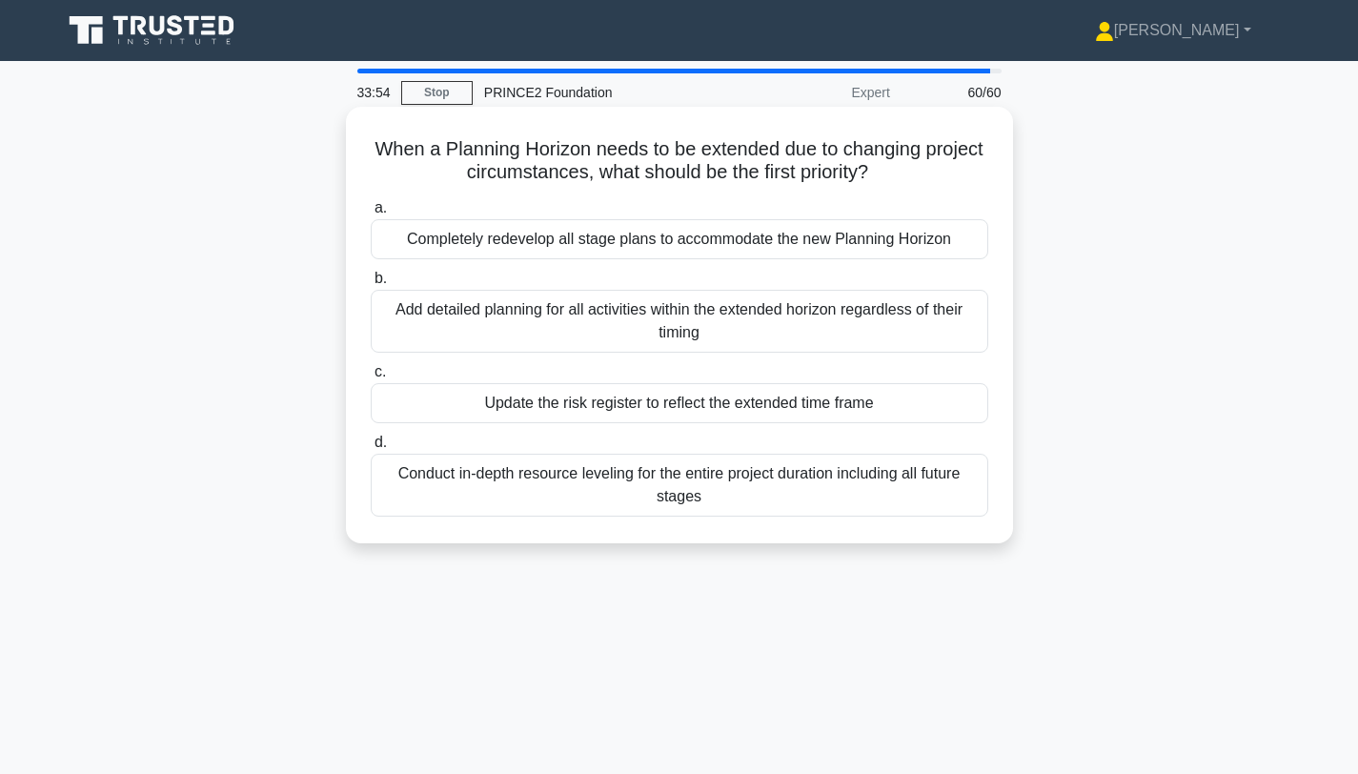
click at [826, 310] on div "Add detailed planning for all activities within the extended horizon regardless…" at bounding box center [680, 321] width 618 height 63
click at [371, 285] on input "b. Add detailed planning for all activities within the extended horizon regardl…" at bounding box center [371, 279] width 0 height 12
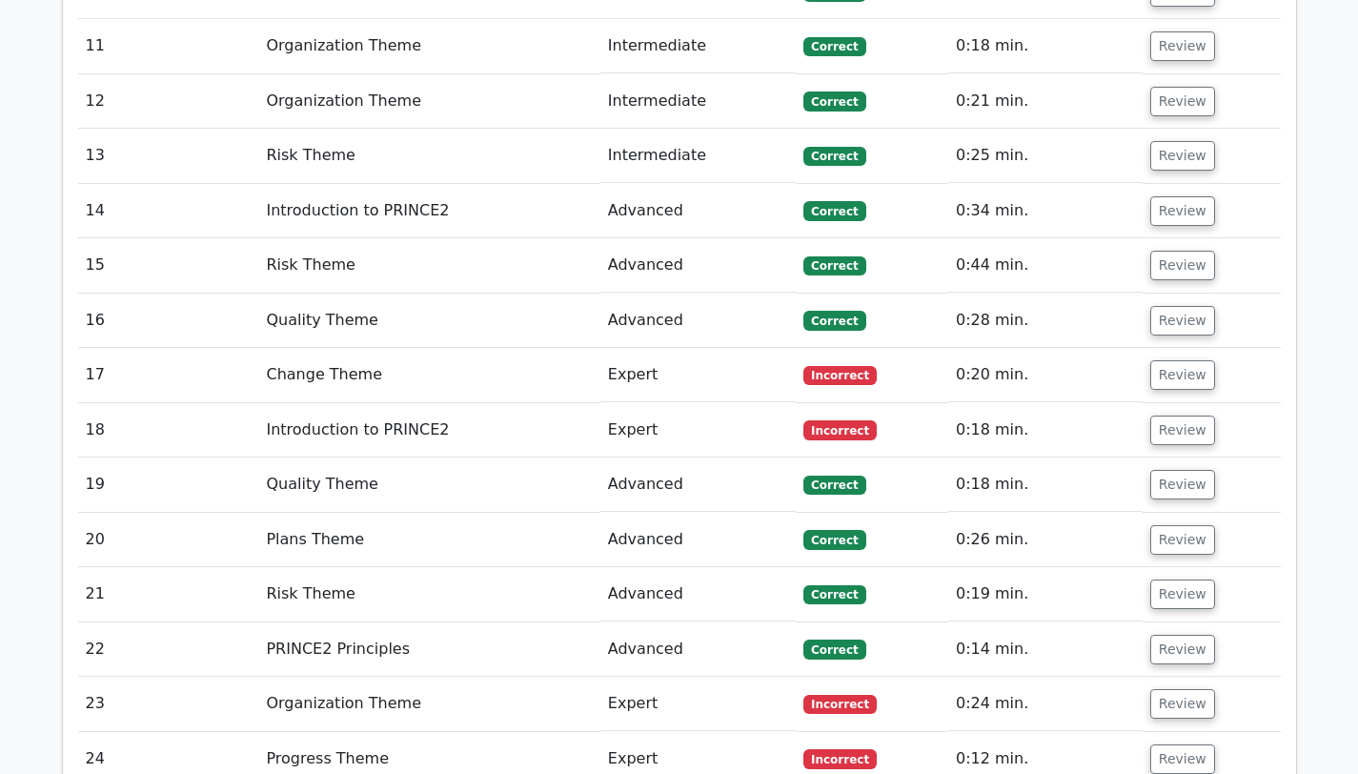
scroll to position [2744, 0]
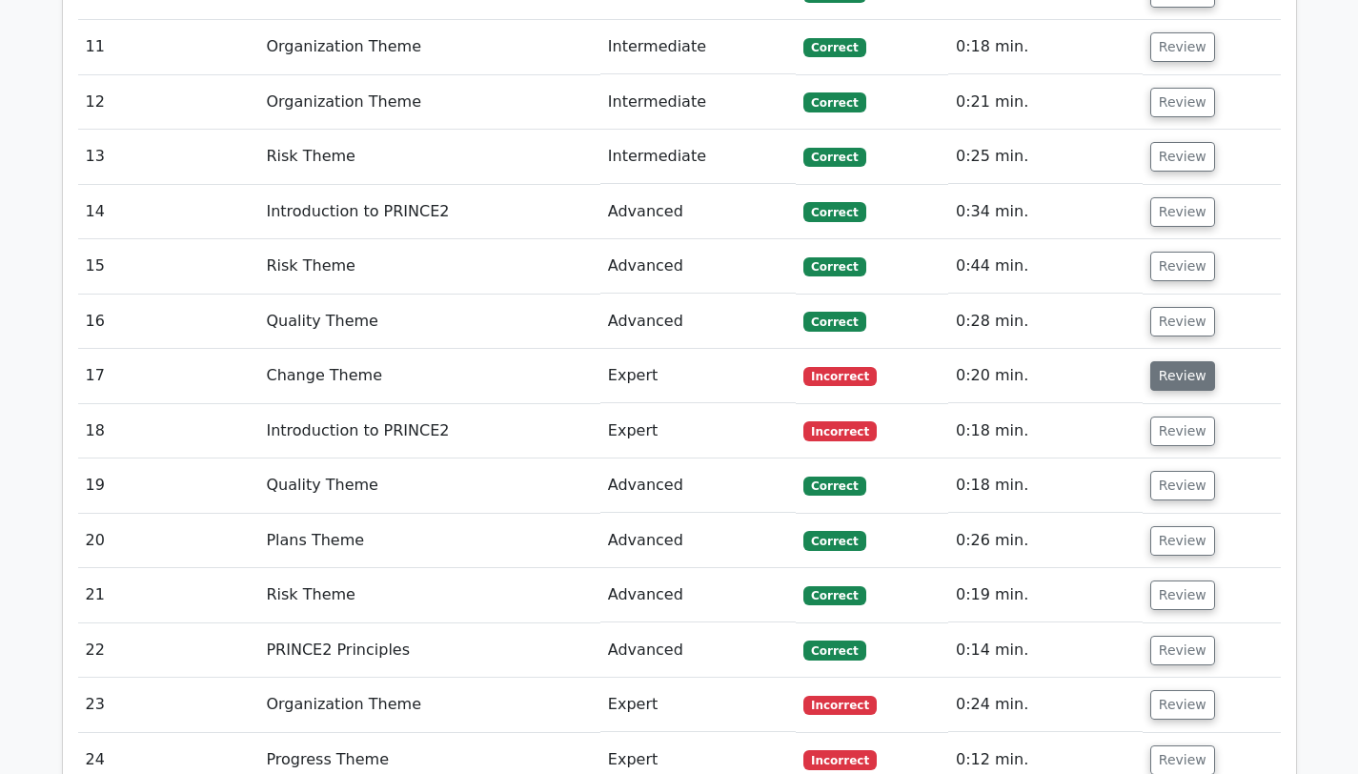
click at [1172, 361] on button "Review" at bounding box center [1182, 376] width 65 height 30
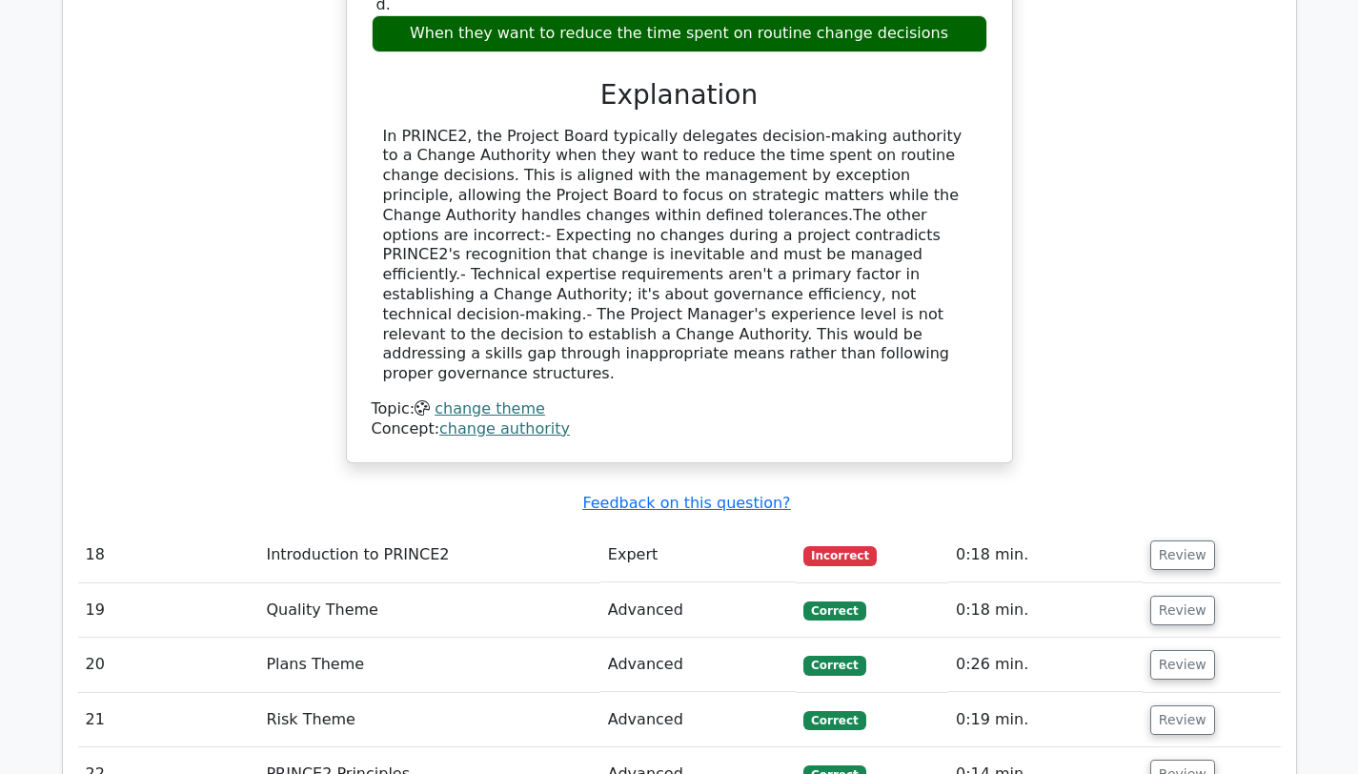
scroll to position [3459, 0]
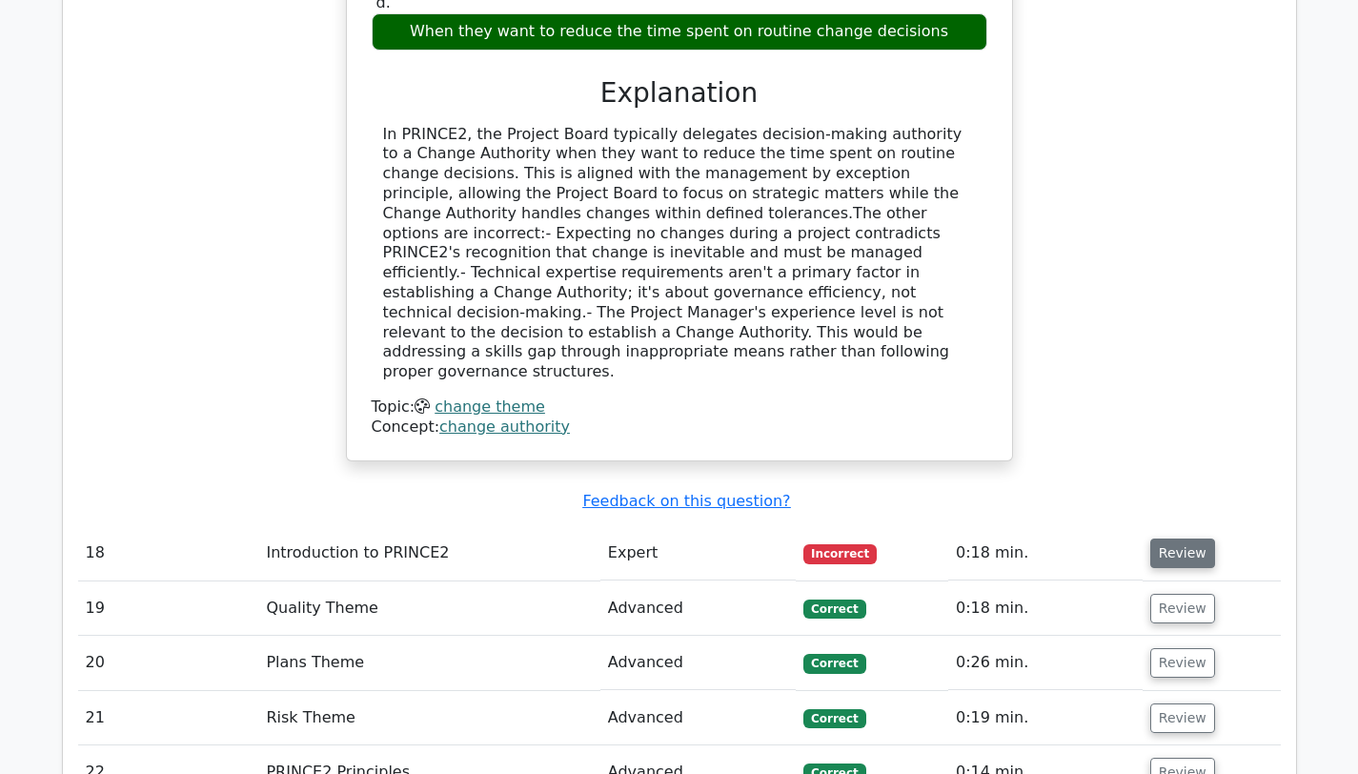
click at [1185, 538] on button "Review" at bounding box center [1182, 553] width 65 height 30
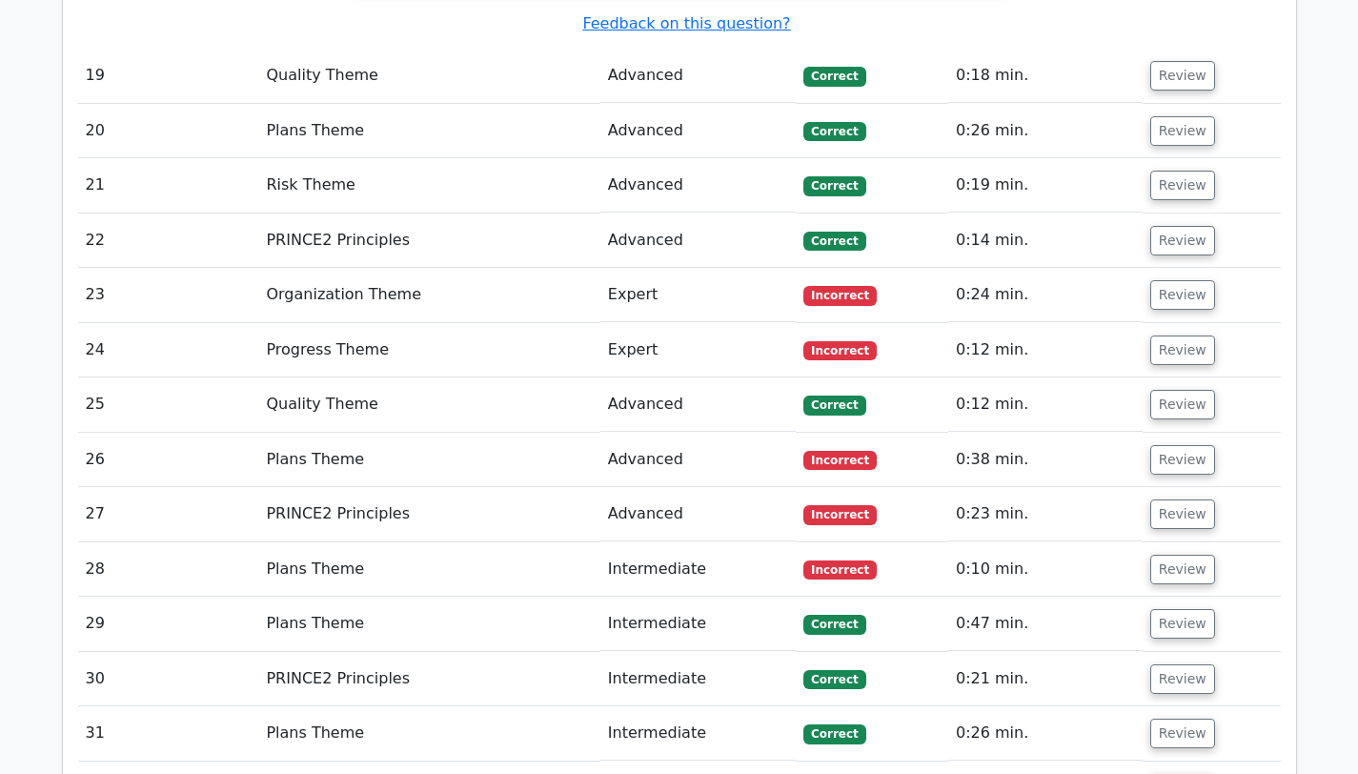
scroll to position [5013, 0]
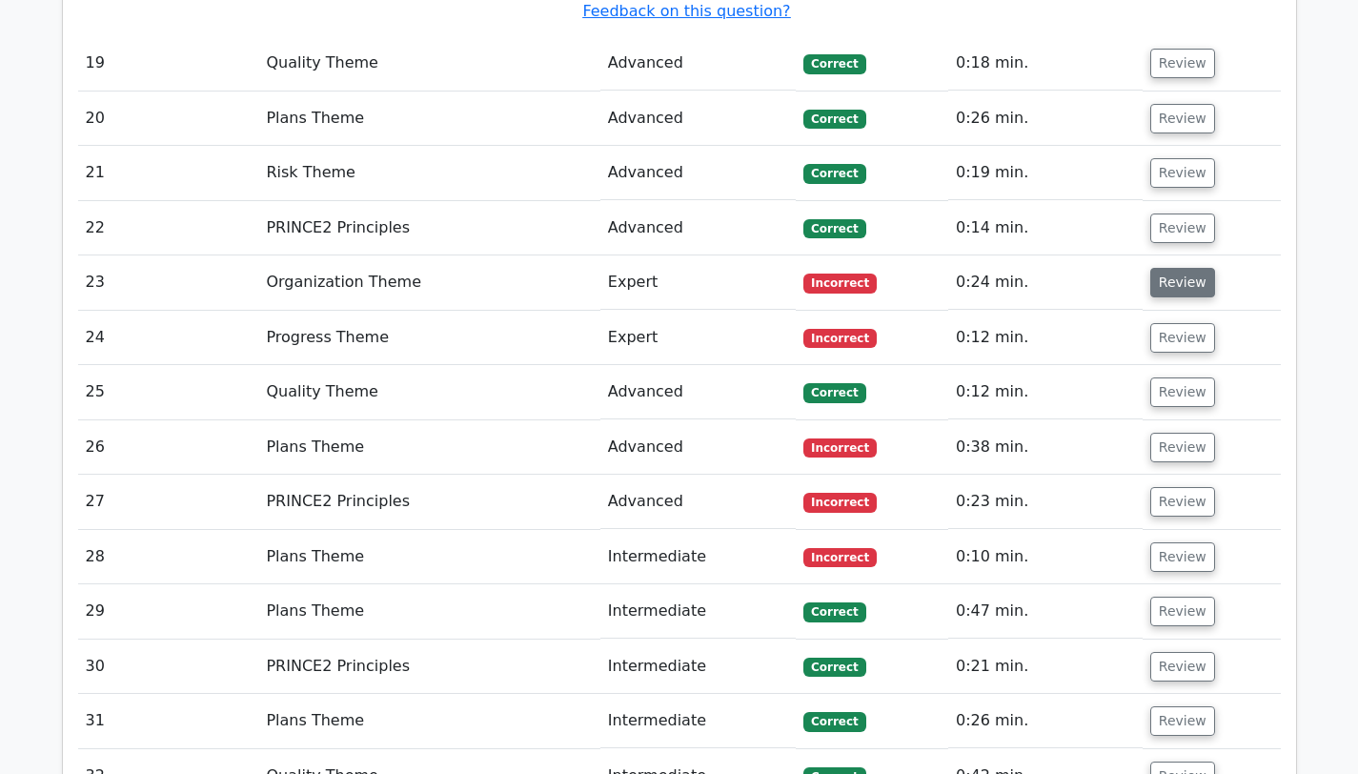
click at [1194, 268] on button "Review" at bounding box center [1182, 283] width 65 height 30
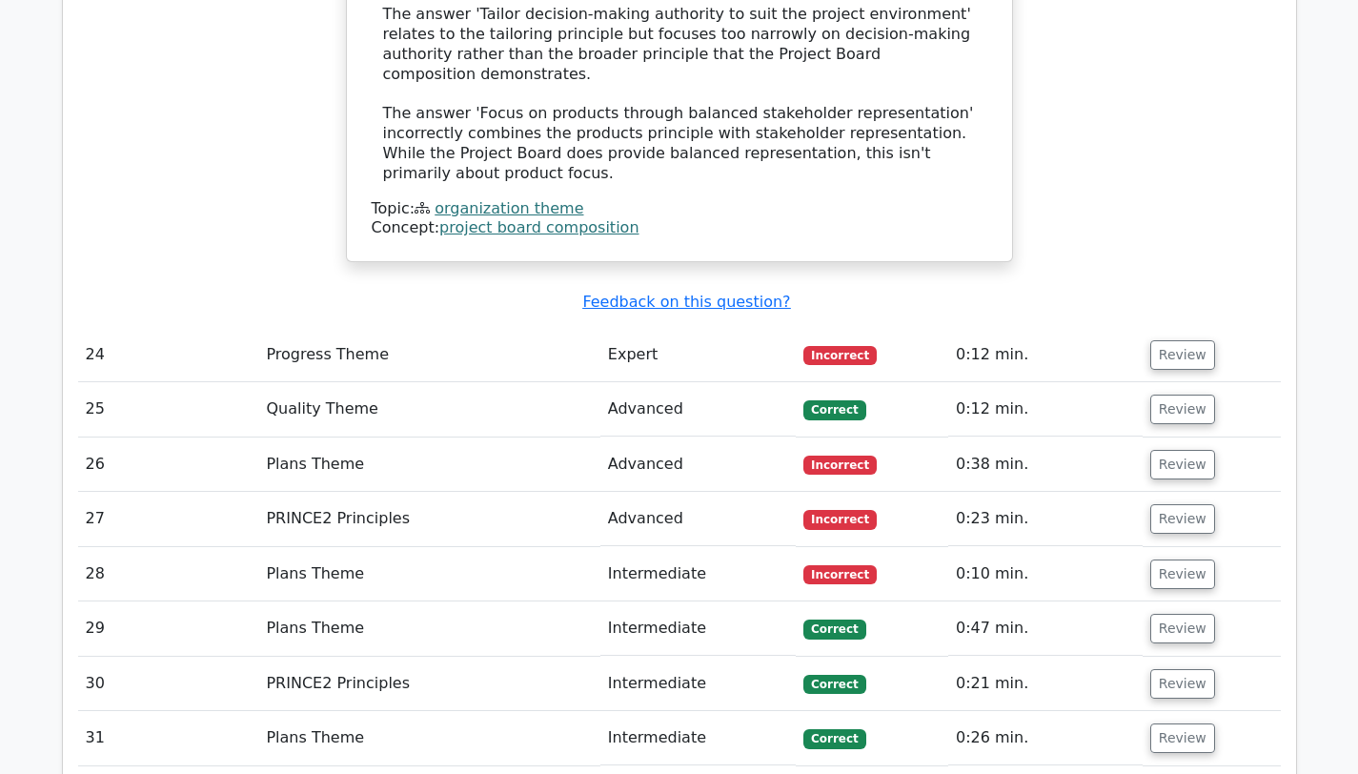
scroll to position [5957, 0]
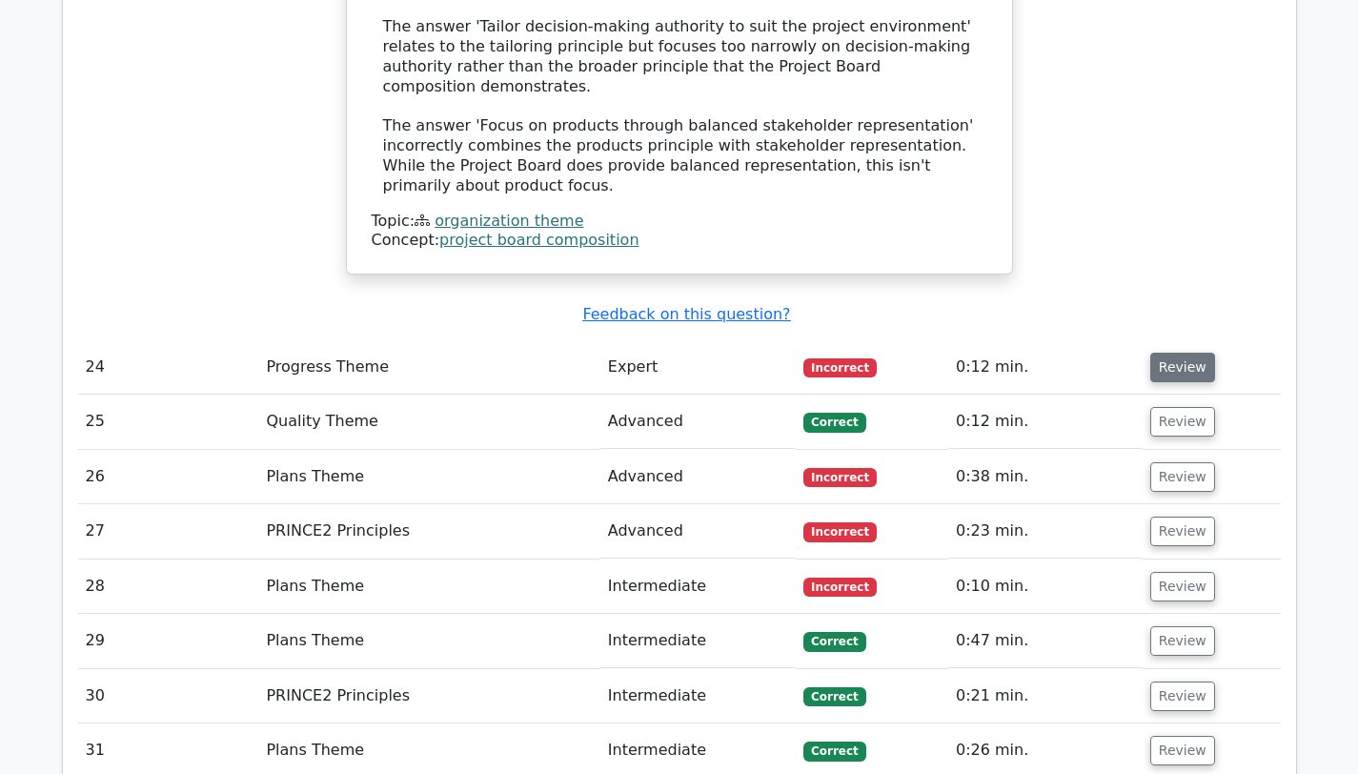
click at [1177, 353] on button "Review" at bounding box center [1182, 368] width 65 height 30
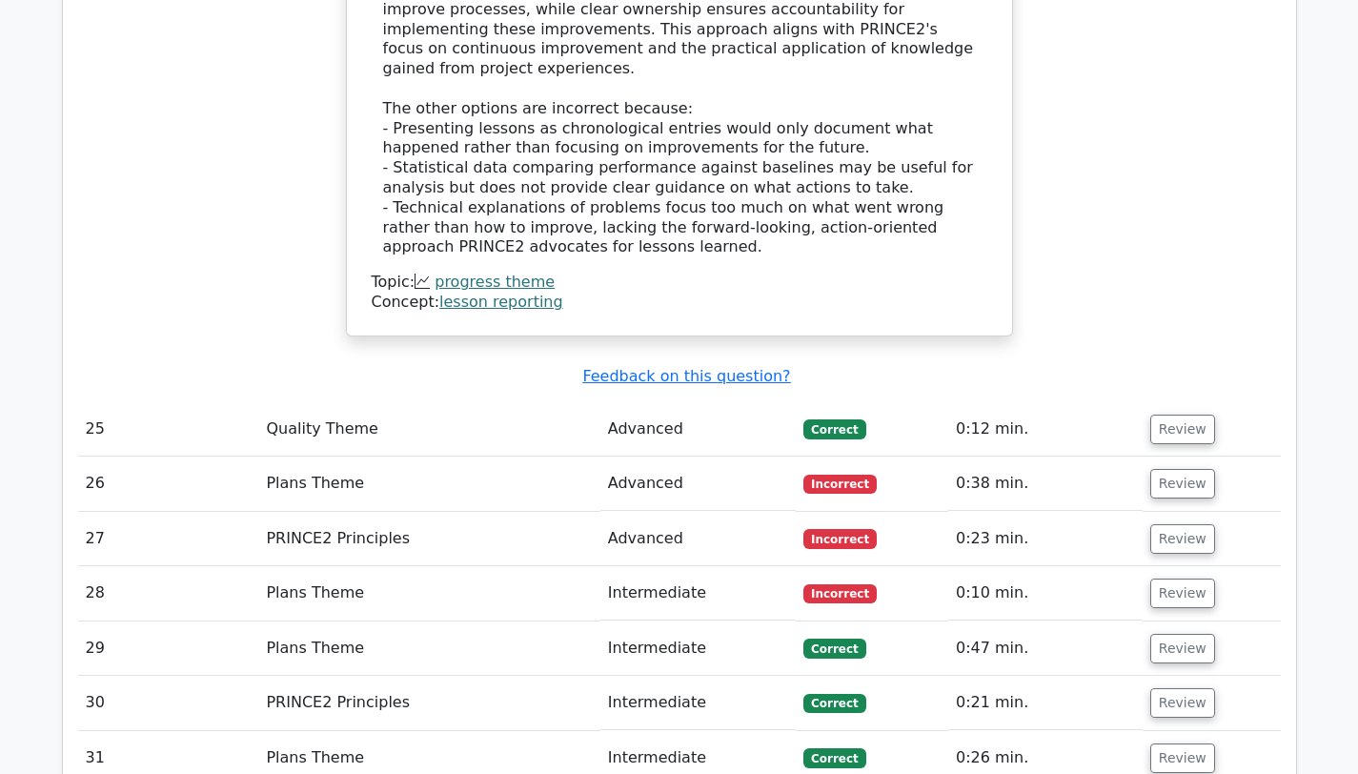
scroll to position [6990, 0]
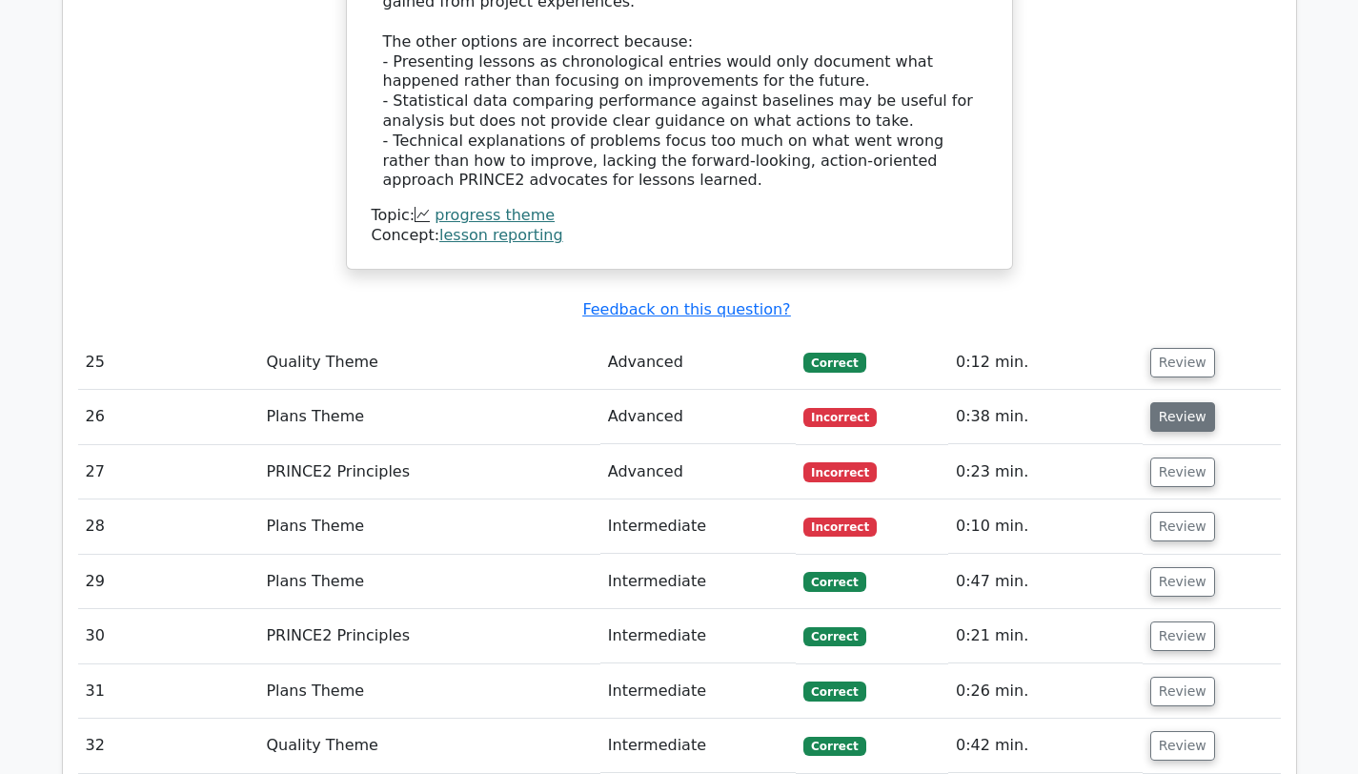
click at [1179, 402] on button "Review" at bounding box center [1182, 417] width 65 height 30
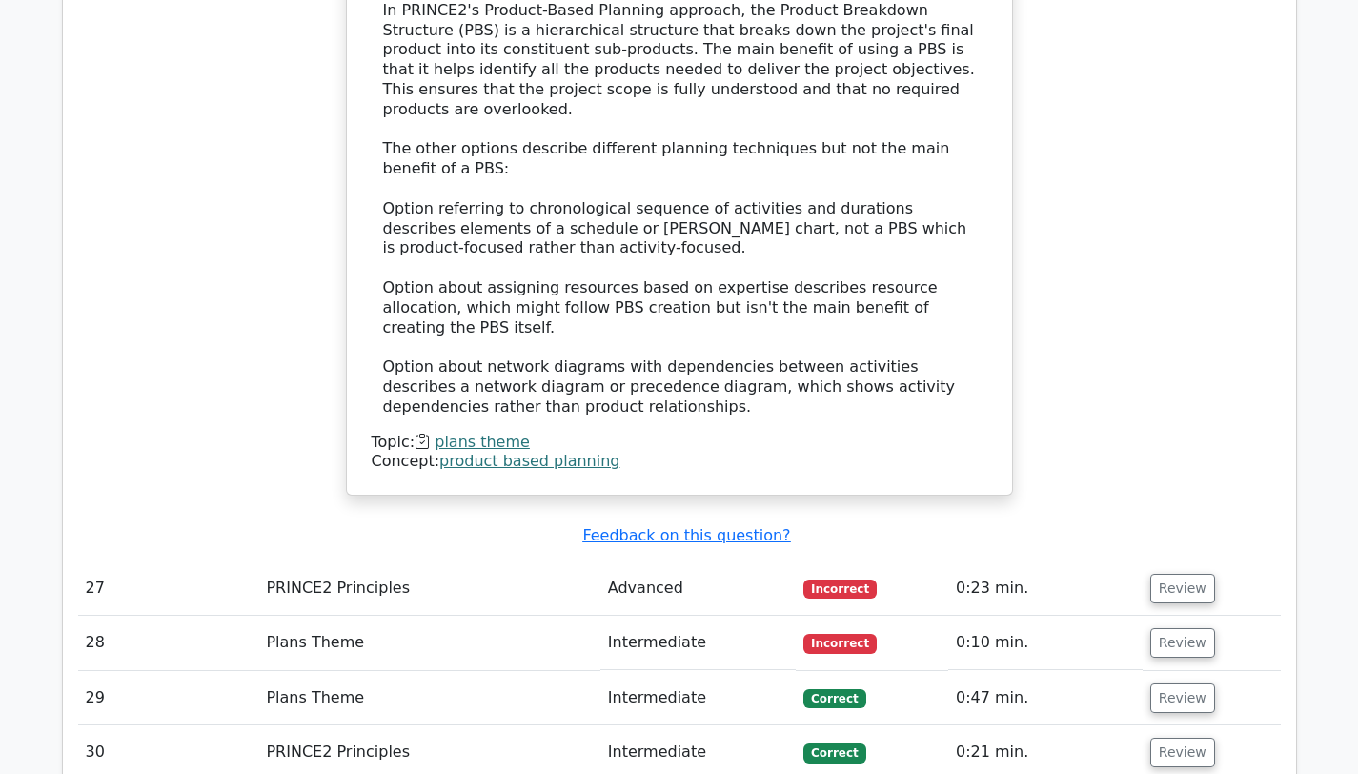
scroll to position [7912, 0]
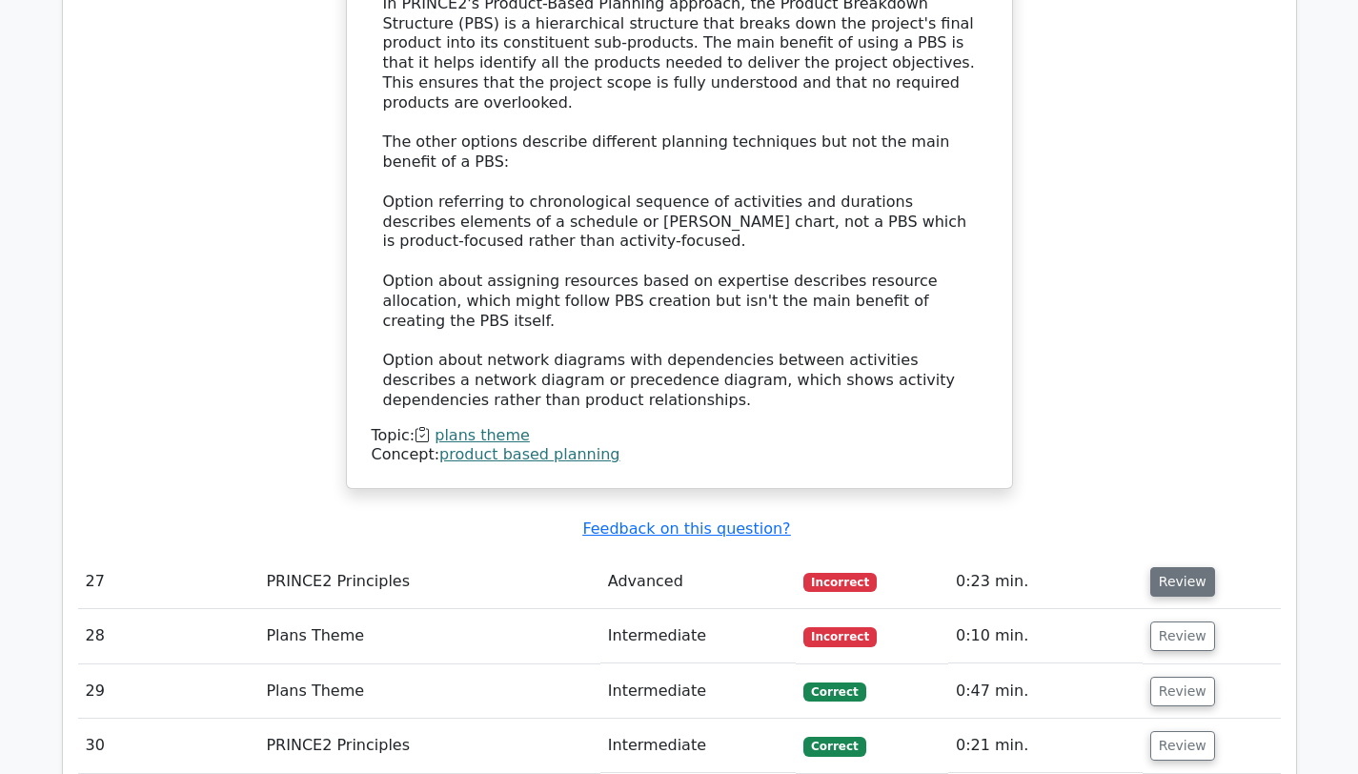
click at [1152, 567] on button "Review" at bounding box center [1182, 582] width 65 height 30
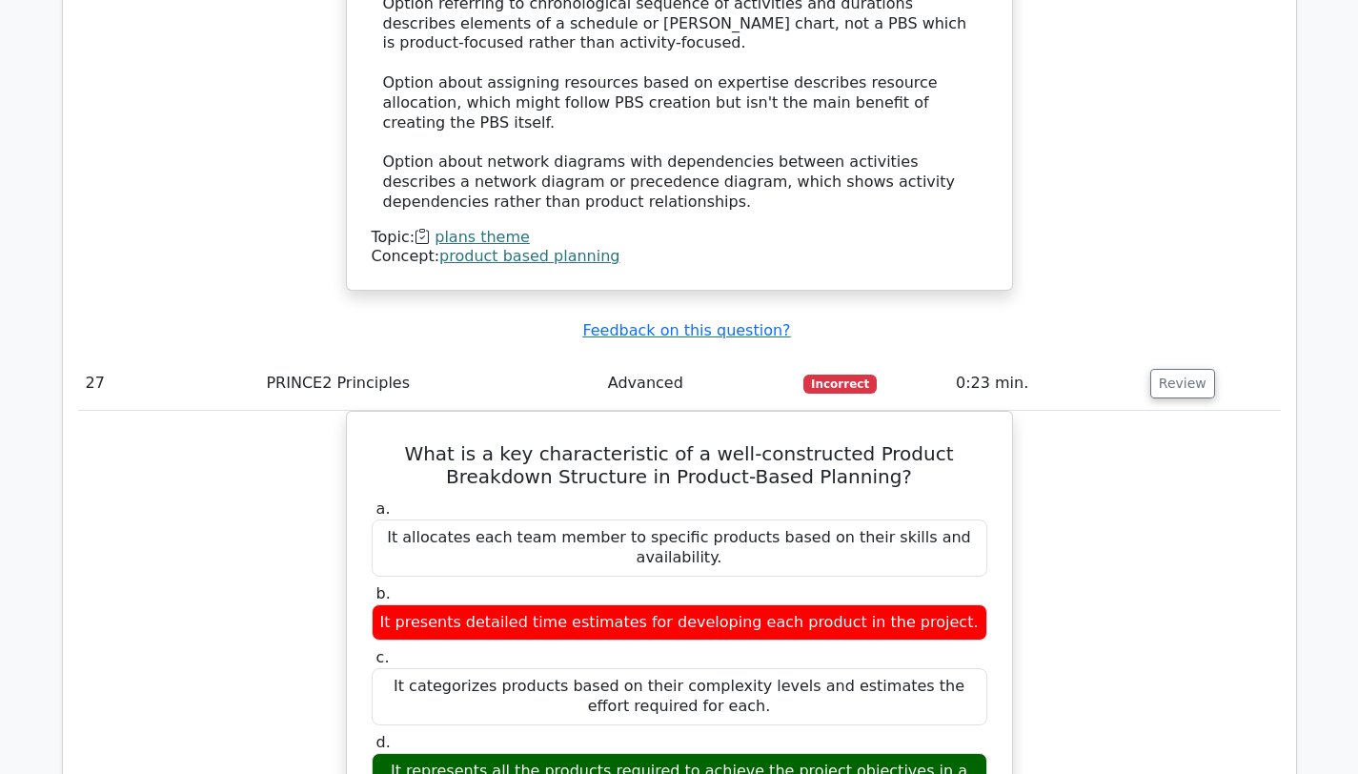
scroll to position [8108, 0]
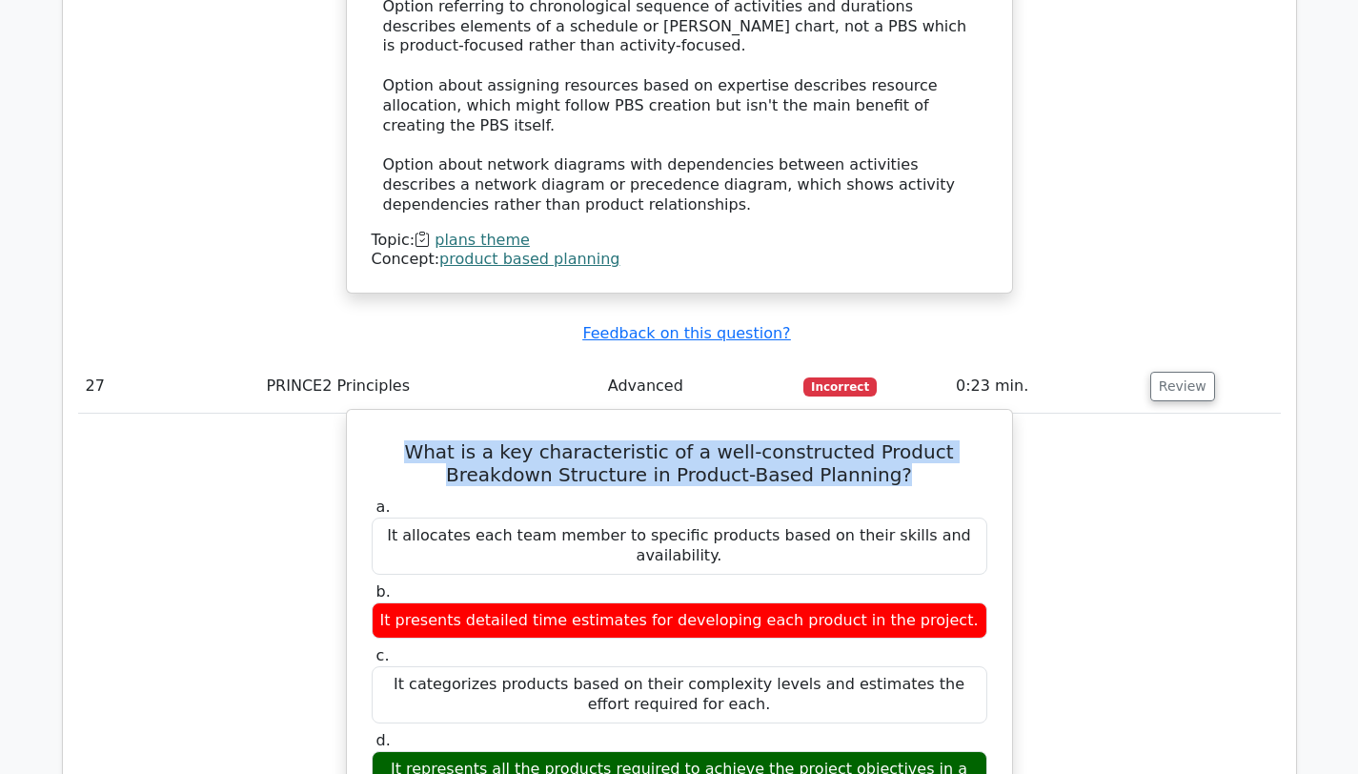
drag, startPoint x: 387, startPoint y: 191, endPoint x: 848, endPoint y: 218, distance: 462.1
click at [848, 440] on h5 "What is a key characteristic of a well-constructed Product Breakdown Structure …" at bounding box center [679, 463] width 619 height 46
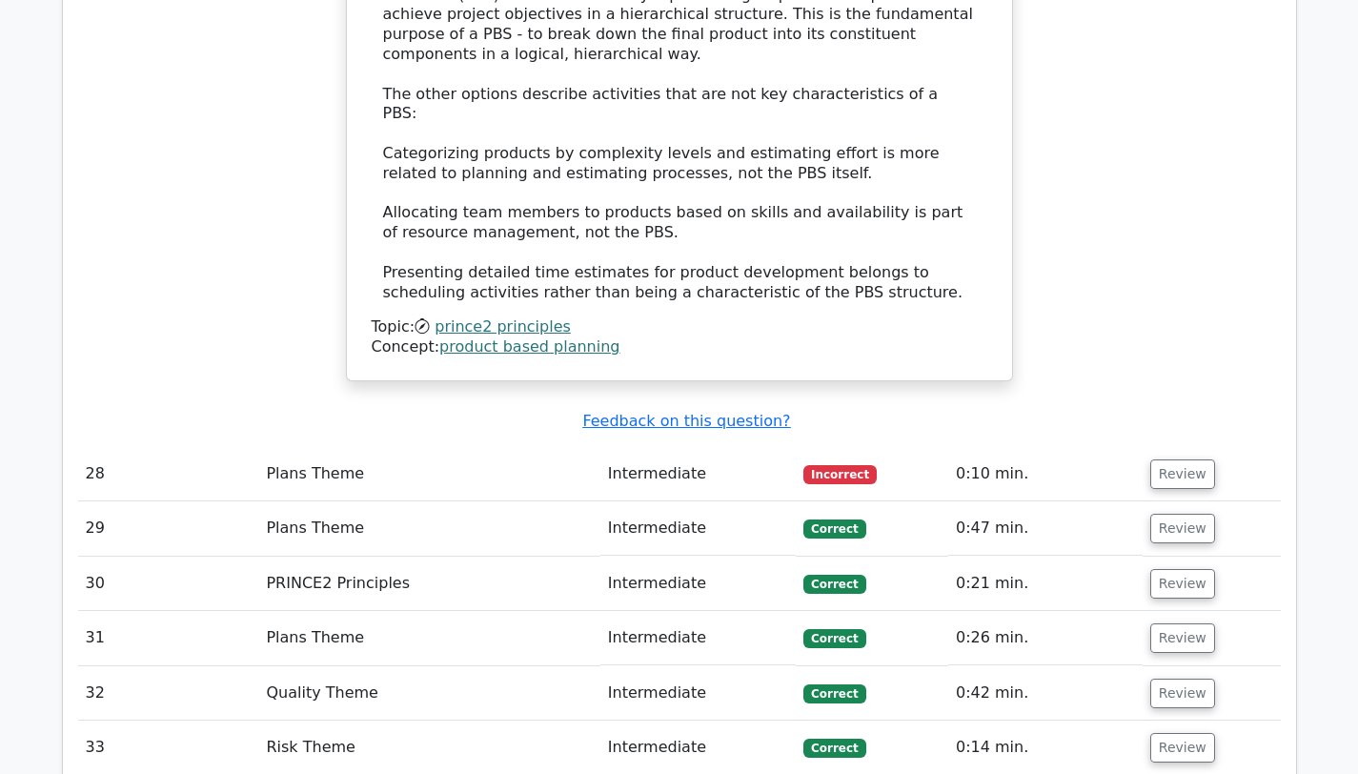
scroll to position [9040, 0]
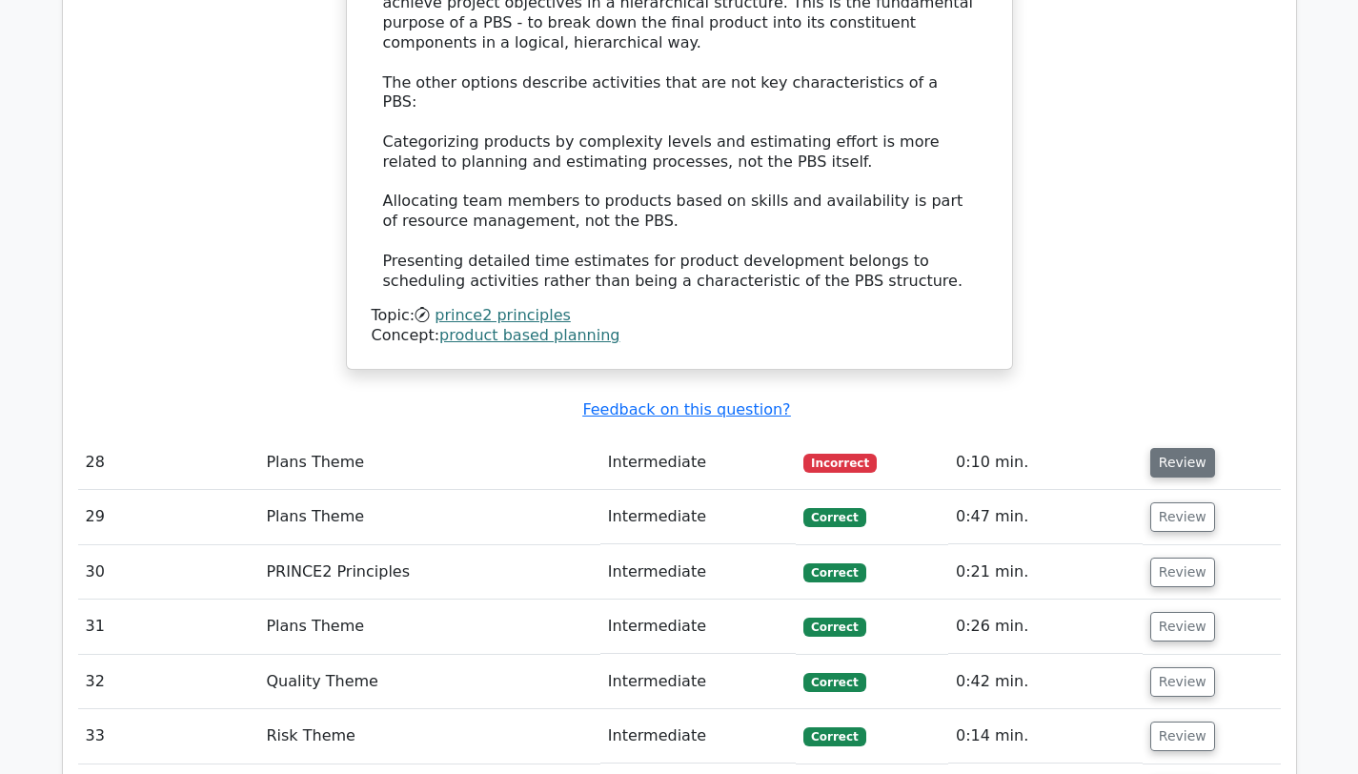
click at [1165, 448] on button "Review" at bounding box center [1182, 463] width 65 height 30
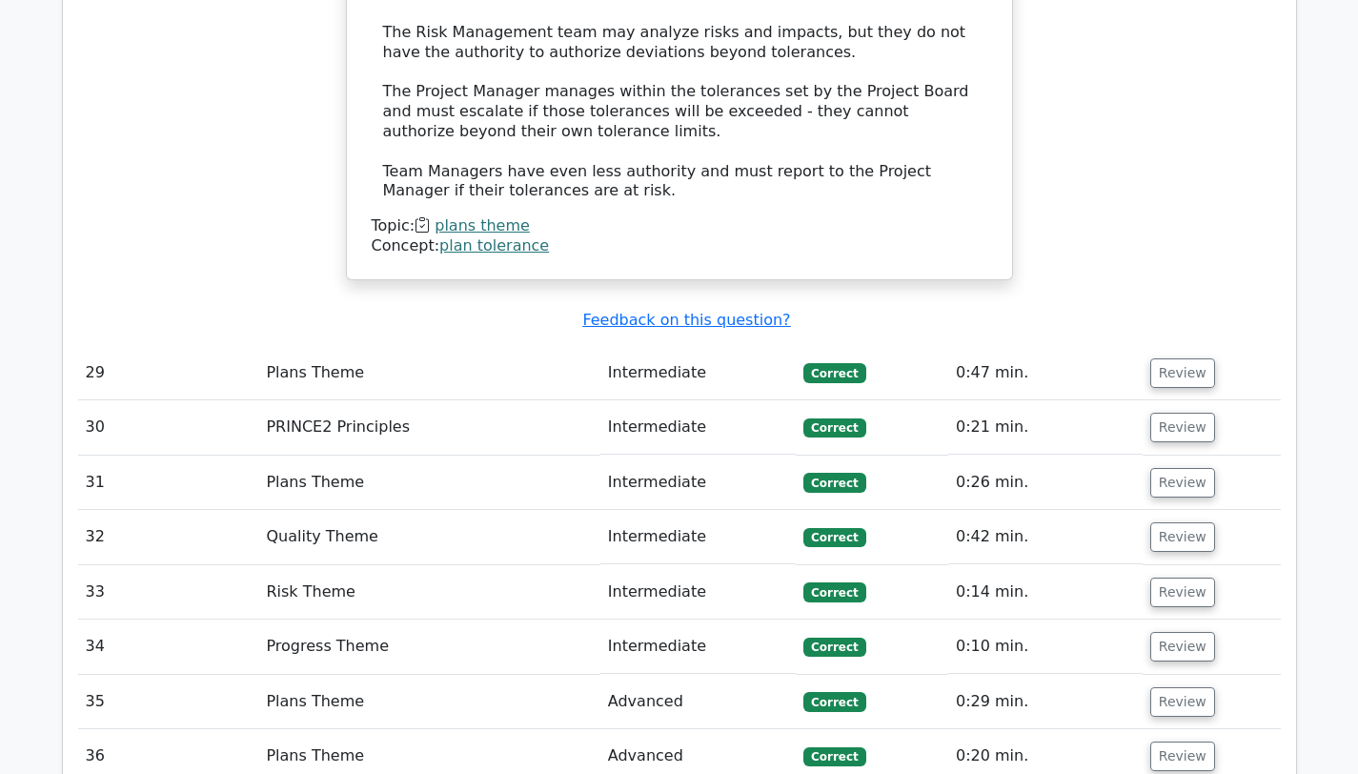
scroll to position [10114, 0]
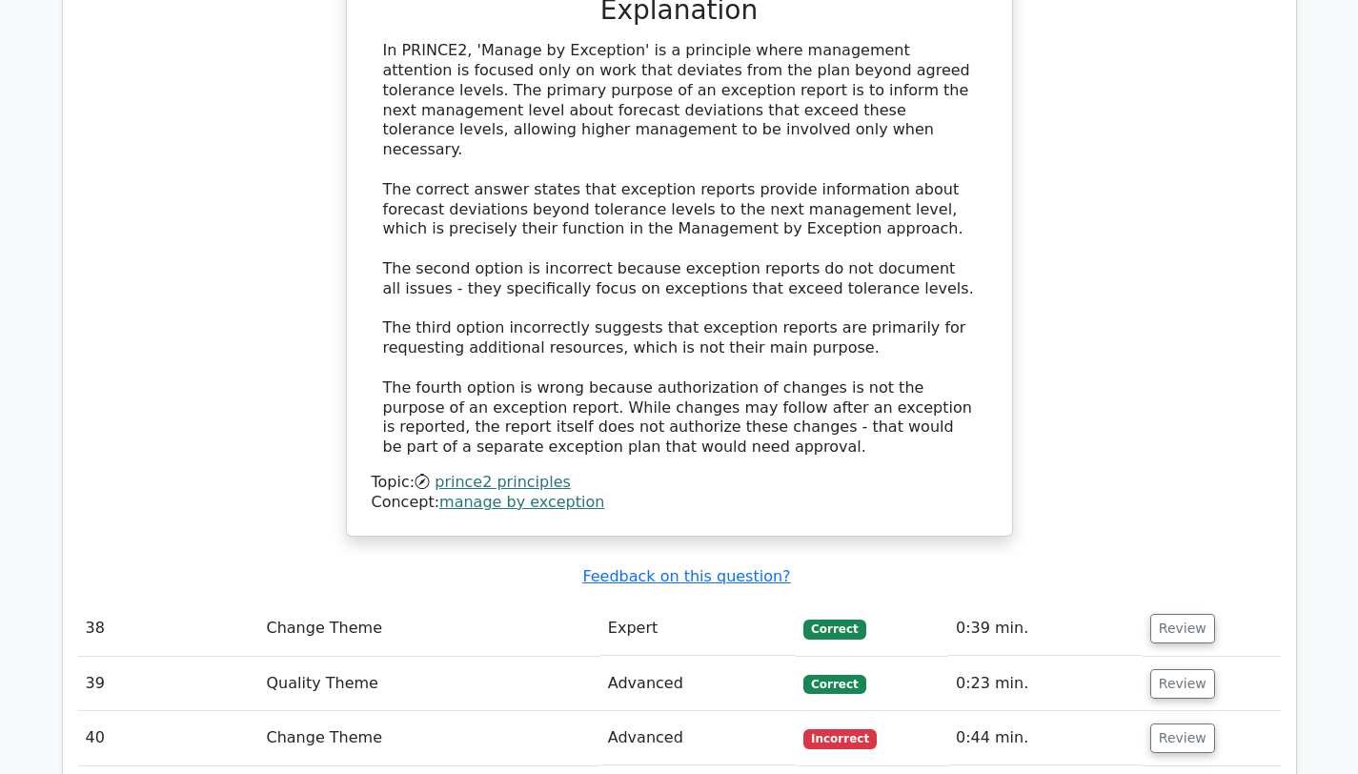
scroll to position [11425, 0]
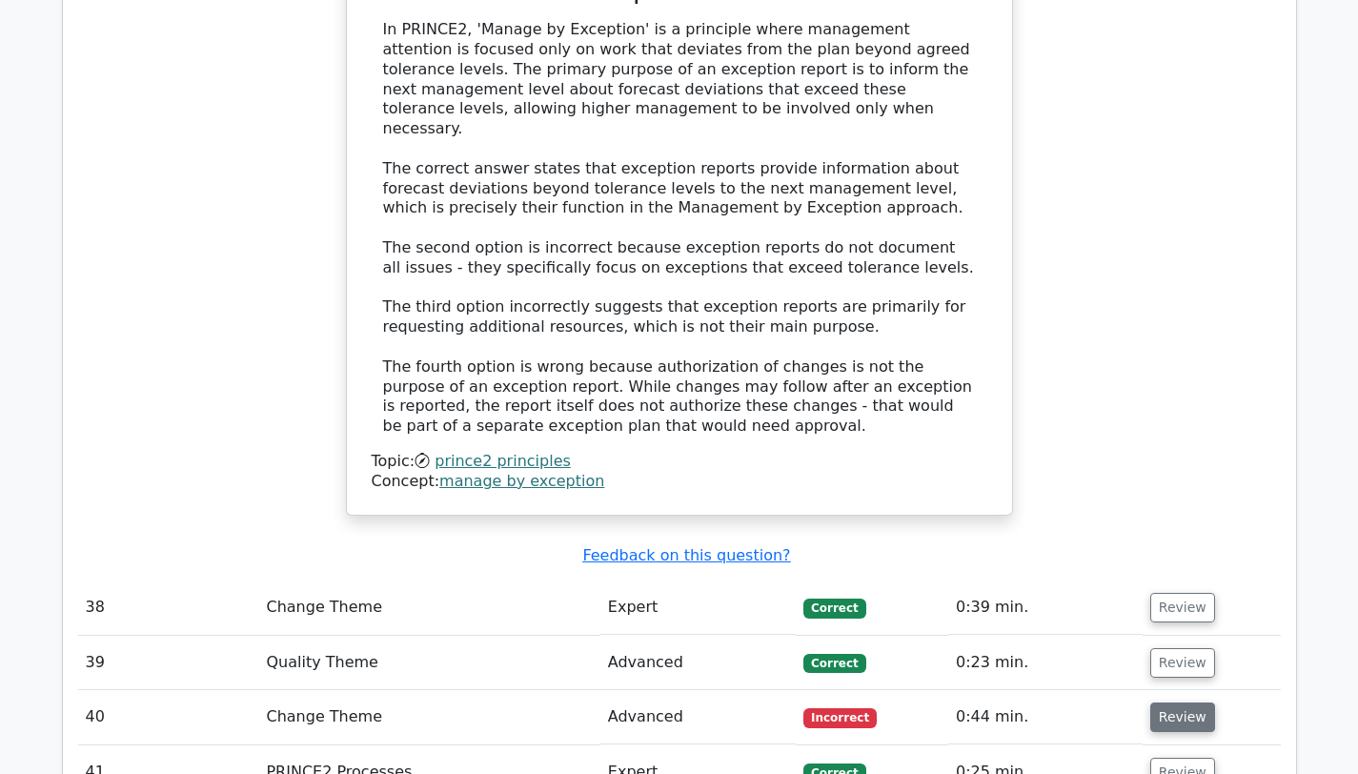
click at [1186, 702] on button "Review" at bounding box center [1182, 717] width 65 height 30
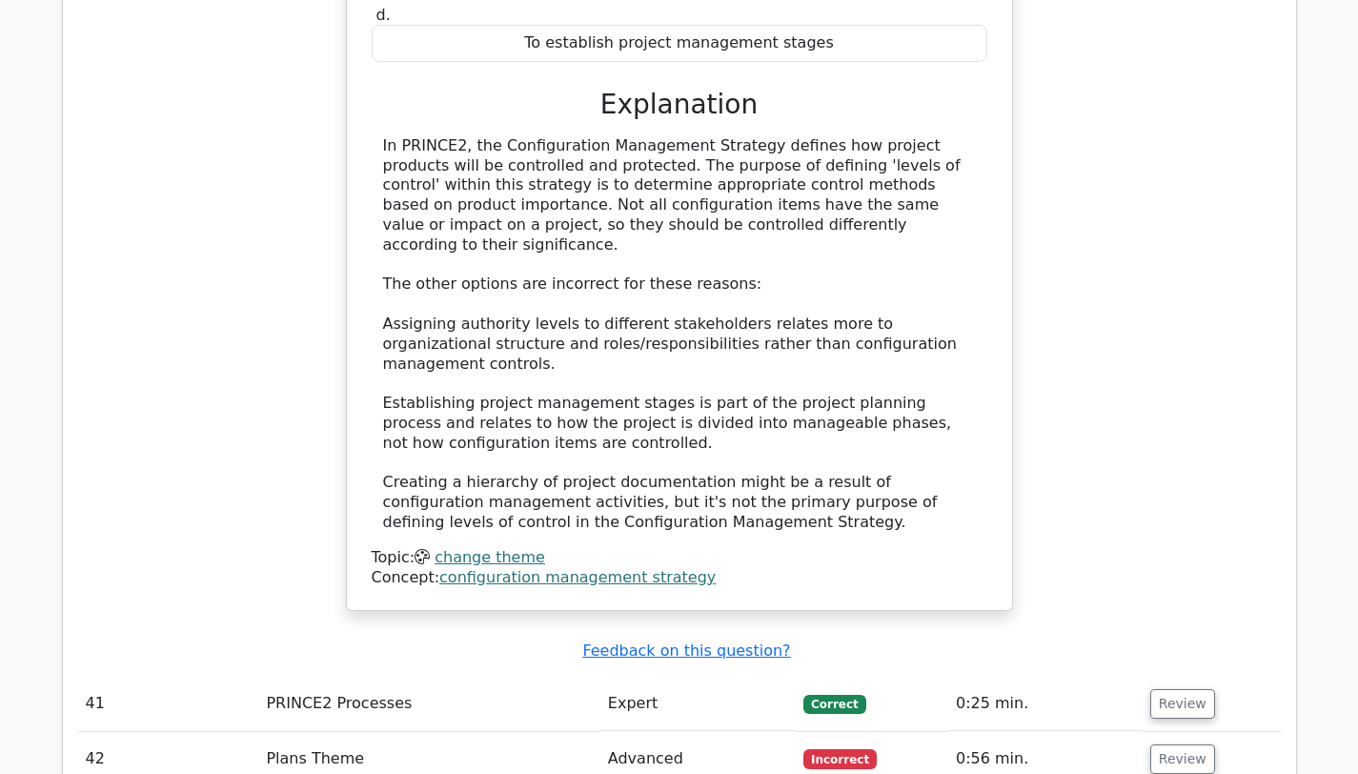
scroll to position [12450, 0]
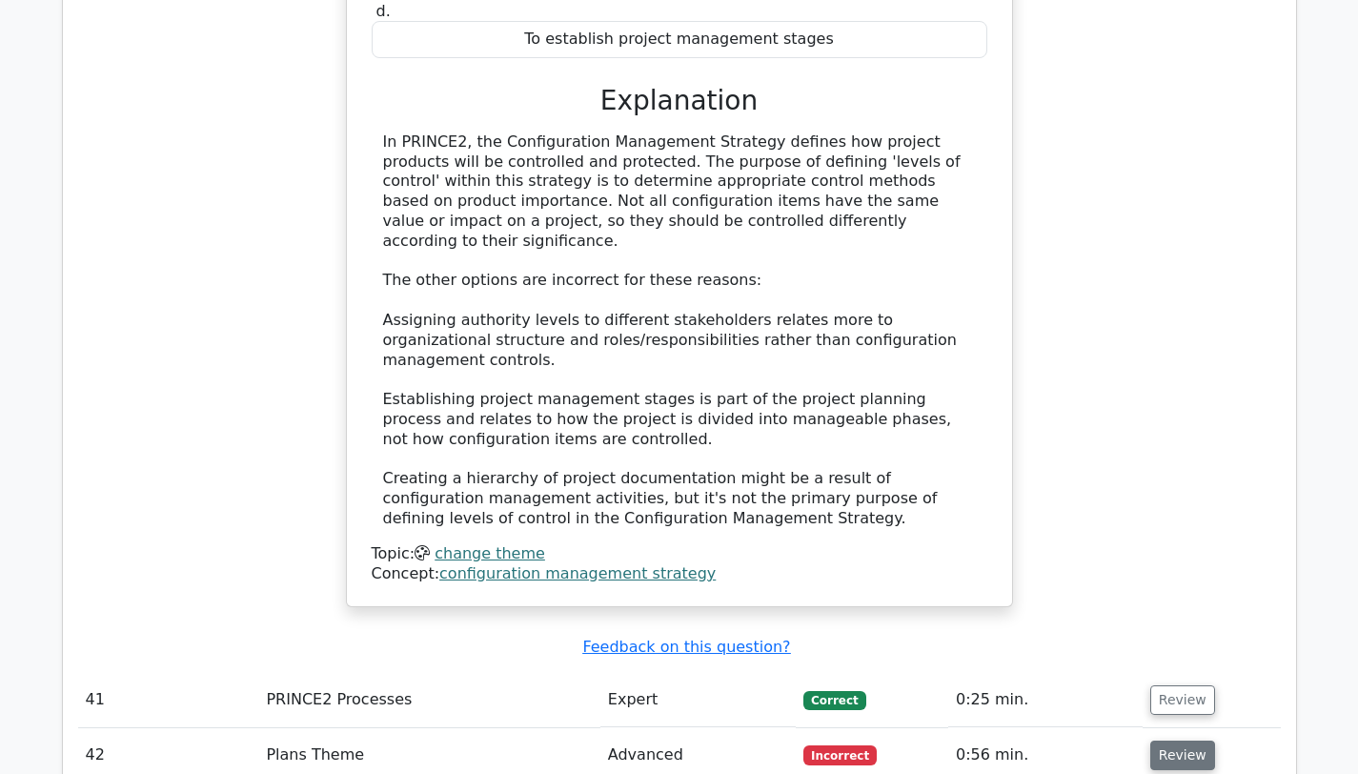
click at [1181, 740] on button "Review" at bounding box center [1182, 755] width 65 height 30
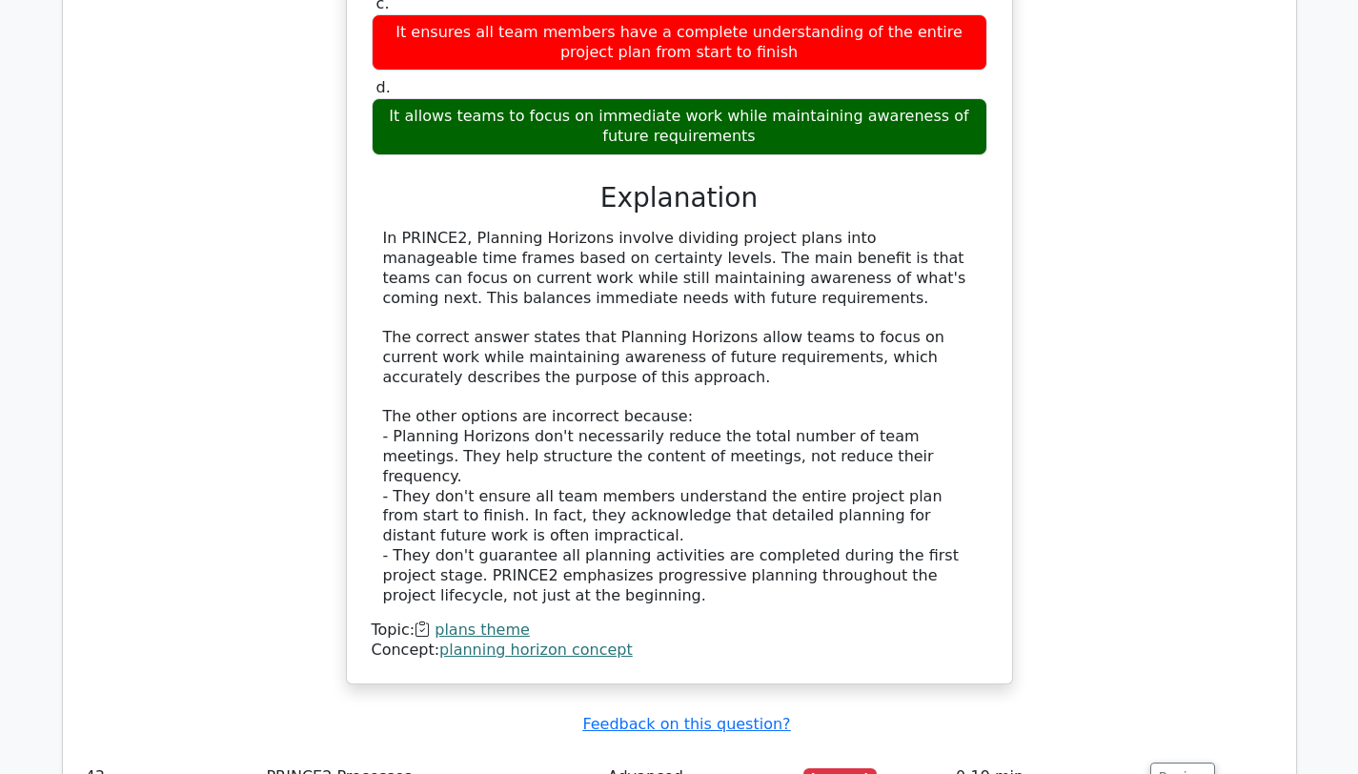
scroll to position [13519, 0]
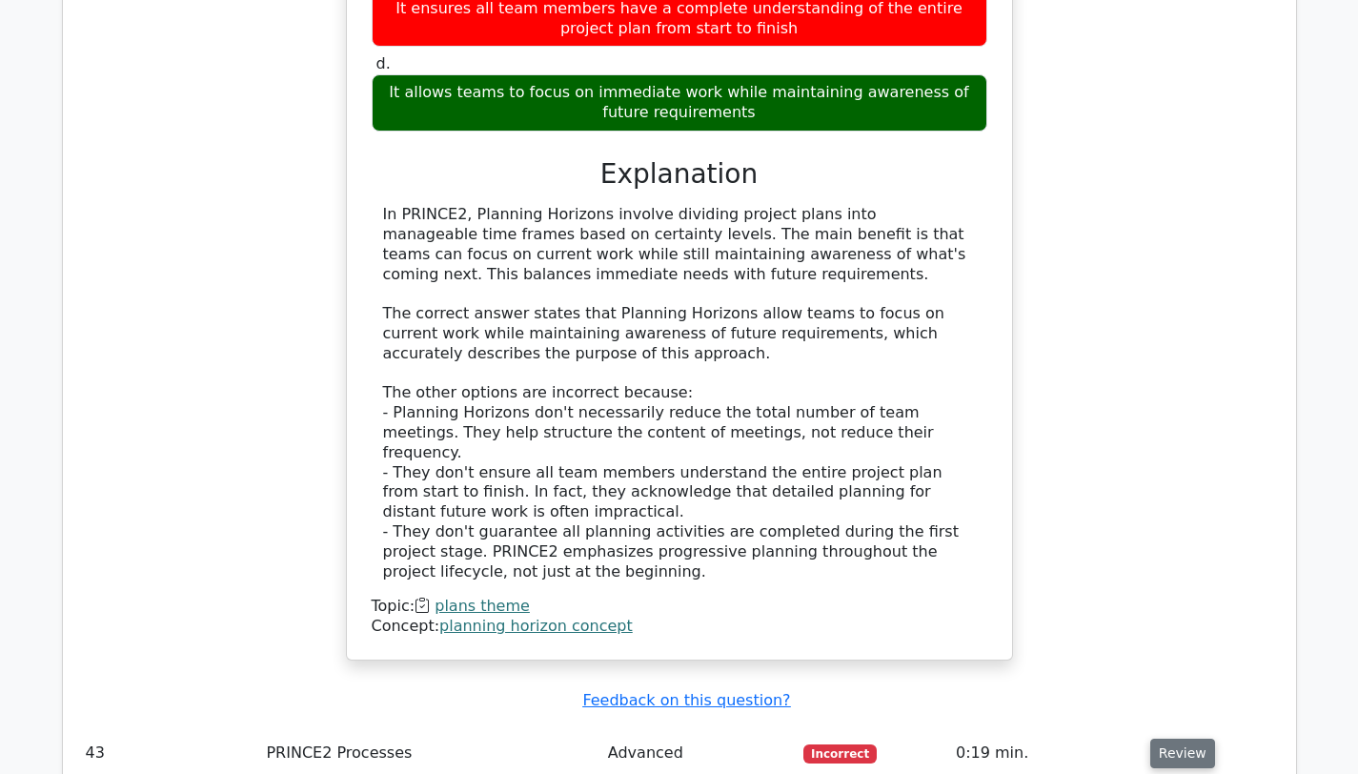
click at [1182, 739] on button "Review" at bounding box center [1182, 754] width 65 height 30
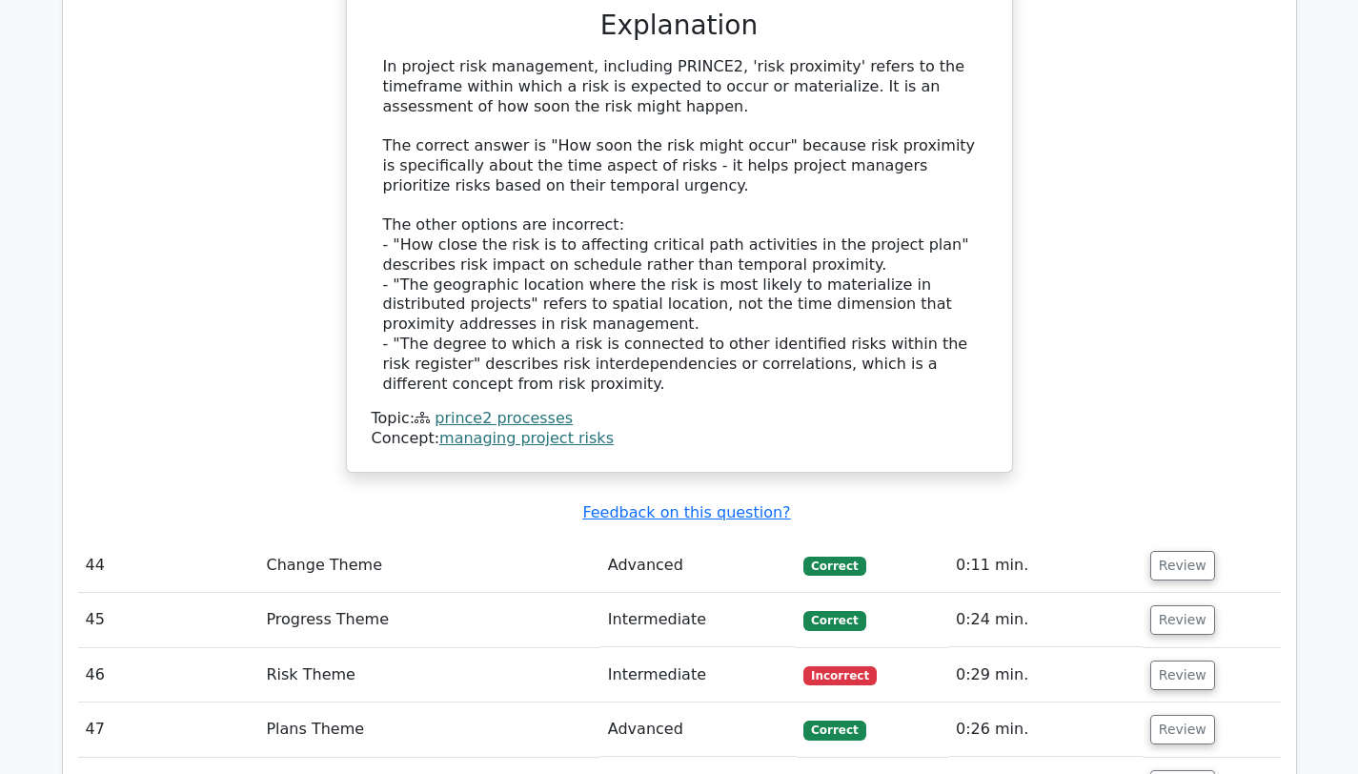
scroll to position [14754, 0]
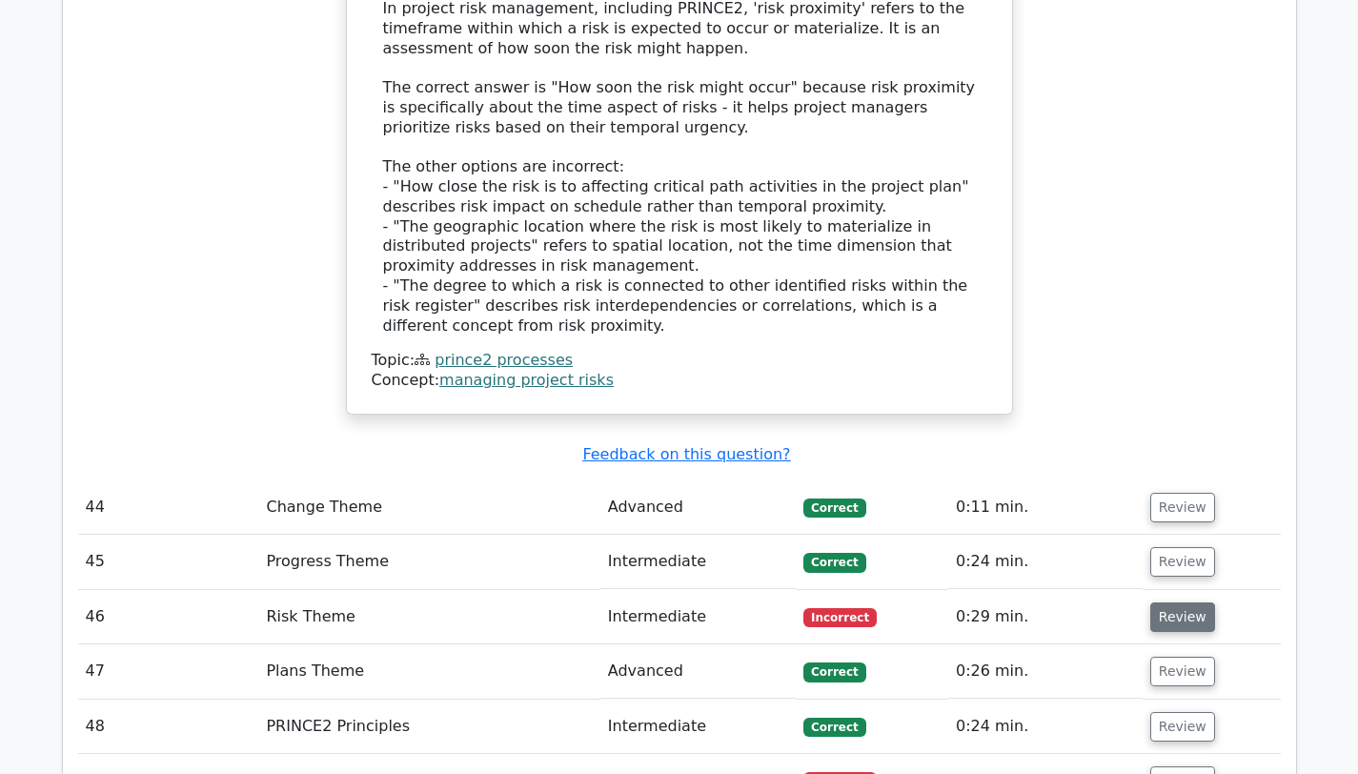
click at [1180, 602] on button "Review" at bounding box center [1182, 617] width 65 height 30
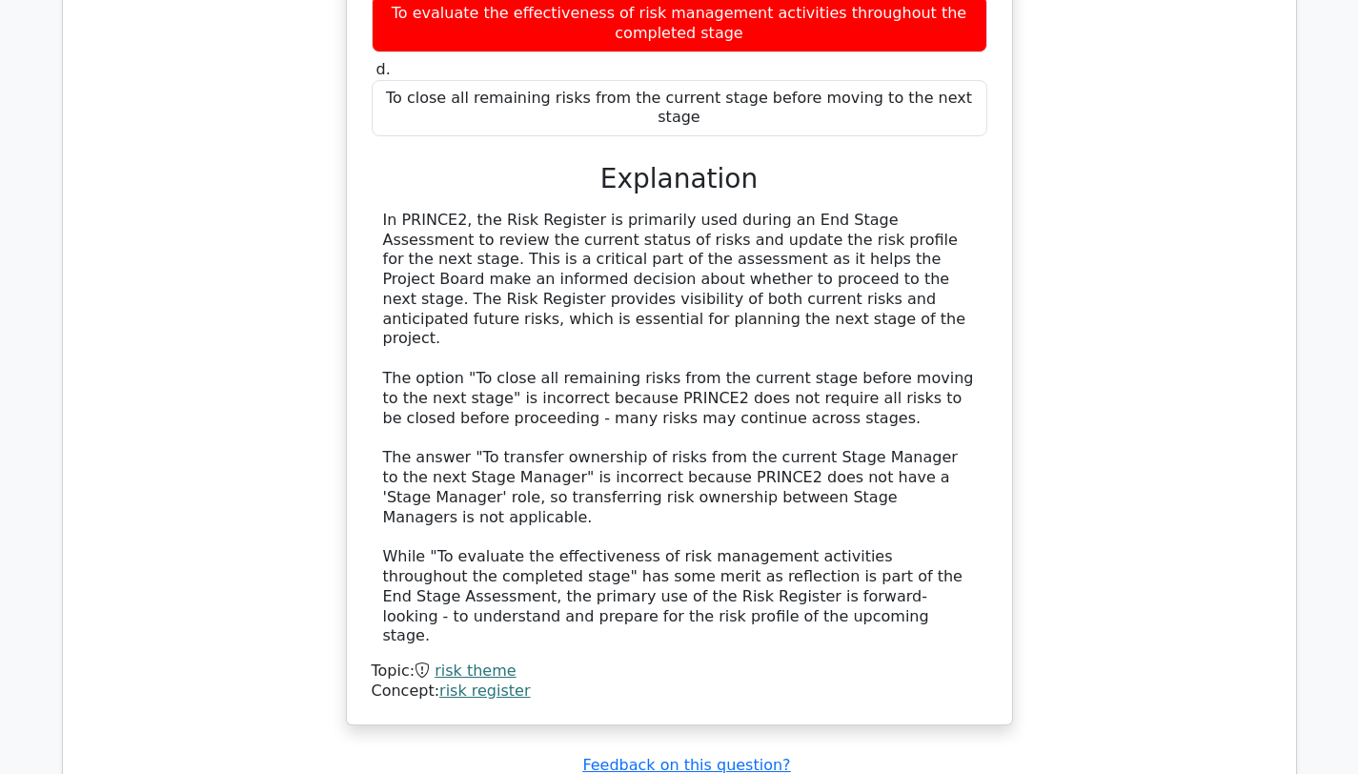
scroll to position [15641, 0]
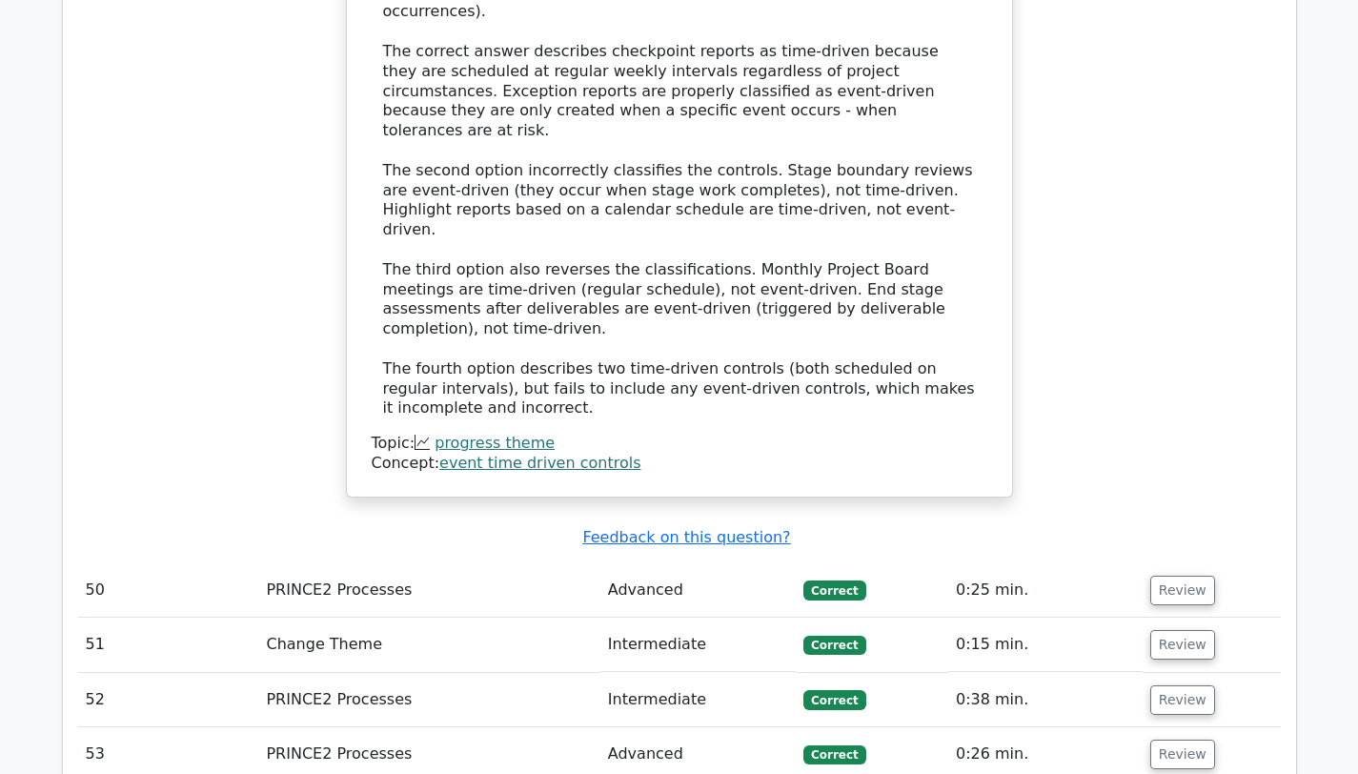
scroll to position [17339, 0]
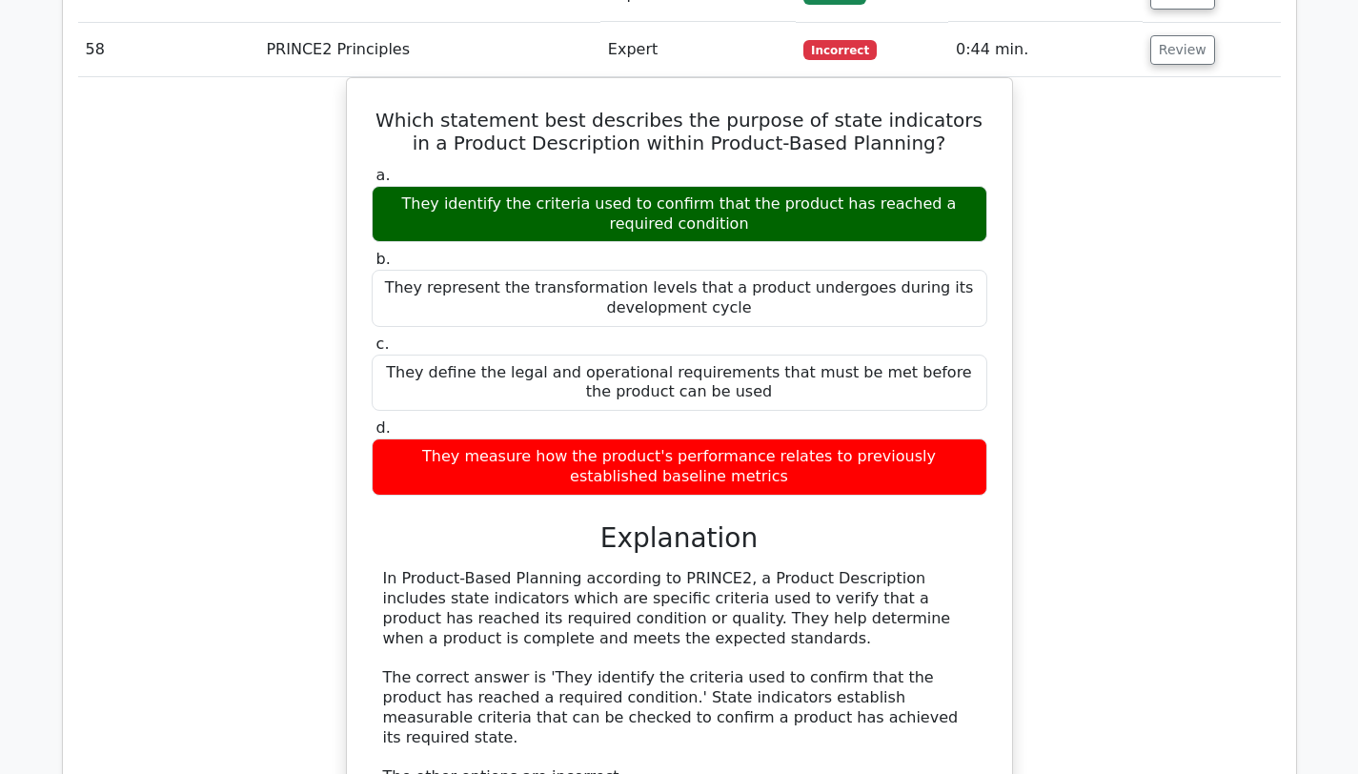
scroll to position [18411, 0]
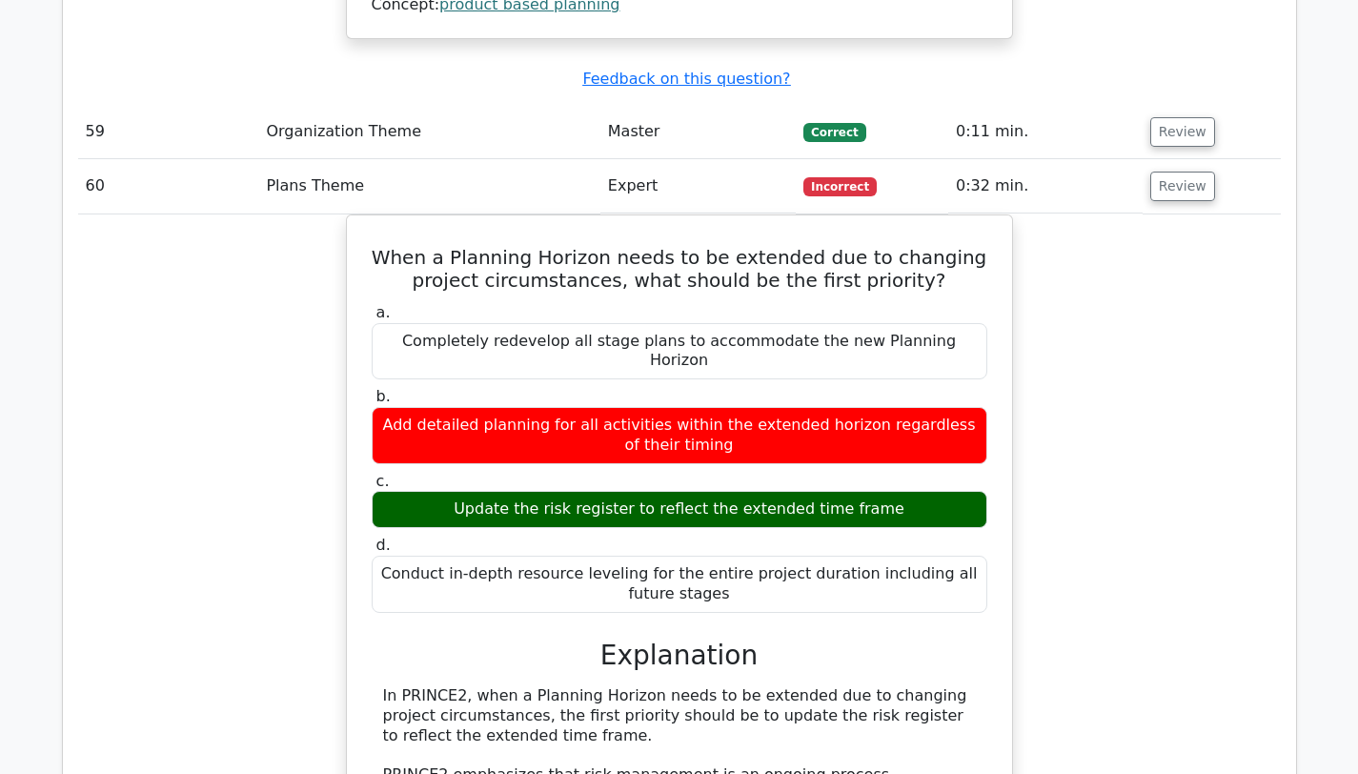
scroll to position [19270, 0]
